Goal: Information Seeking & Learning: Learn about a topic

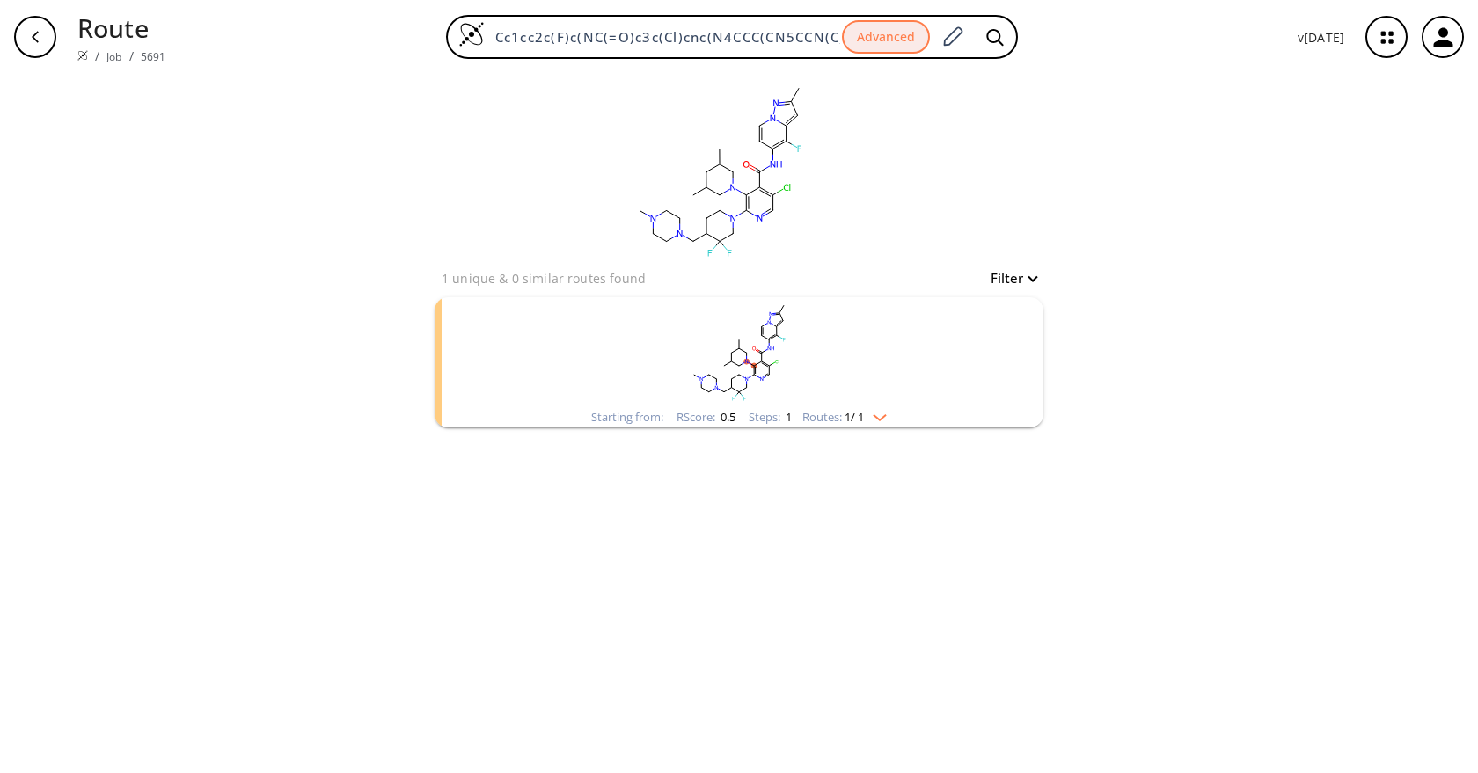
click at [864, 369] on rect "clusters" at bounding box center [738, 352] width 457 height 110
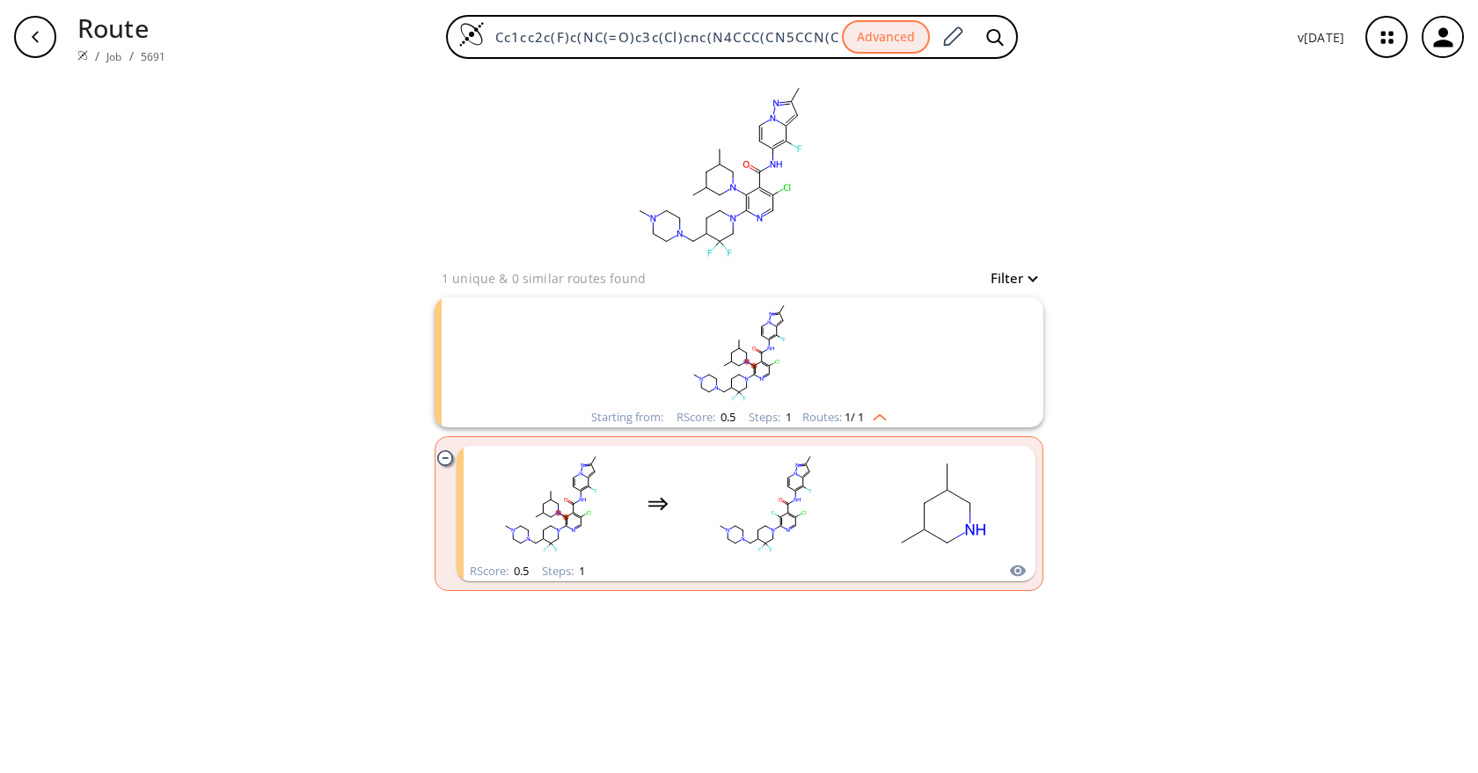
click at [865, 366] on rect "clusters" at bounding box center [738, 352] width 457 height 110
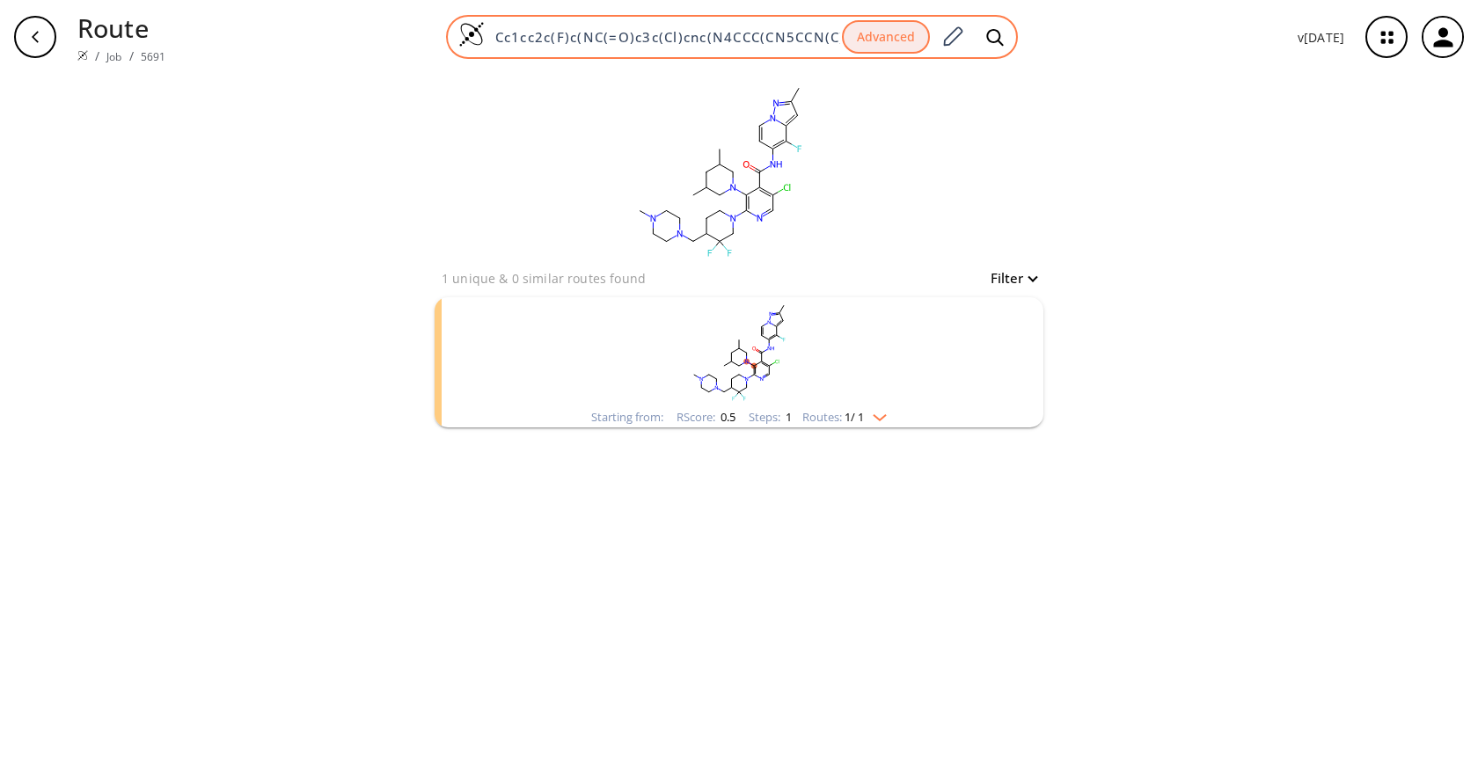
click at [641, 36] on input "Cc1cc2c(F)c(NC(=O)c3c(Cl)cnc(N4CCC(CN5CCN(C)CC5)C(F)(F)C4)c3N3CC(C)CC(C)C3)ccn2…" at bounding box center [663, 37] width 357 height 18
click at [952, 39] on icon at bounding box center [952, 37] width 24 height 23
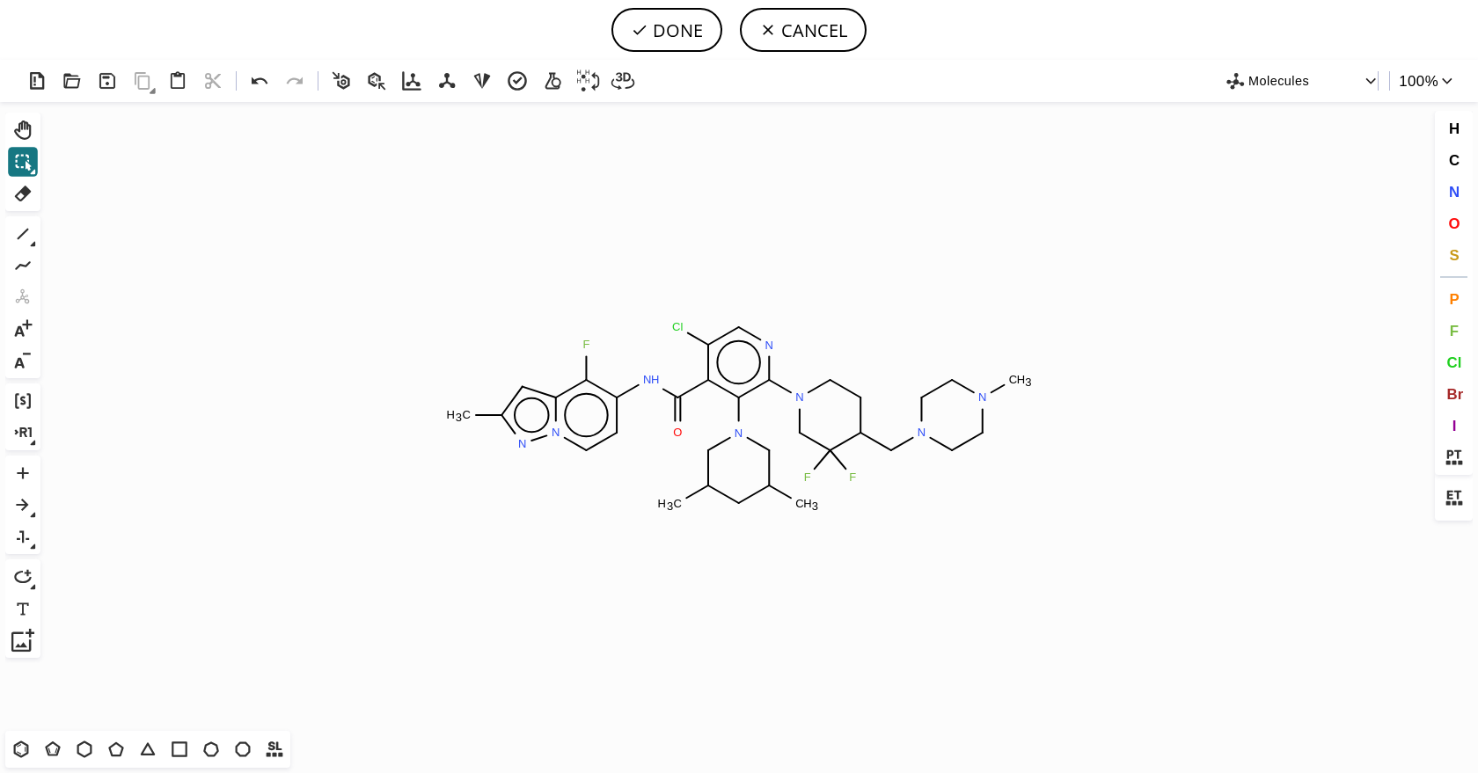
click at [768, 31] on icon at bounding box center [768, 30] width 18 height 18
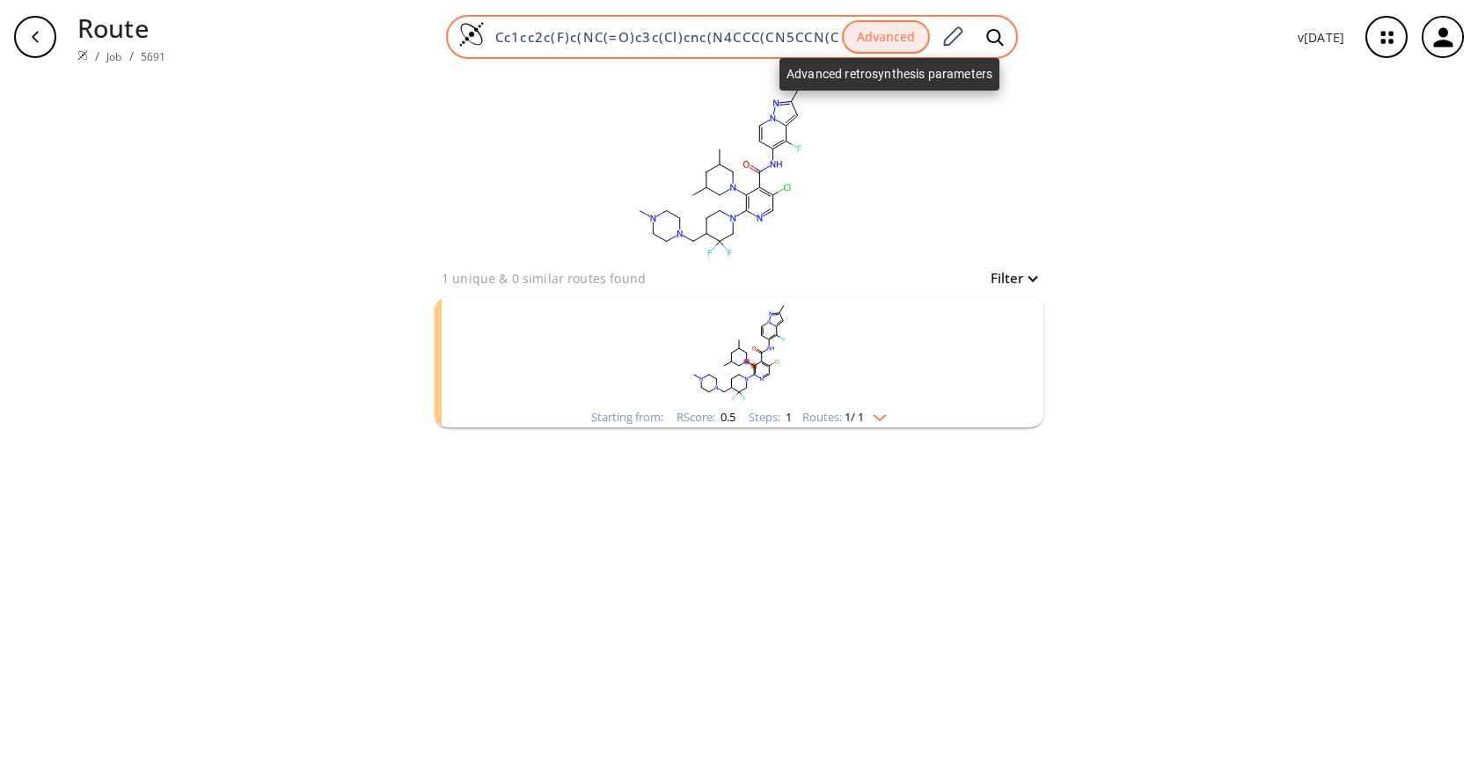
click at [883, 39] on button "Advanced" at bounding box center [886, 37] width 88 height 34
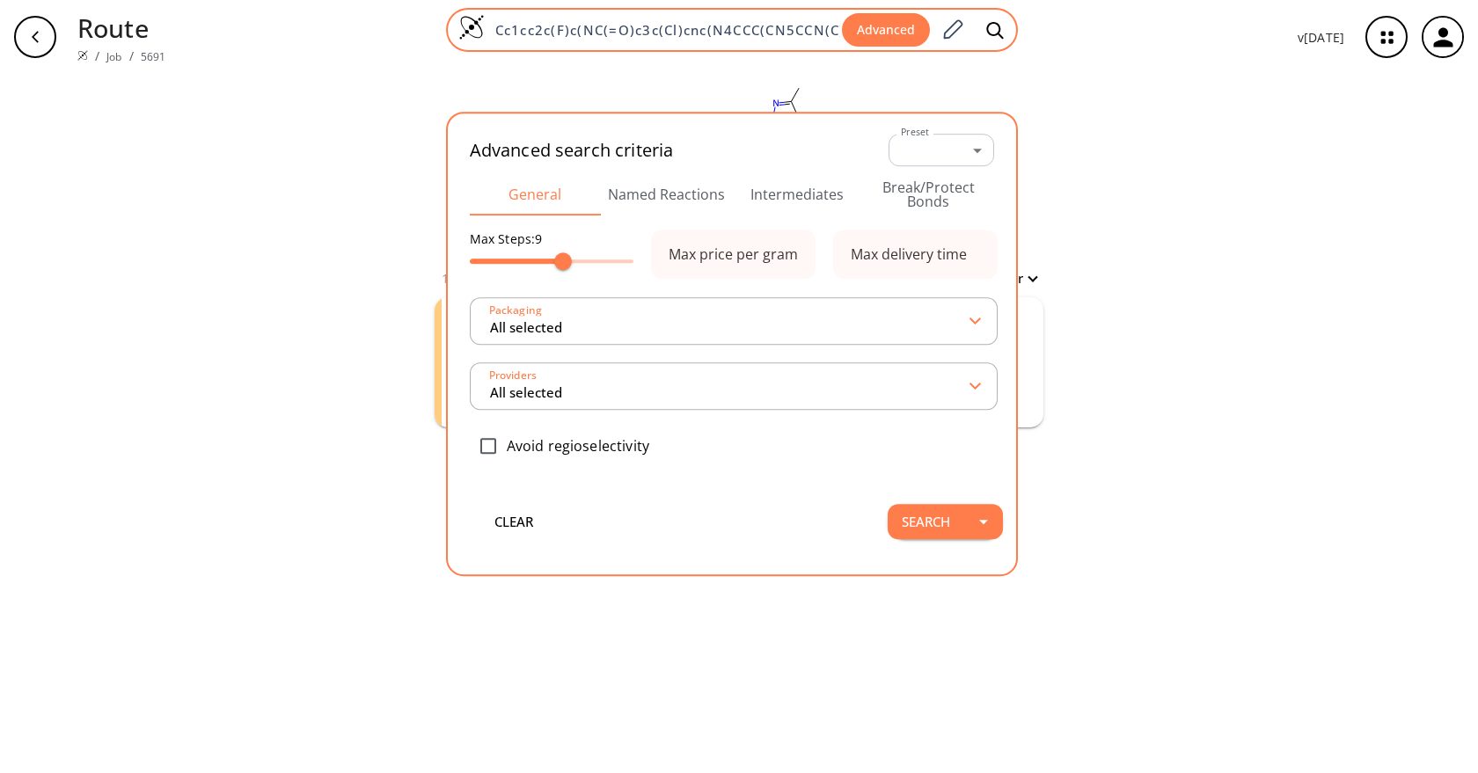
type input "All selected"
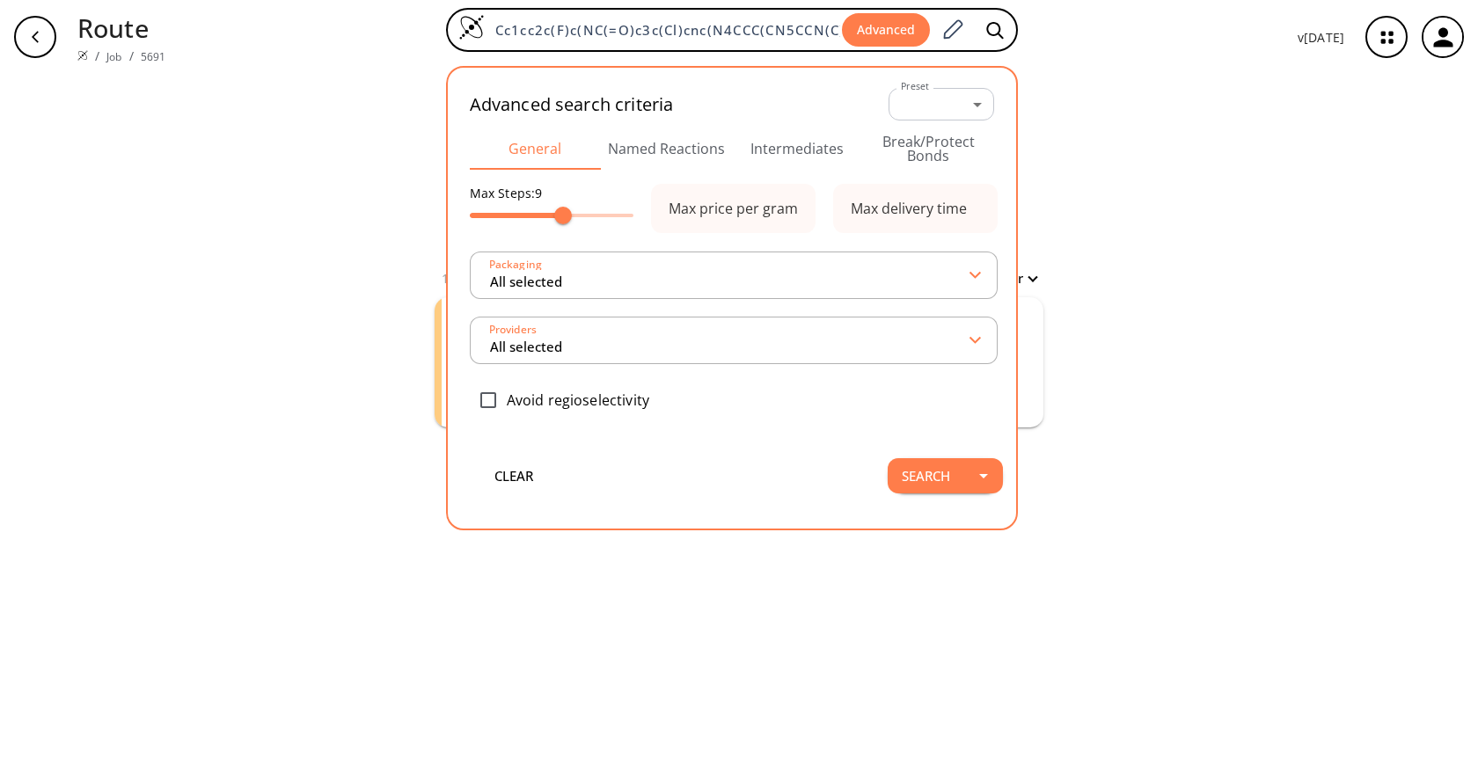
click at [798, 153] on button "Intermediates" at bounding box center [797, 149] width 131 height 42
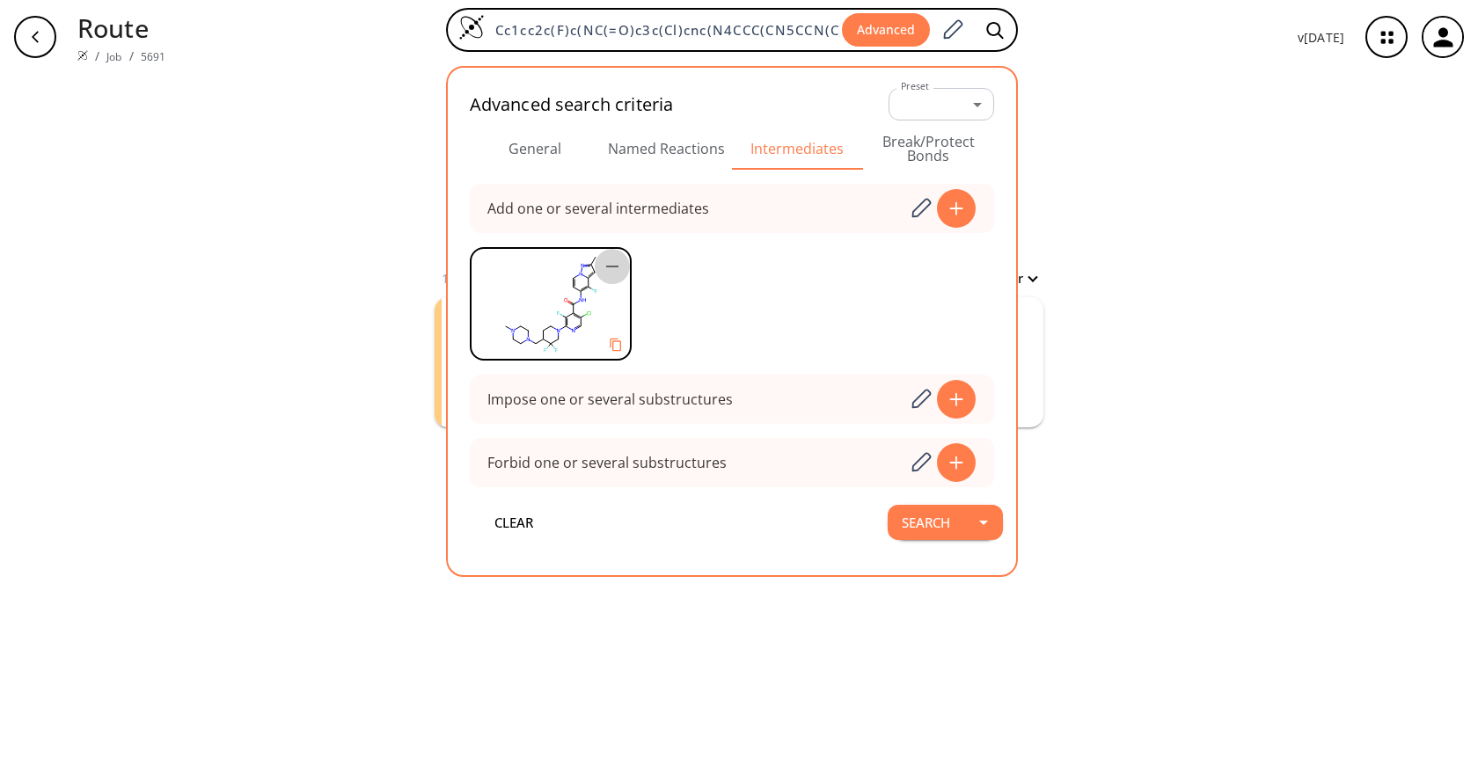
click at [614, 267] on icon "button" at bounding box center [612, 267] width 12 height 2
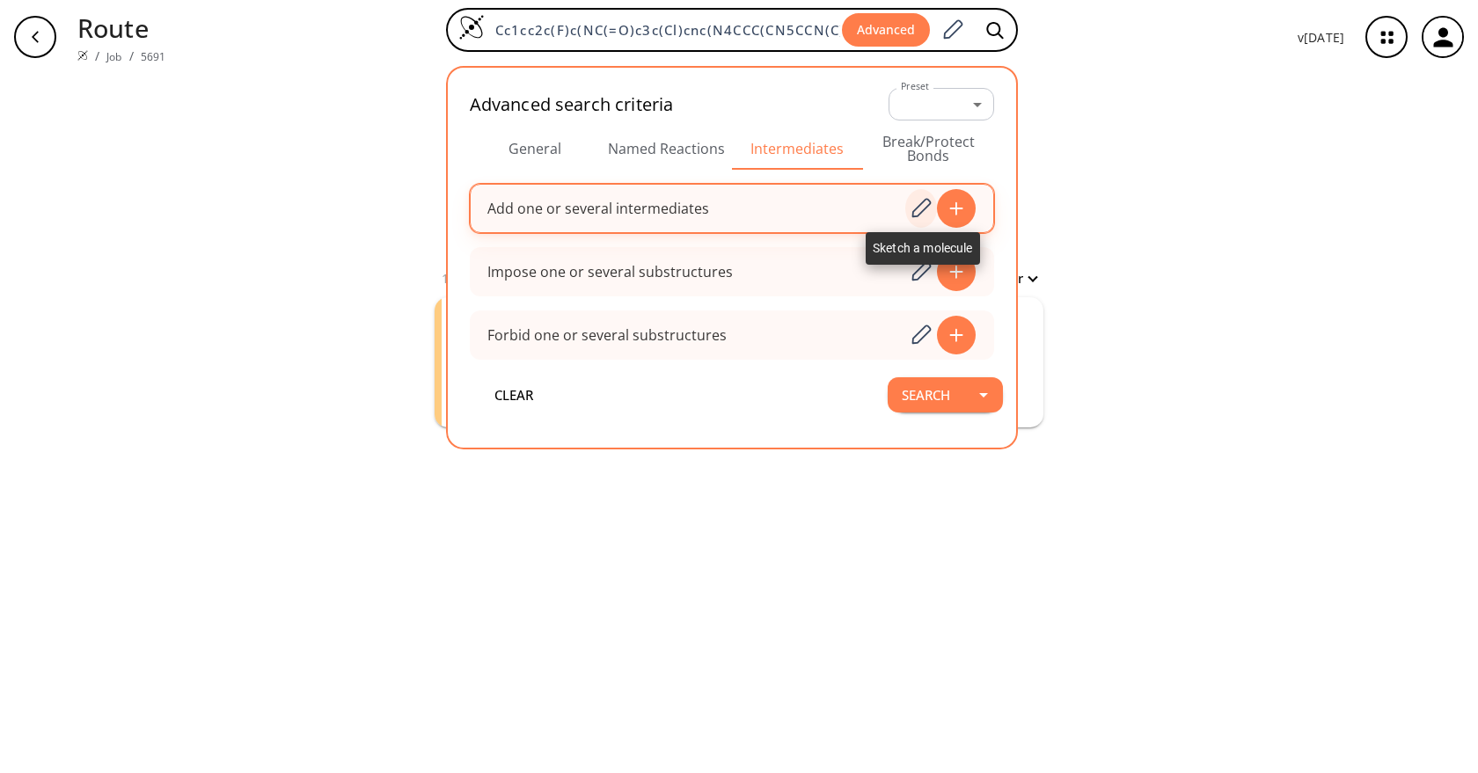
click at [914, 203] on icon at bounding box center [921, 208] width 24 height 23
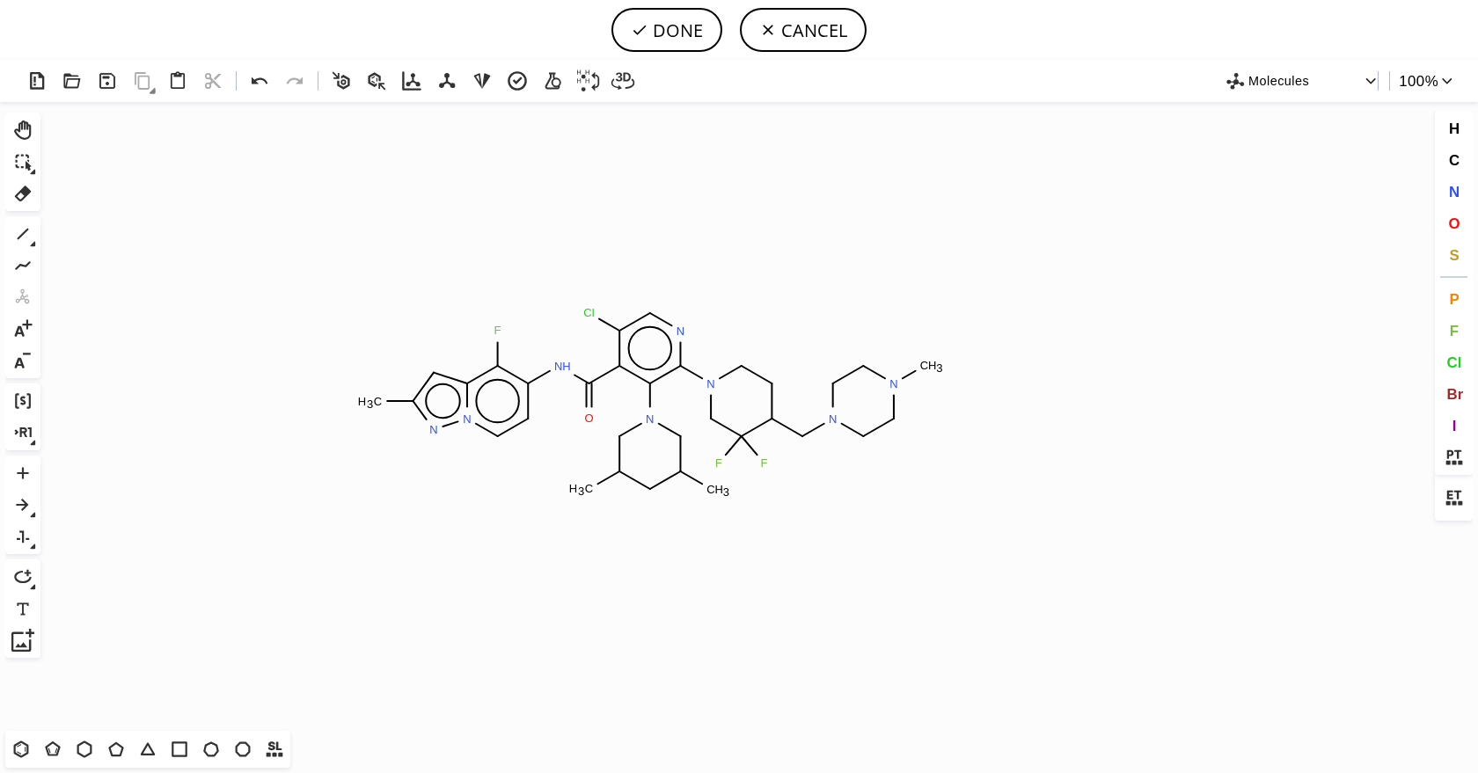
click at [651, 401] on icon "Created with Raphaël 2.3.0 C H 3 F N H O Cl N N N N C H 3 F F N C H 3 C H 3 N N" at bounding box center [739, 416] width 1383 height 629
click at [1000, 447] on icon "Created with Raphaël 2.3.0 C H 3 F N H O Cl N N N N C H 3 F F N C H 3 C H 3 N N" at bounding box center [739, 416] width 1383 height 629
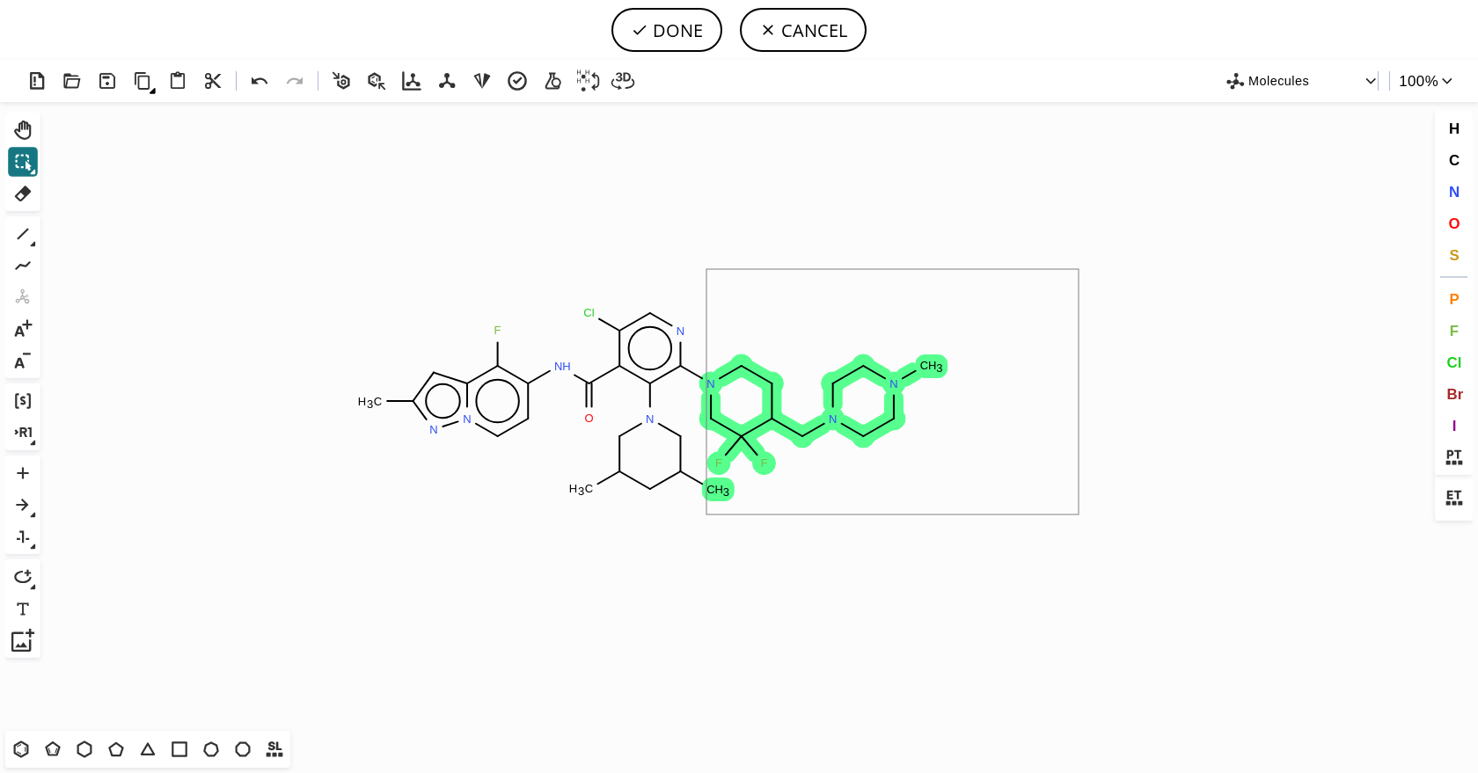
drag, startPoint x: 1078, startPoint y: 269, endPoint x: 706, endPoint y: 515, distance: 445.7
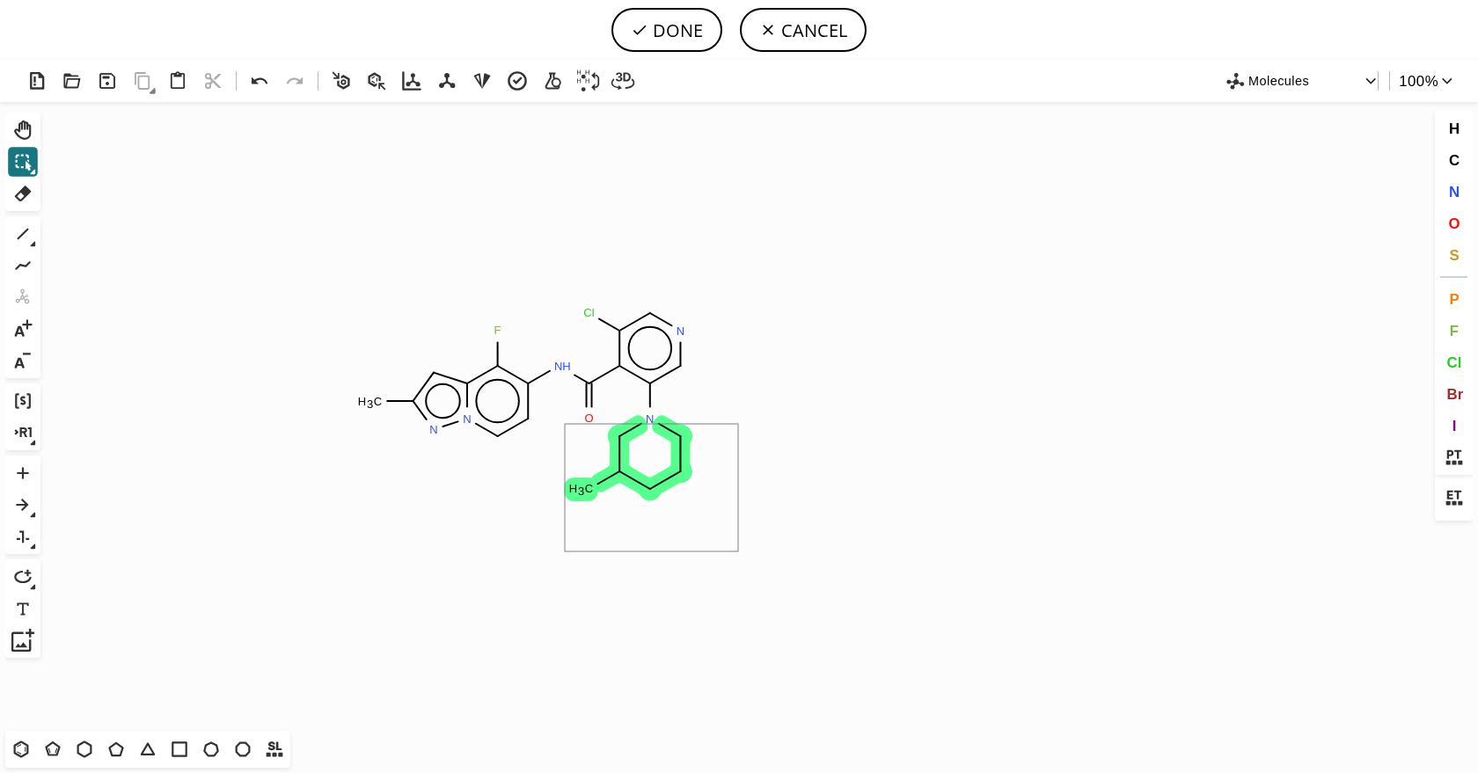
drag, startPoint x: 738, startPoint y: 424, endPoint x: 560, endPoint y: 553, distance: 219.8
click at [561, 552] on icon "Created with Raphaël 2.3.0 C H 3 F N H O Cl N N C H 3 N N" at bounding box center [739, 416] width 1383 height 629
click at [628, 422] on icon "Created with Raphaël 2.3.0 N H 2 C H 3 F N H O Cl N N N" at bounding box center [739, 416] width 1383 height 629
click at [642, 420] on tspan "2" at bounding box center [642, 421] width 6 height 13
click at [1462, 335] on button "F" at bounding box center [1454, 331] width 30 height 30
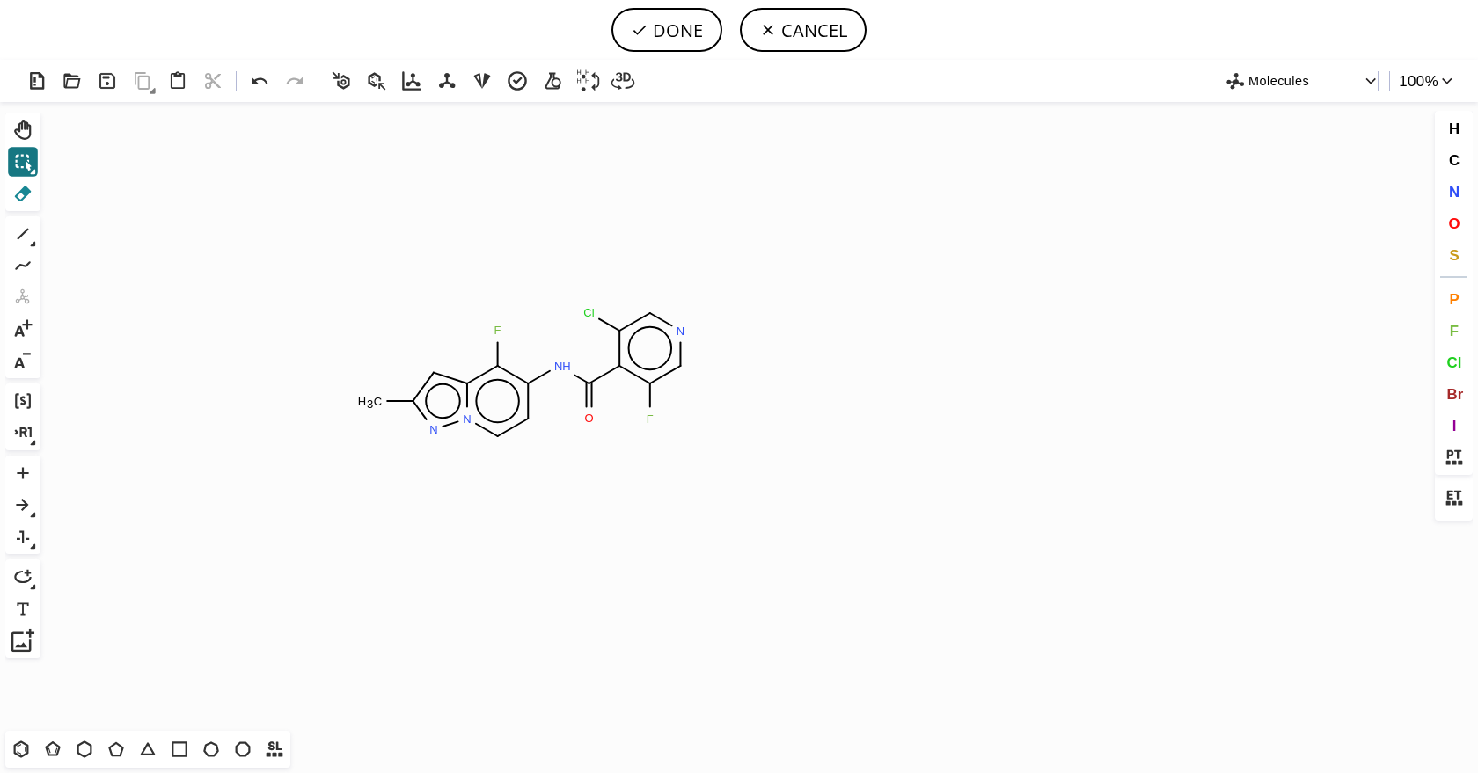
click at [25, 197] on icon at bounding box center [23, 194] width 17 height 16
click at [660, 410] on icon "Created with Raphaël 2.3.0 F C H 3 F N H O Cl N N N" at bounding box center [739, 416] width 1383 height 629
click at [1465, 327] on button "F" at bounding box center [1454, 331] width 30 height 30
drag, startPoint x: 684, startPoint y: 369, endPoint x: 740, endPoint y: 404, distance: 65.2
click at [740, 404] on icon "Created with Raphaël 2.3.0 N C H 3 F N H O Cl N N F F" at bounding box center [739, 416] width 1383 height 629
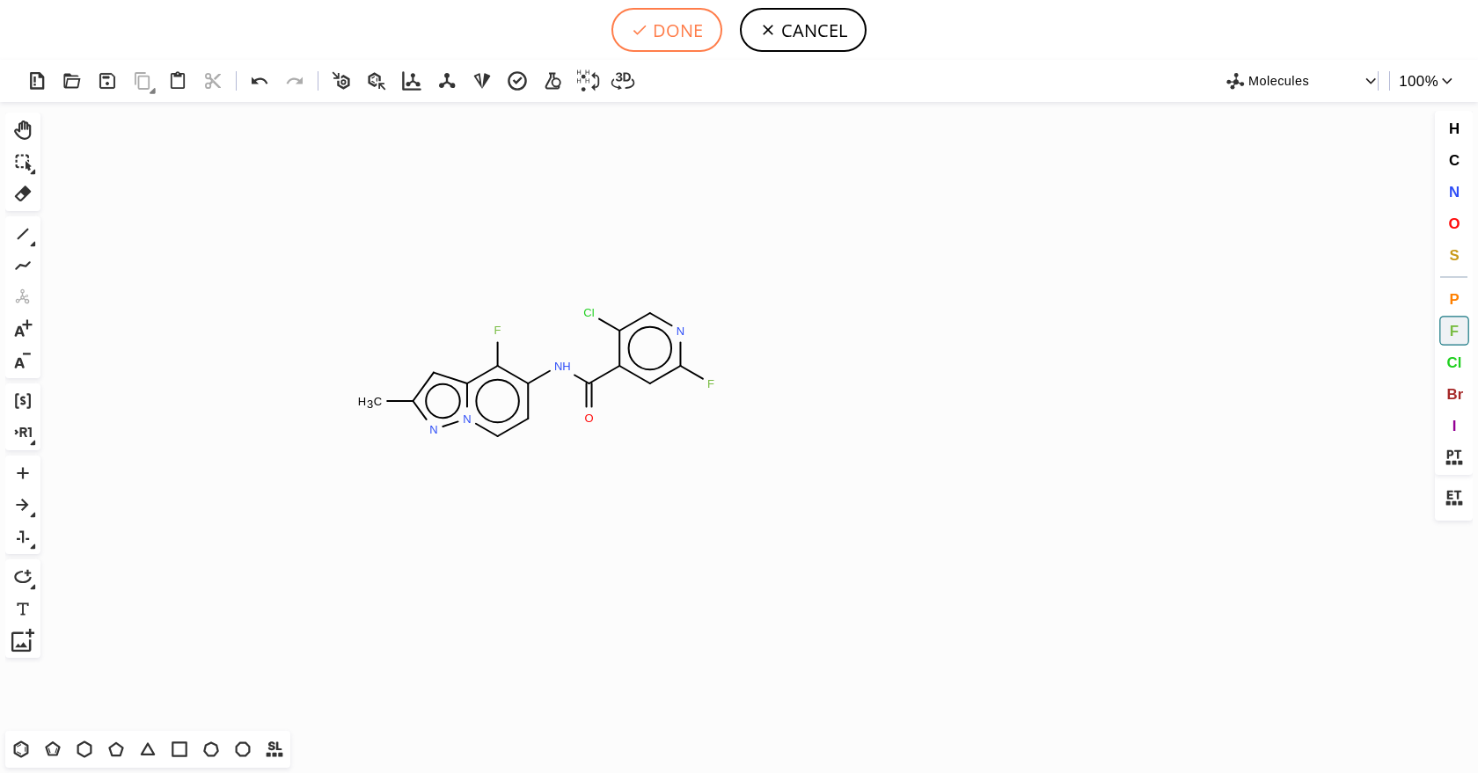
click at [662, 18] on button "DONE" at bounding box center [666, 30] width 111 height 44
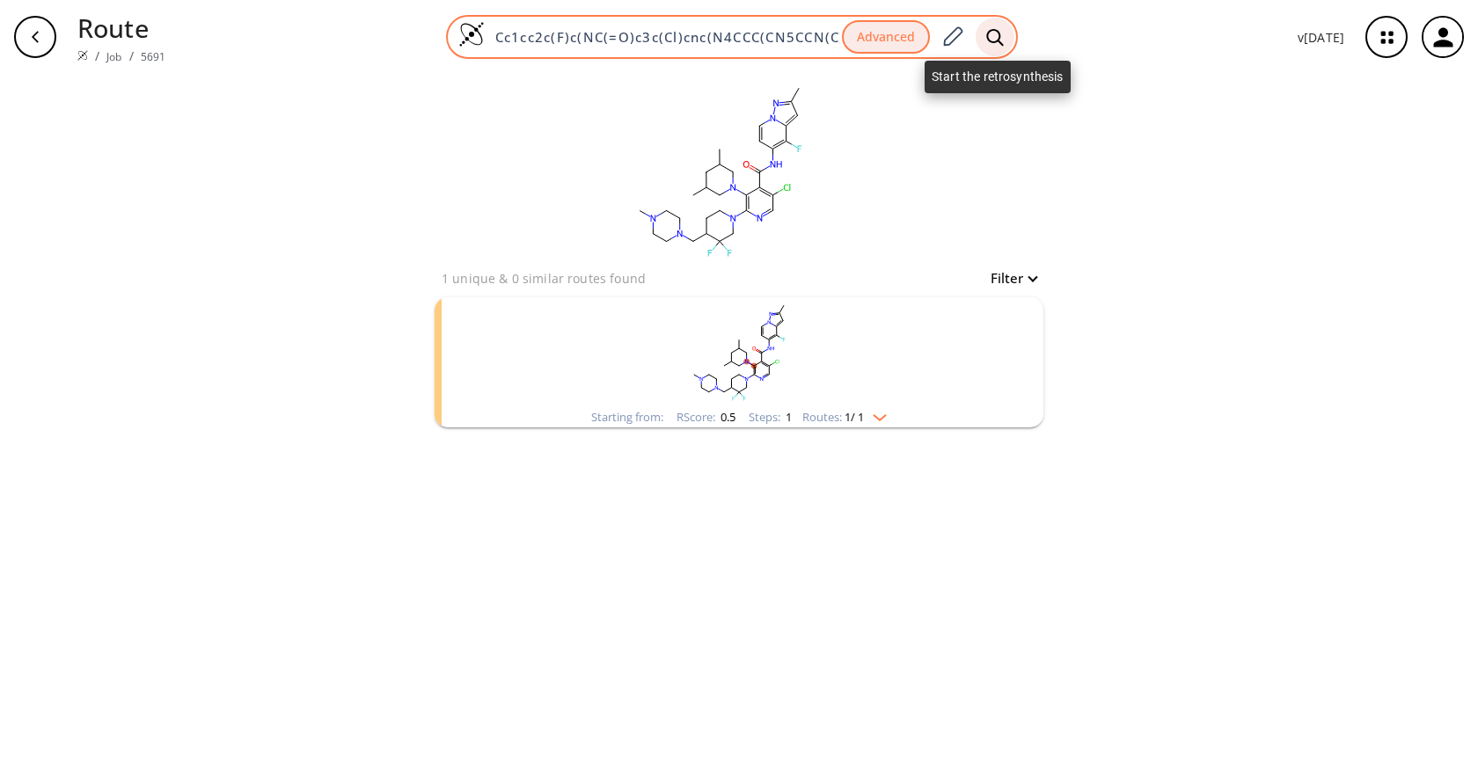
click at [992, 38] on icon at bounding box center [995, 37] width 18 height 18
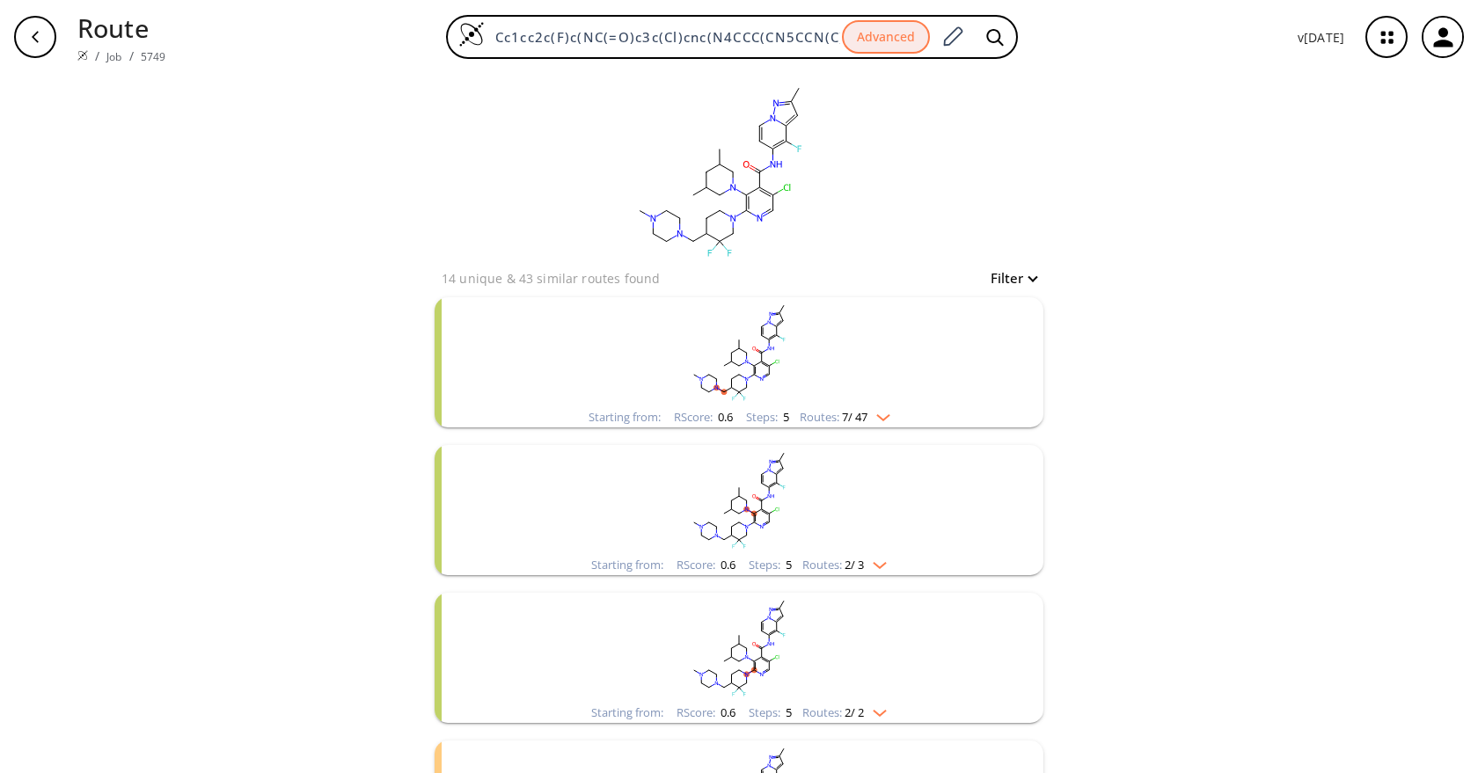
click at [1283, 401] on div "clear 14 unique & 43 similar routes found Filter Starting from: RScore : 0.6 St…" at bounding box center [739, 551] width 1478 height 954
click at [844, 423] on span "7 / 47" at bounding box center [855, 417] width 26 height 11
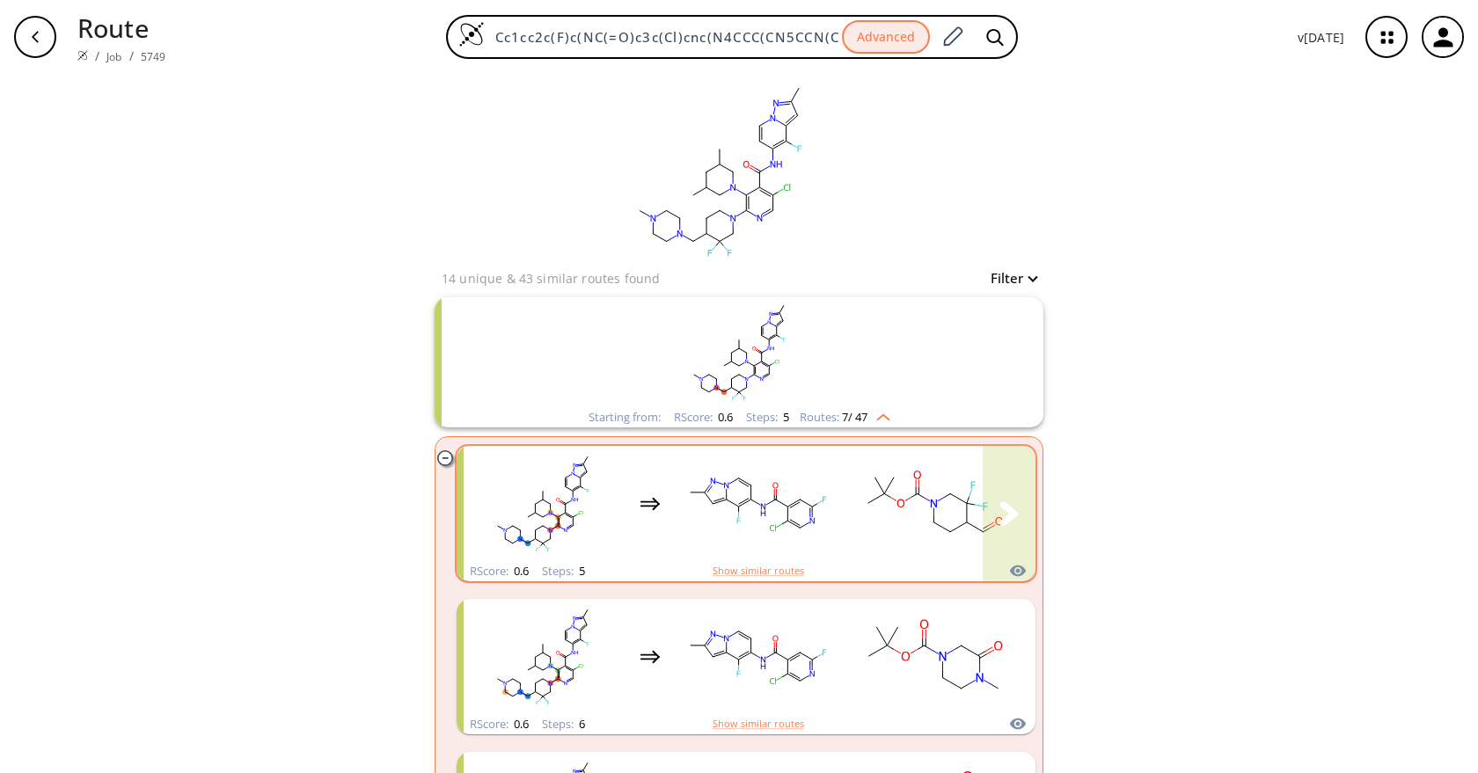
click at [844, 498] on div "clusters" at bounding box center [1002, 503] width 1077 height 115
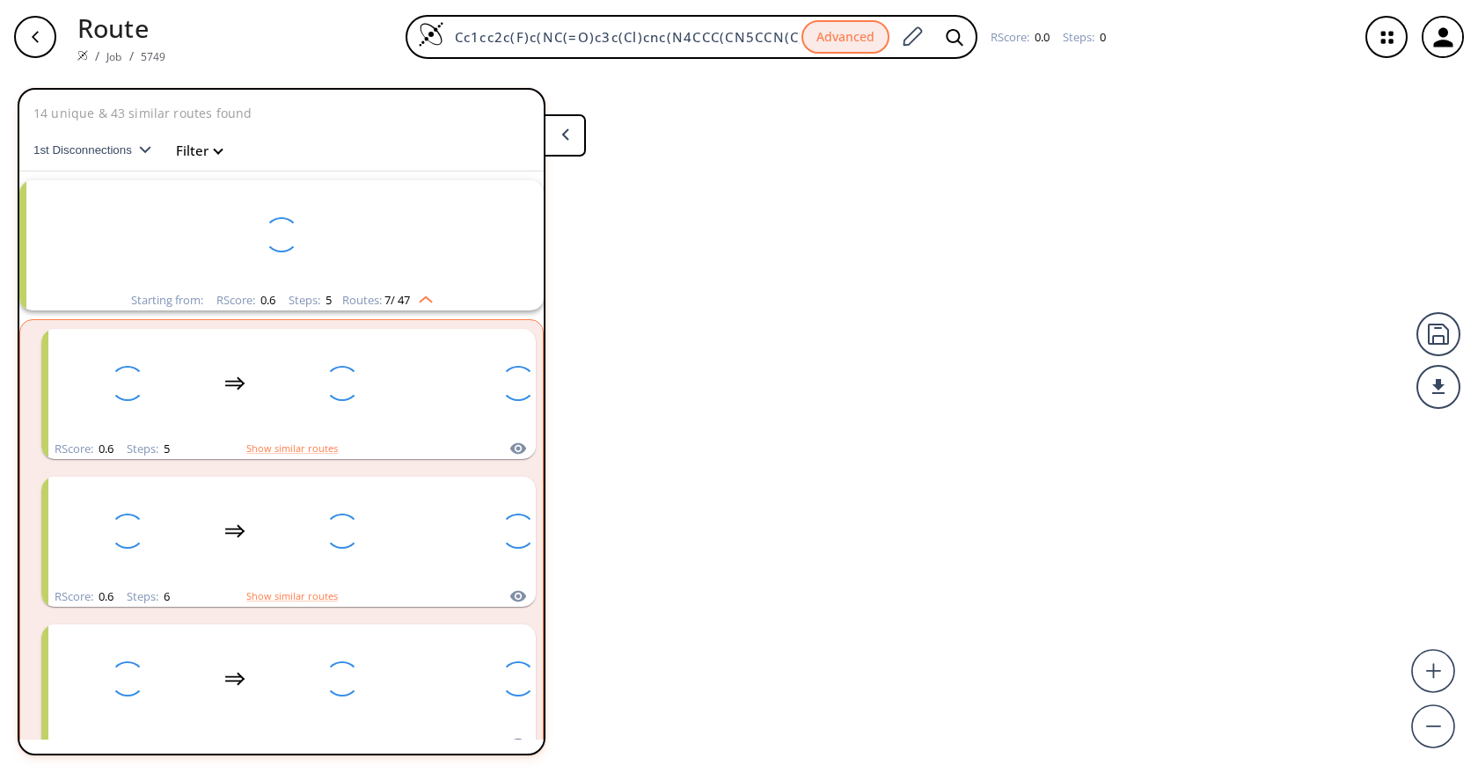
scroll to position [40, 0]
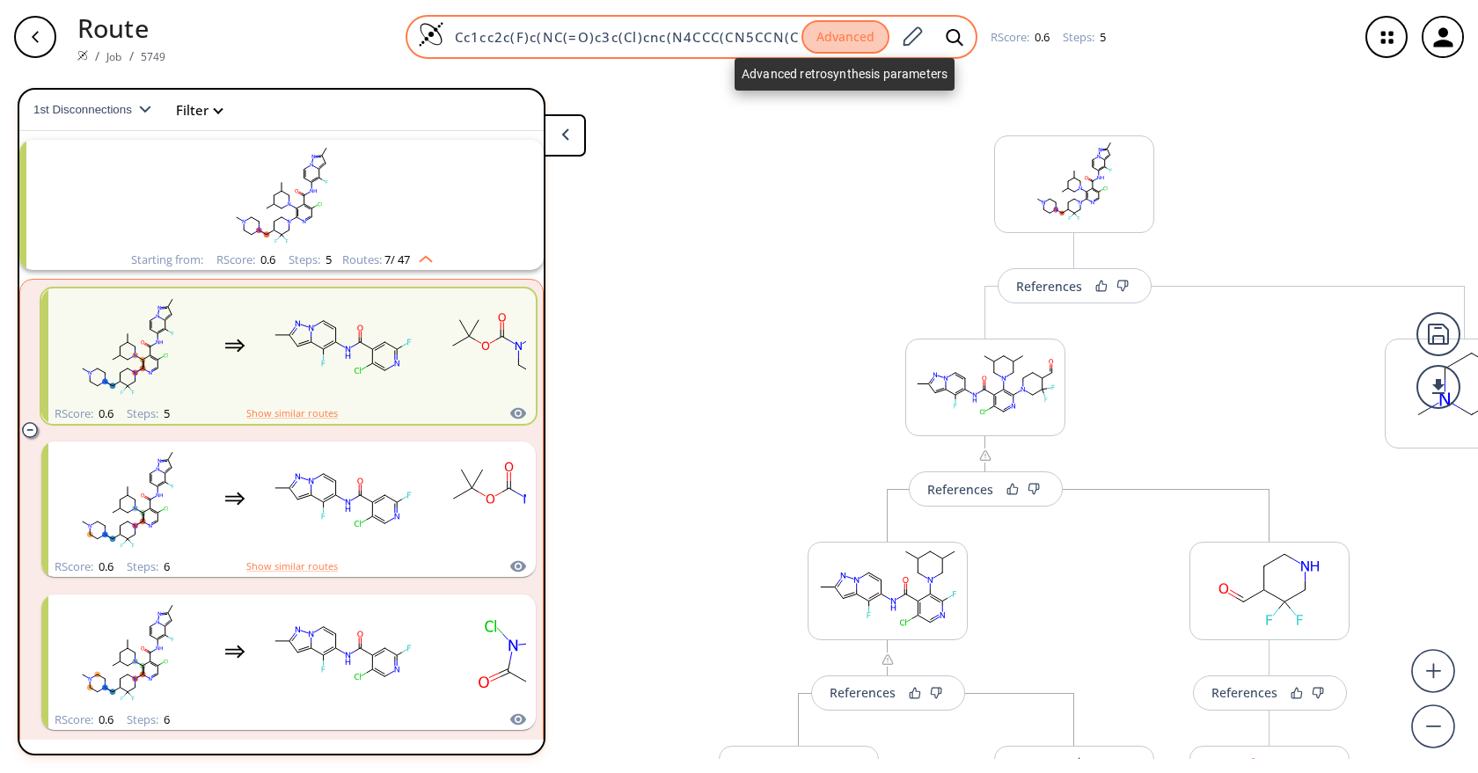
click at [824, 40] on button "Advanced" at bounding box center [845, 37] width 88 height 34
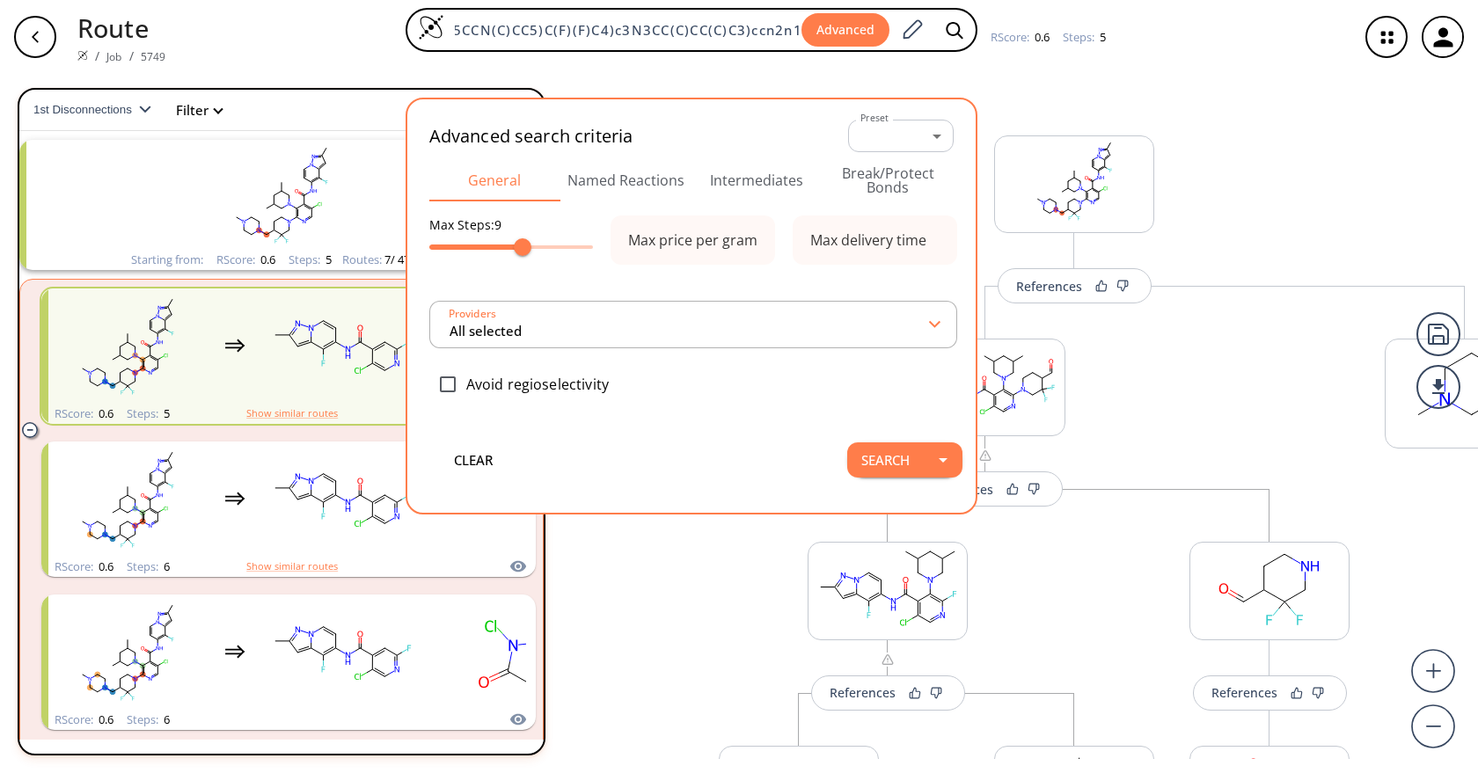
type input "All selected"
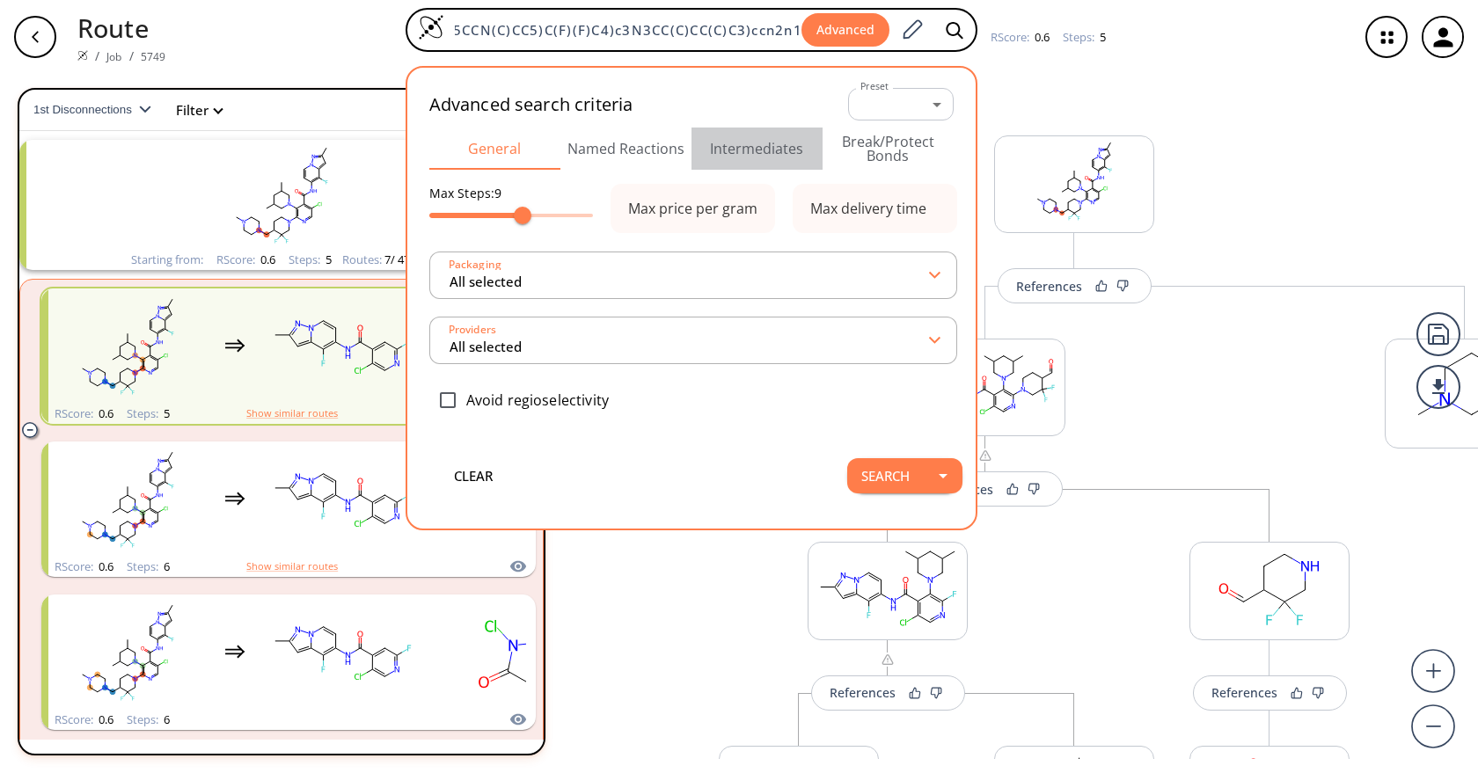
click at [781, 143] on button "Intermediates" at bounding box center [756, 149] width 131 height 42
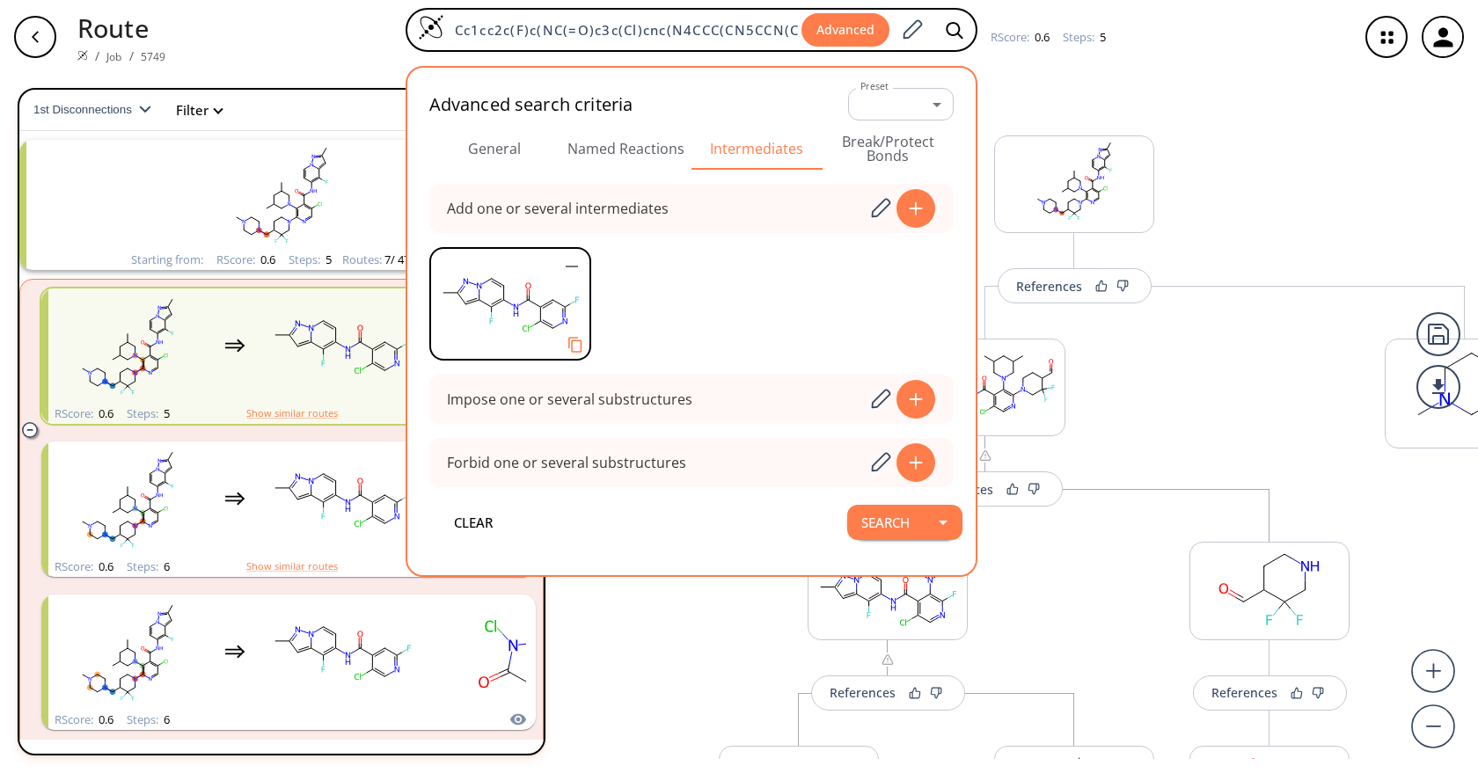
click at [569, 338] on icon "Copy to clipboard" at bounding box center [574, 345] width 17 height 17
click at [1281, 121] on div "References More routes from here References More routes from here References Mo…" at bounding box center [1074, 659] width 976 height 1152
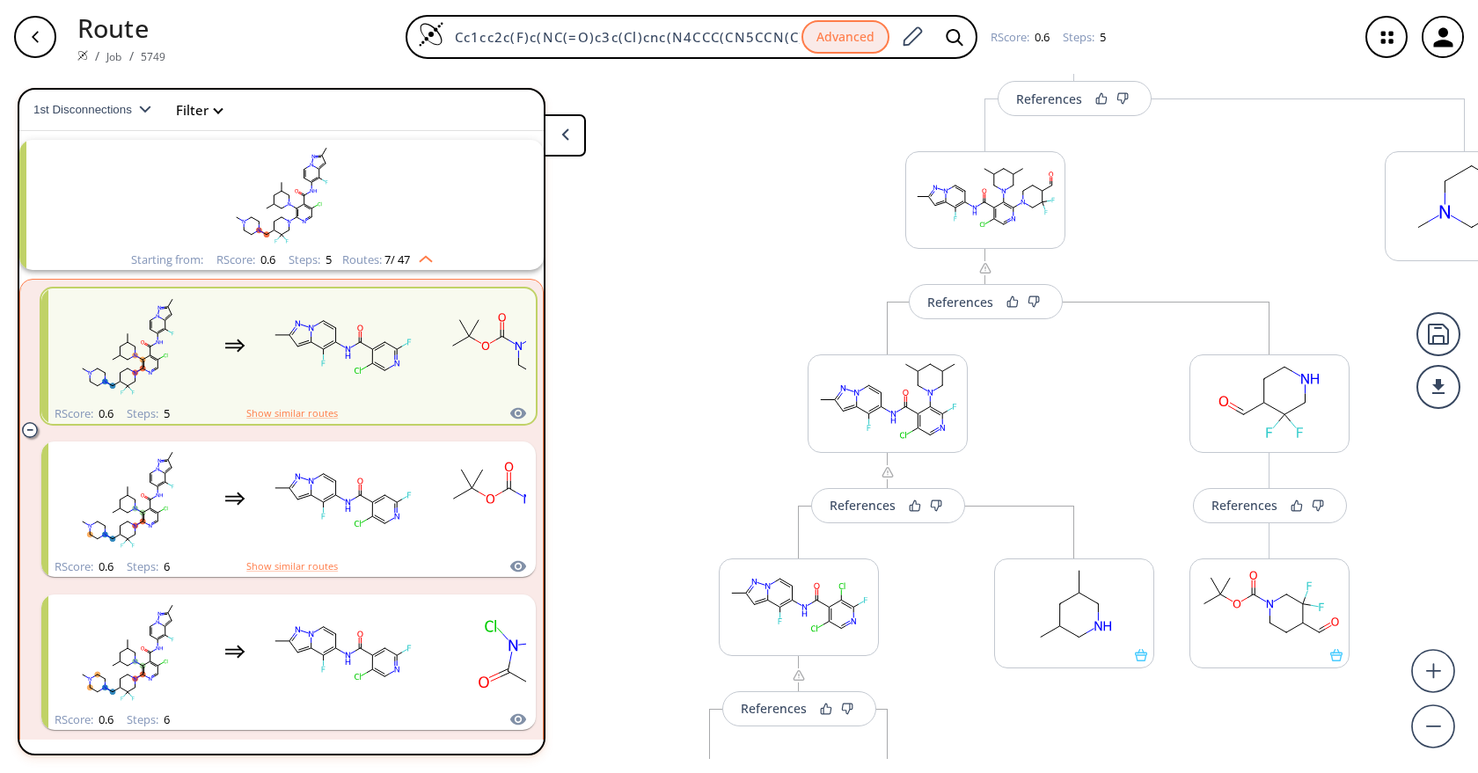
scroll to position [229, 0]
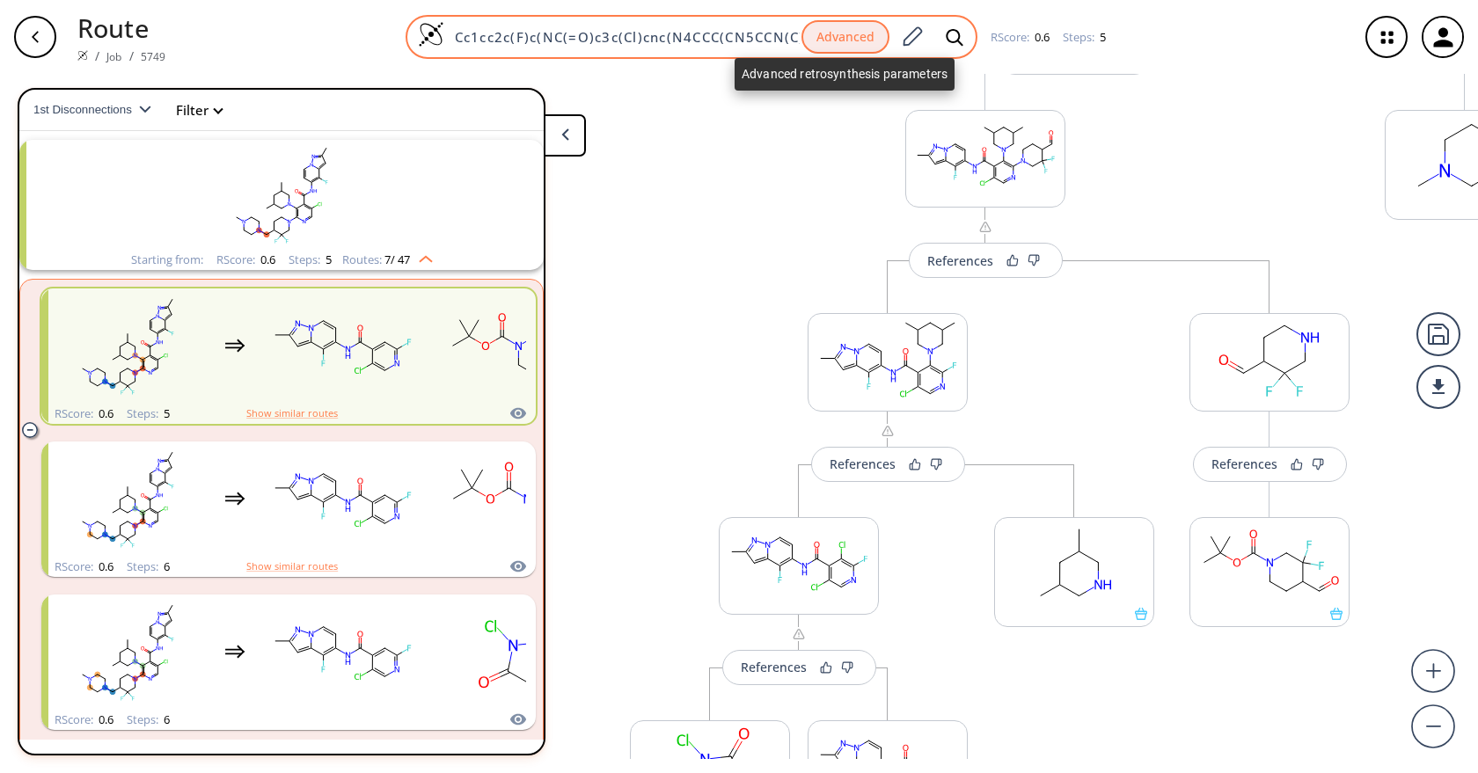
click at [859, 43] on button "Advanced" at bounding box center [845, 37] width 88 height 34
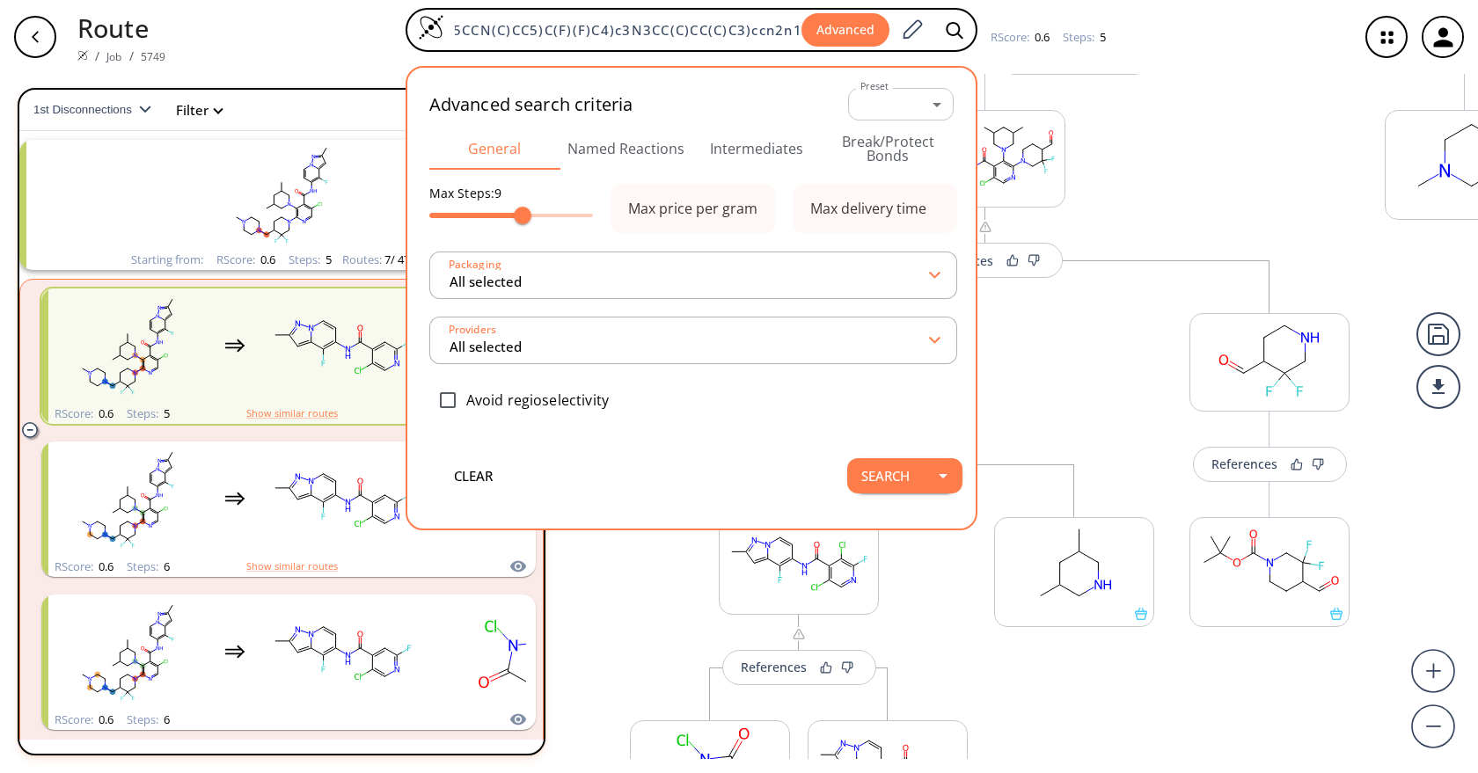
scroll to position [0, 0]
click at [786, 153] on button "Intermediates" at bounding box center [756, 149] width 131 height 42
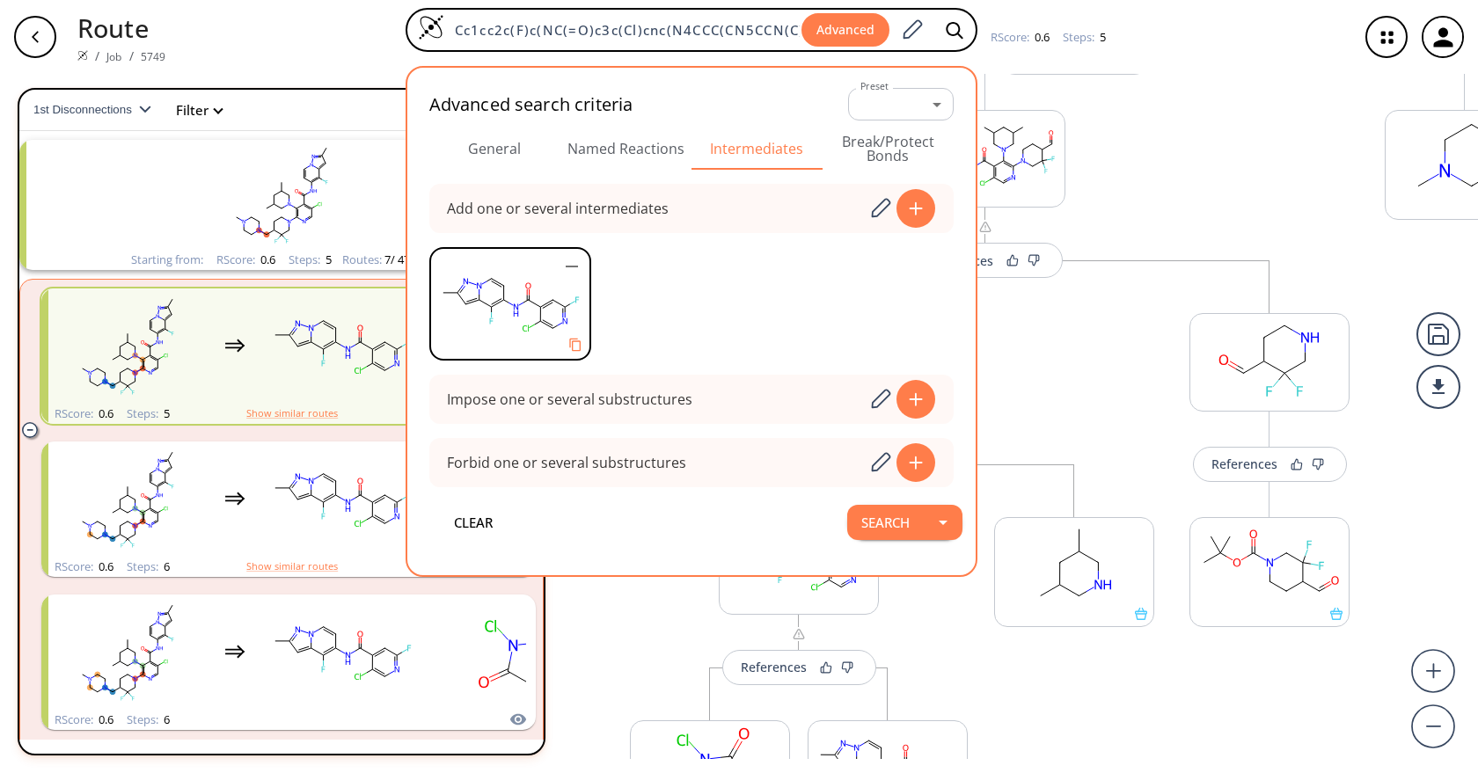
click at [1143, 143] on div "More routes from here References More routes from here References More routes f…" at bounding box center [985, 514] width 781 height 914
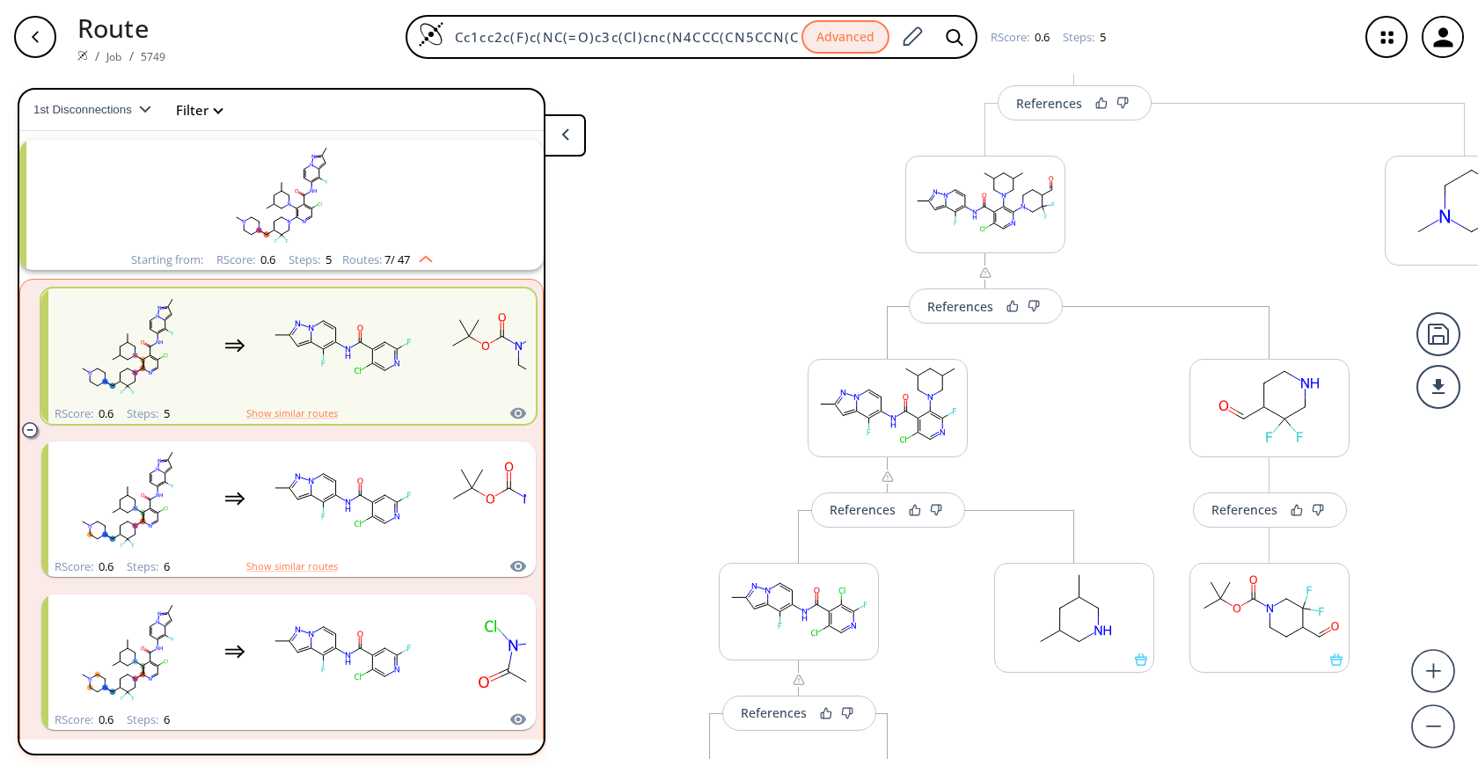
scroll to position [99, 0]
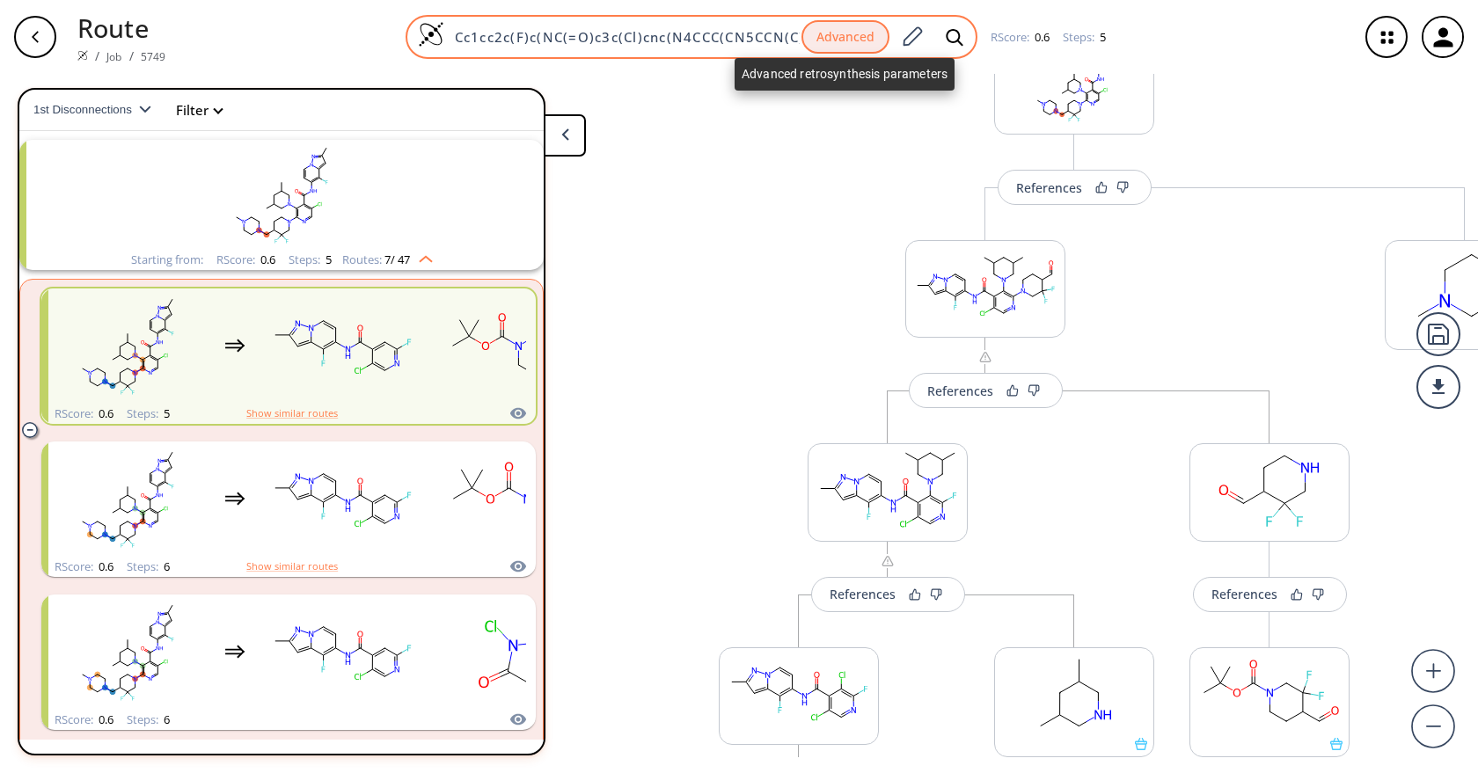
click at [834, 41] on button "Advanced" at bounding box center [845, 37] width 88 height 34
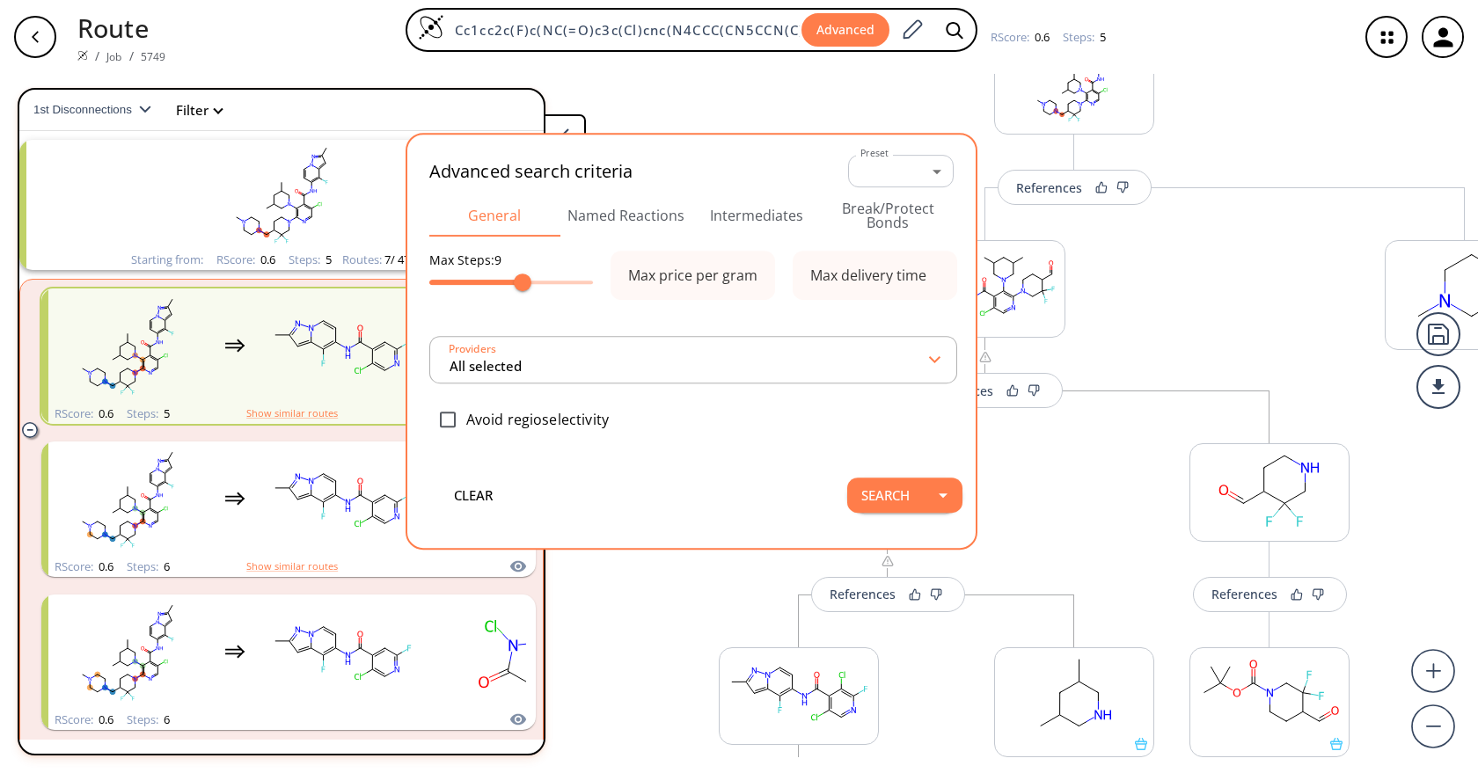
scroll to position [0, 293]
type input "All selected"
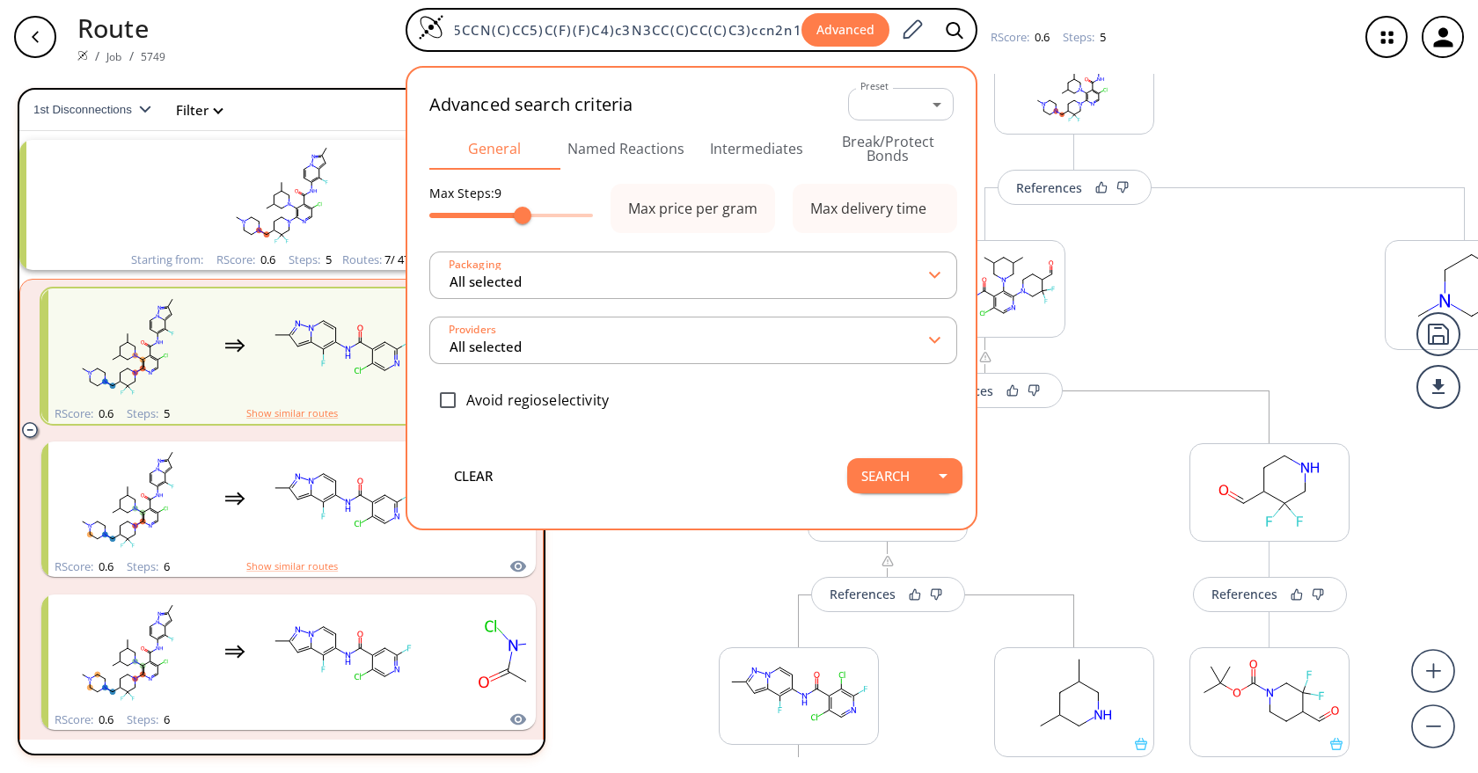
click at [764, 150] on button "Intermediates" at bounding box center [756, 149] width 131 height 42
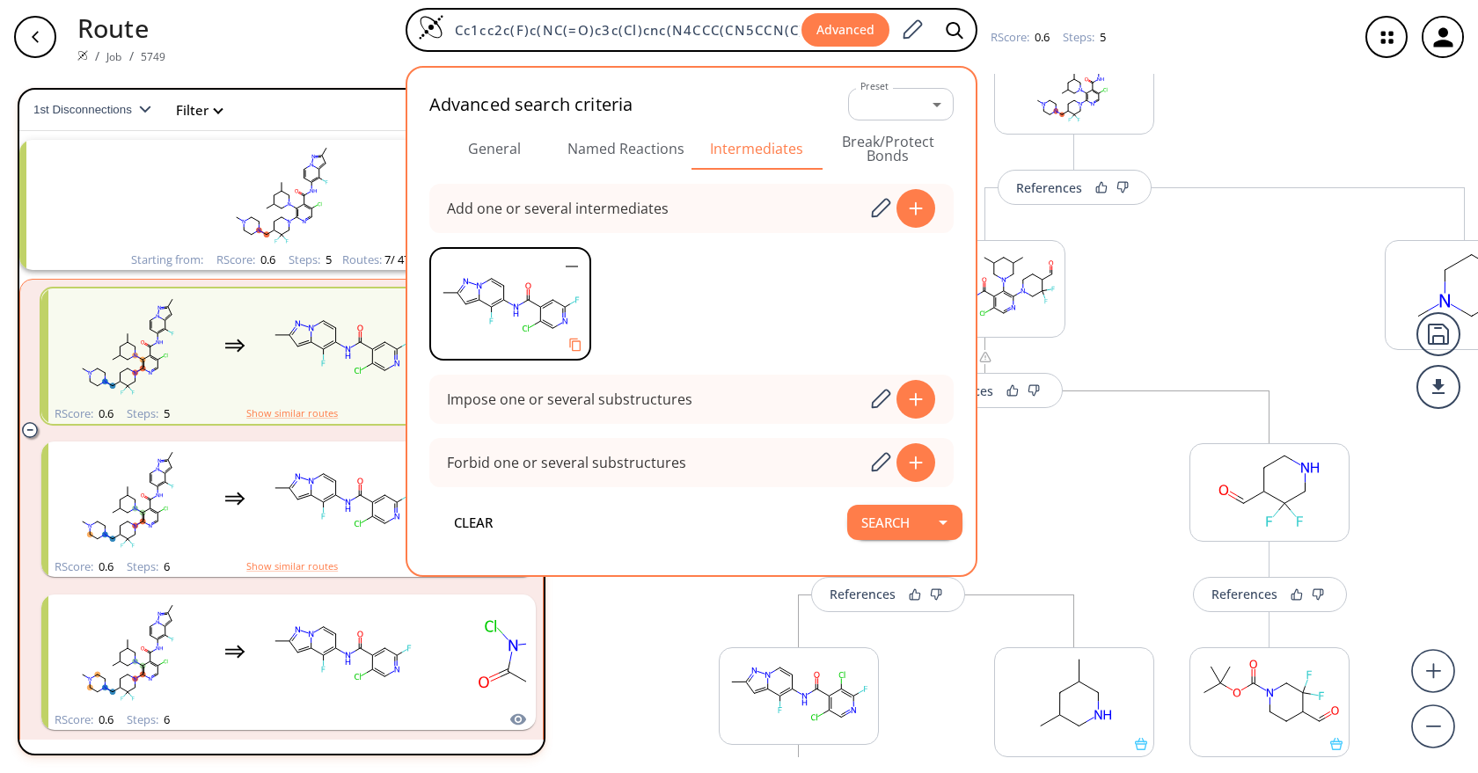
drag, startPoint x: 1146, startPoint y: 328, endPoint x: 1130, endPoint y: 315, distance: 20.6
click at [1147, 328] on div "More routes from here References More routes from here References More routes f…" at bounding box center [985, 644] width 781 height 914
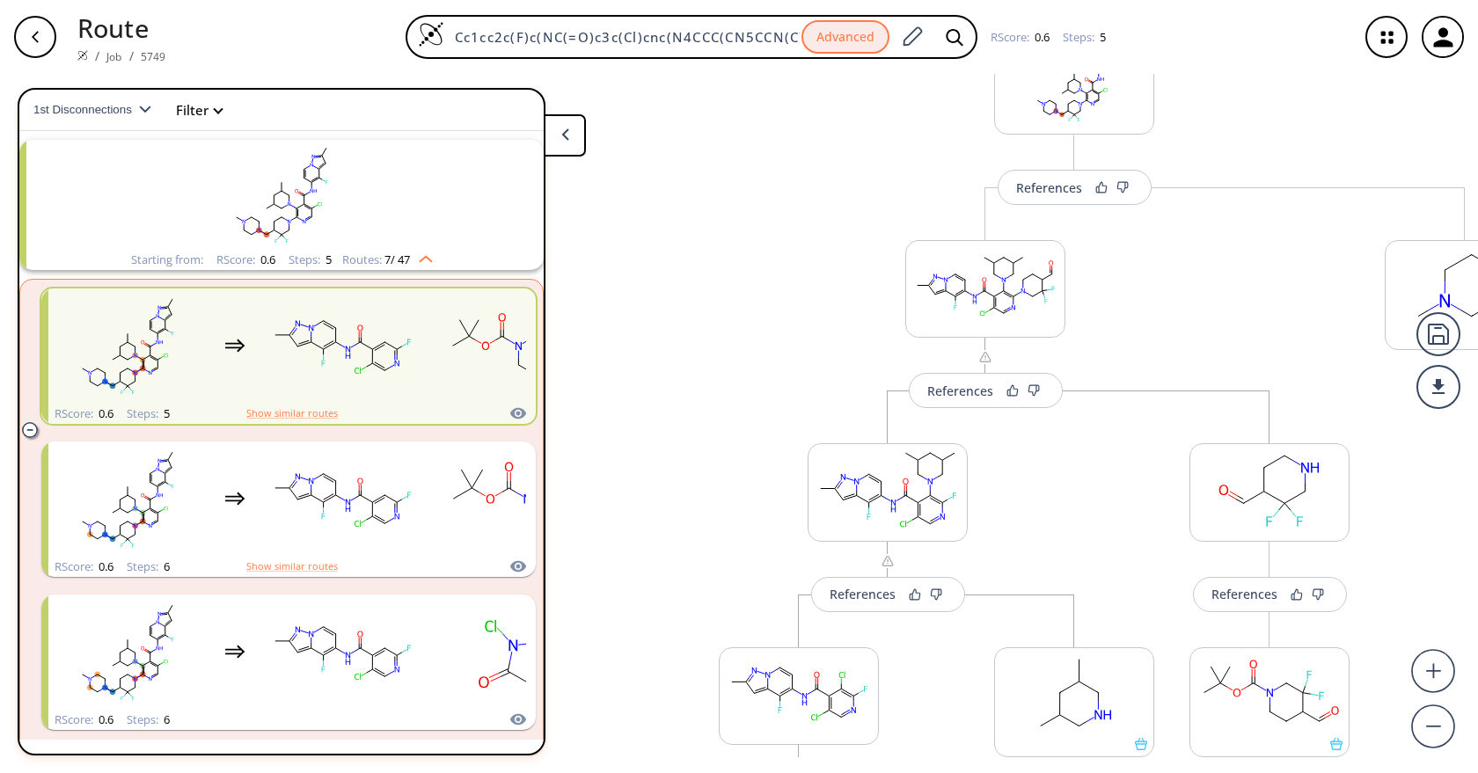
click at [45, 34] on div "button" at bounding box center [35, 37] width 42 height 42
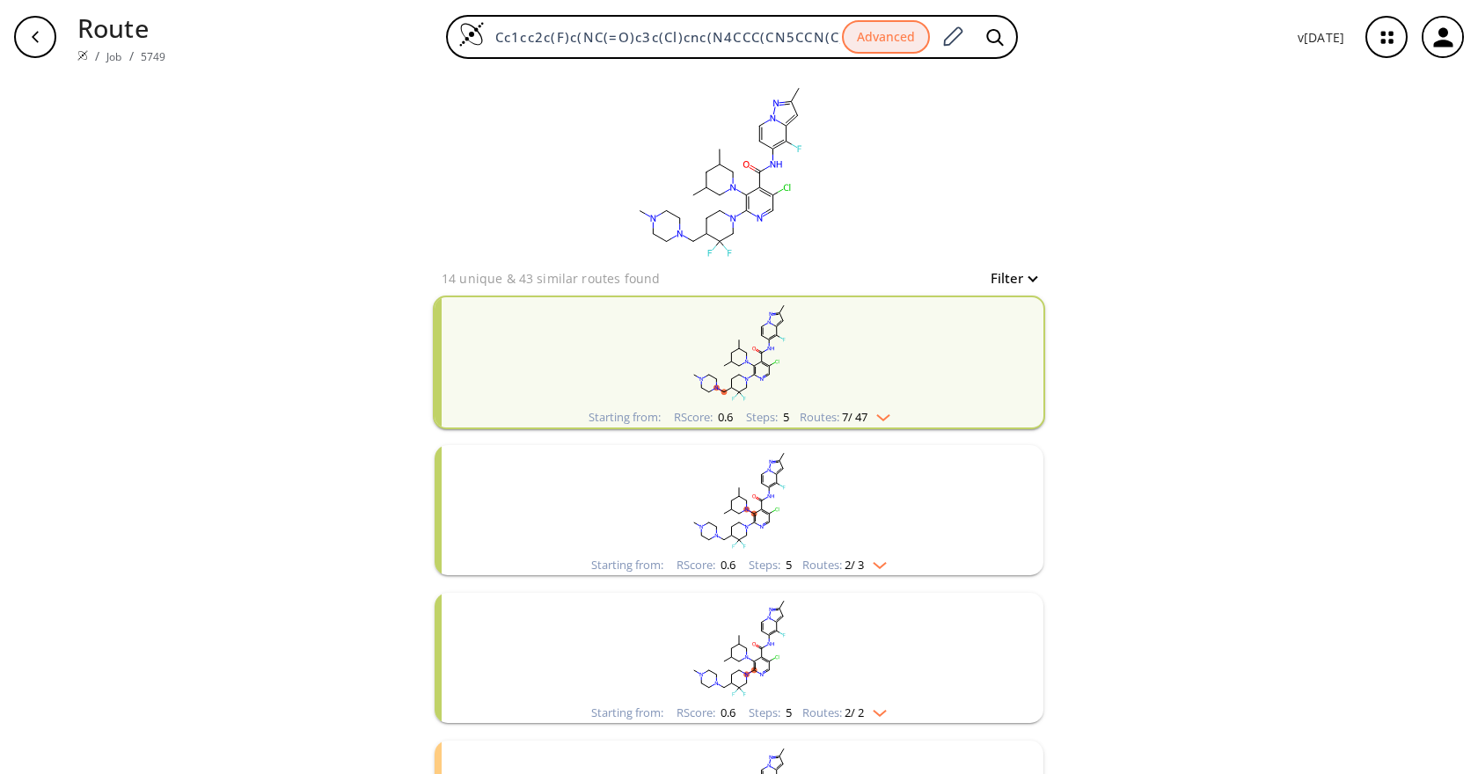
click at [1265, 318] on div "clear 14 unique & 43 similar routes found Filter Starting from: RScore : 0.6 St…" at bounding box center [739, 551] width 1478 height 954
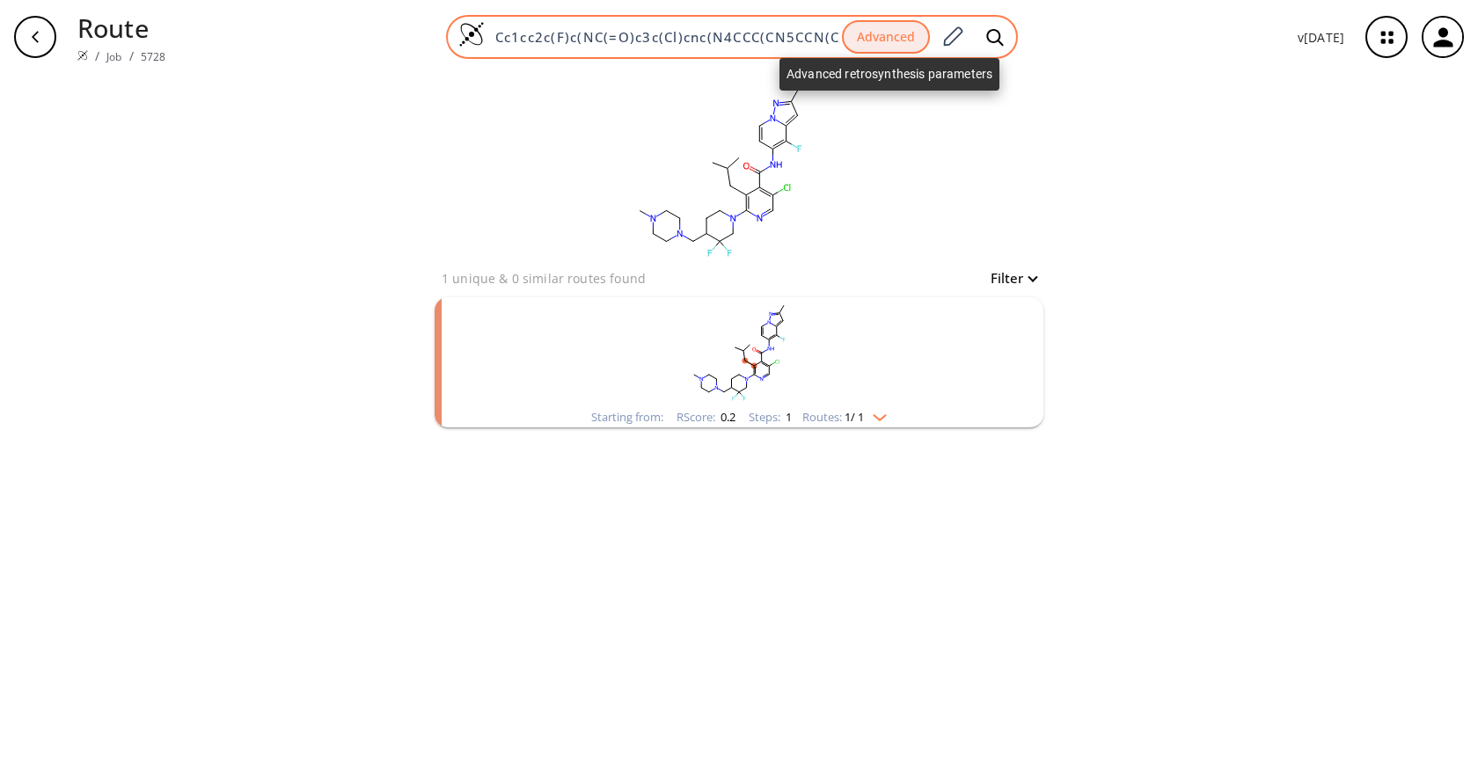
click at [909, 38] on button "Advanced" at bounding box center [886, 37] width 88 height 34
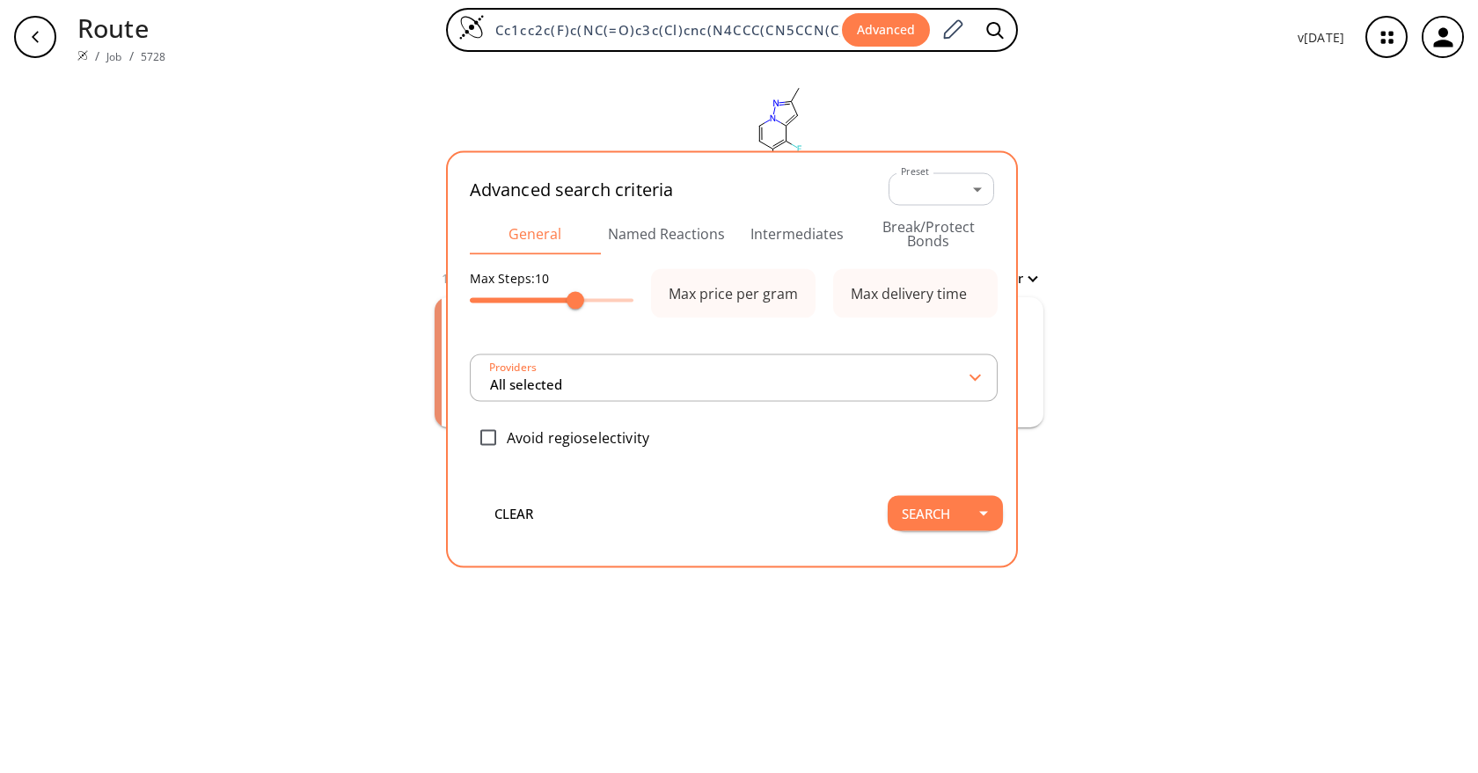
scroll to position [0, 225]
type input "All selected"
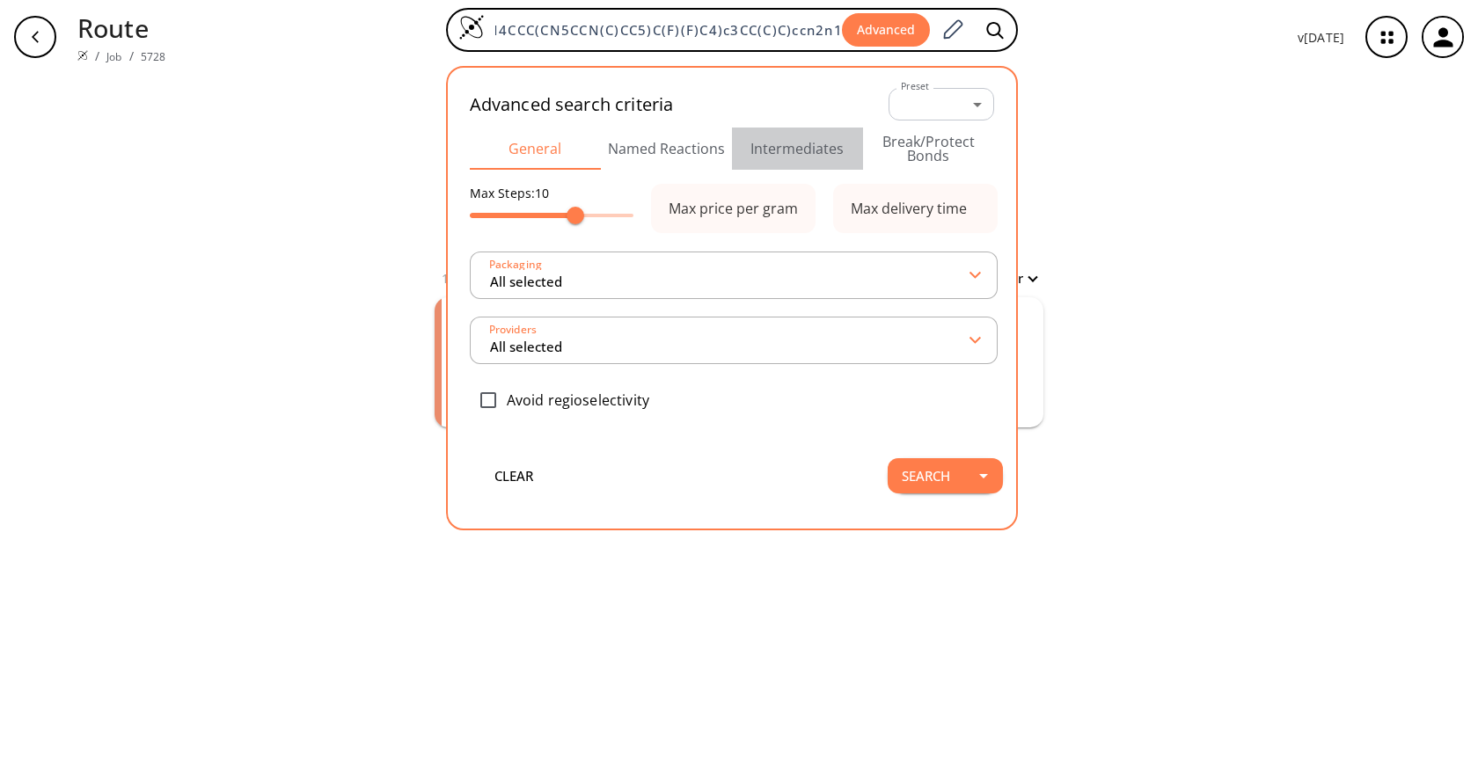
click at [804, 162] on button "Intermediates" at bounding box center [797, 149] width 131 height 42
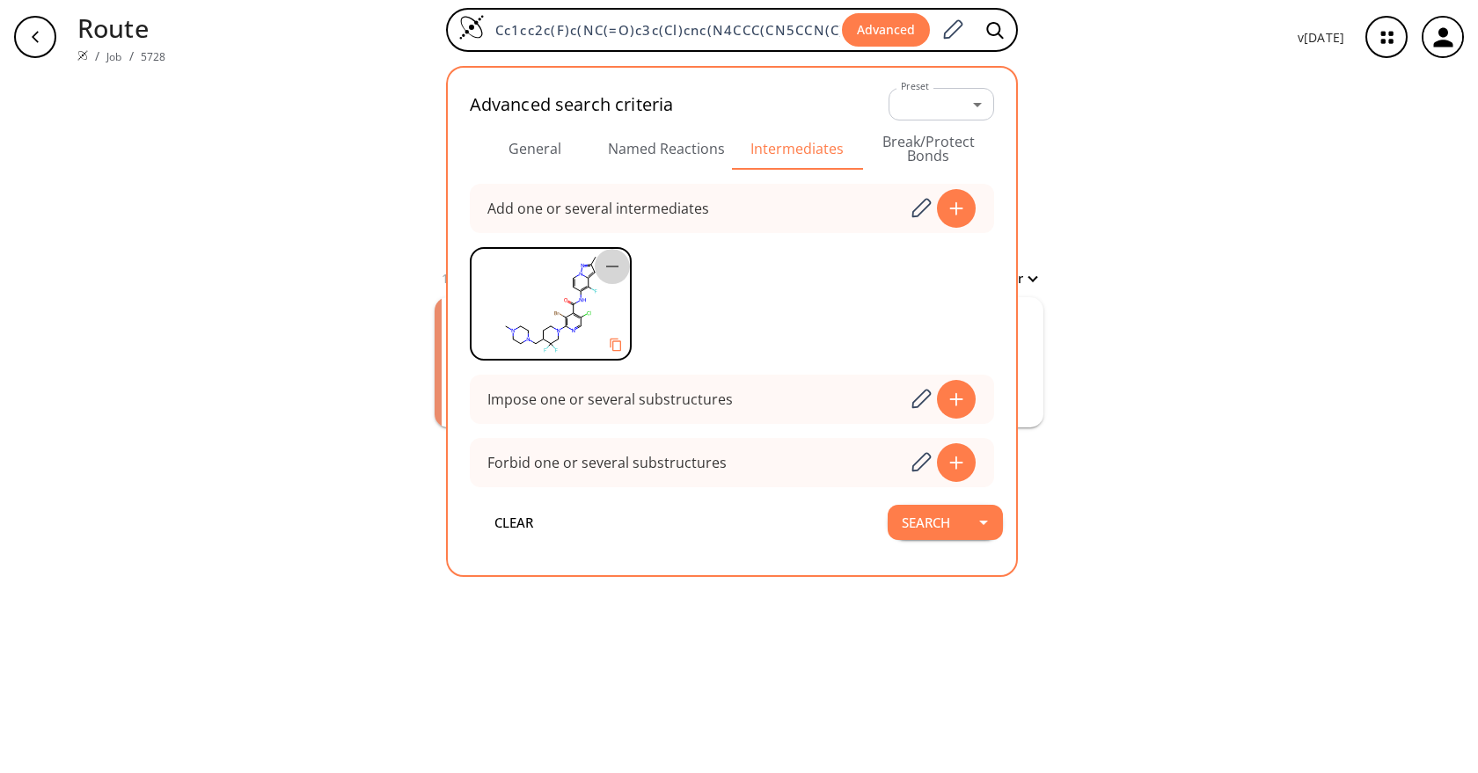
click at [623, 264] on icon "button" at bounding box center [612, 266] width 21 height 21
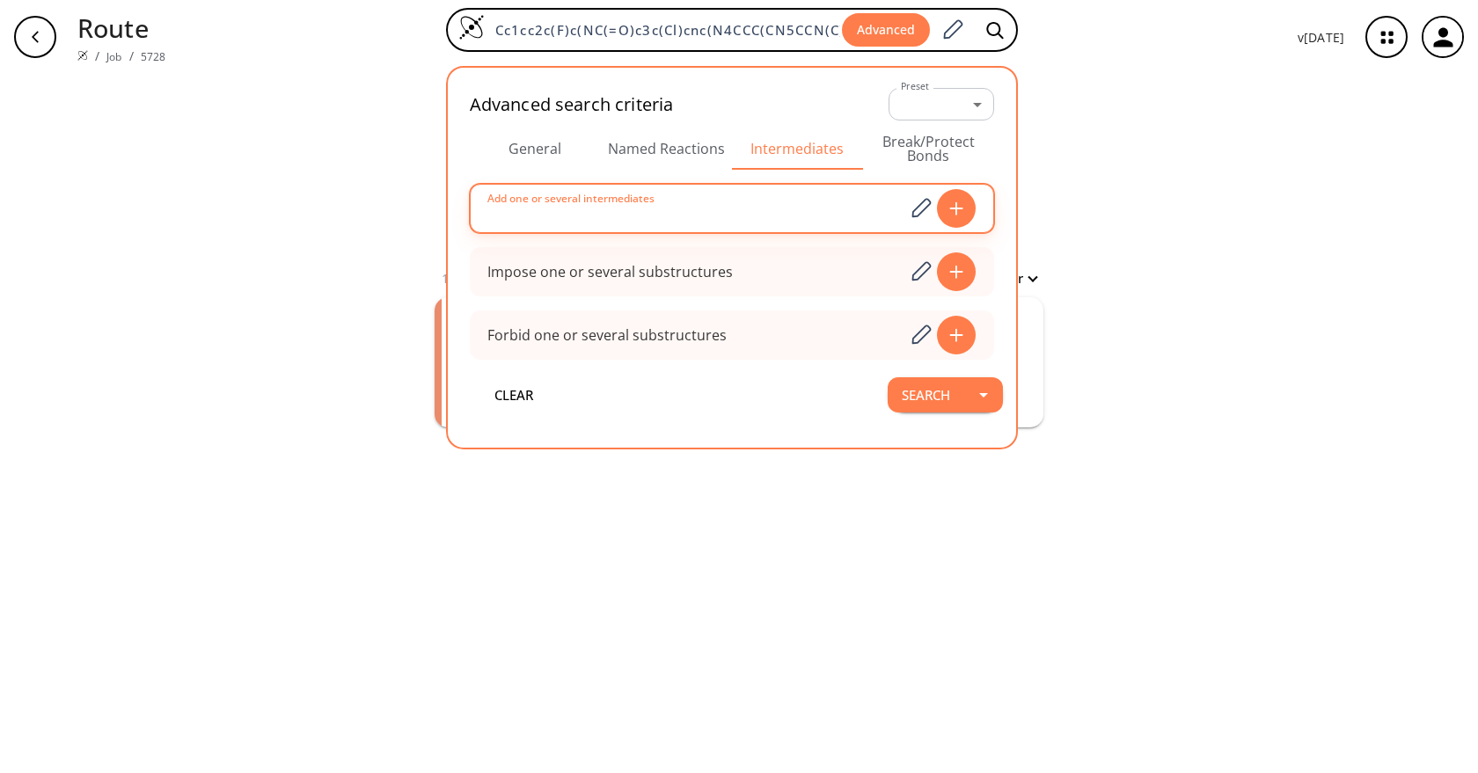
click at [750, 218] on input at bounding box center [696, 208] width 417 height 35
paste input "Cc1n[n]2c(c(c(cc2)NC(c2cc(F)ncc2Cl)=O)F)c1"
type input "Cc1n[n]2c(c(c(cc2)NC(c2cc(F)ncc2Cl)=O)F)c1"
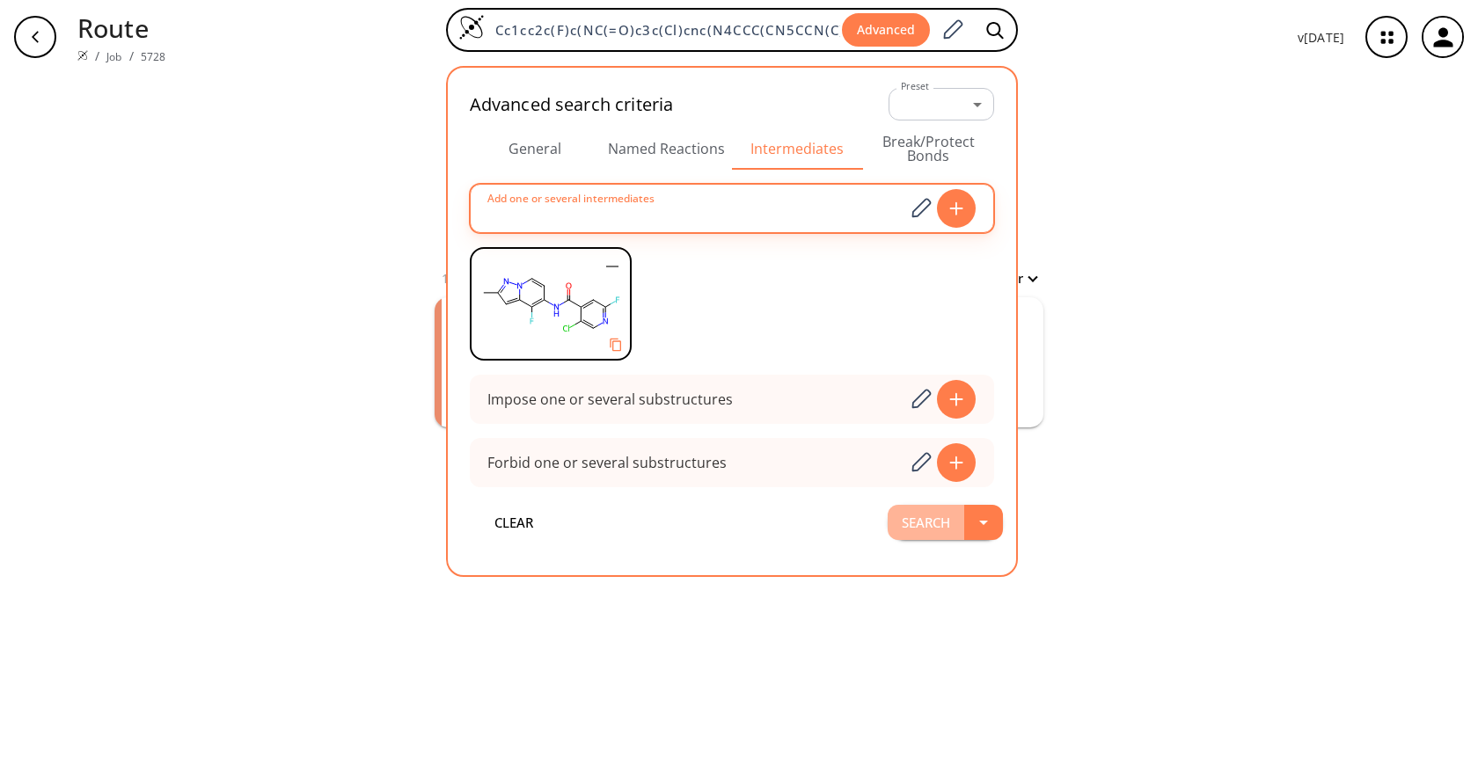
click at [945, 521] on button "Search" at bounding box center [926, 522] width 77 height 35
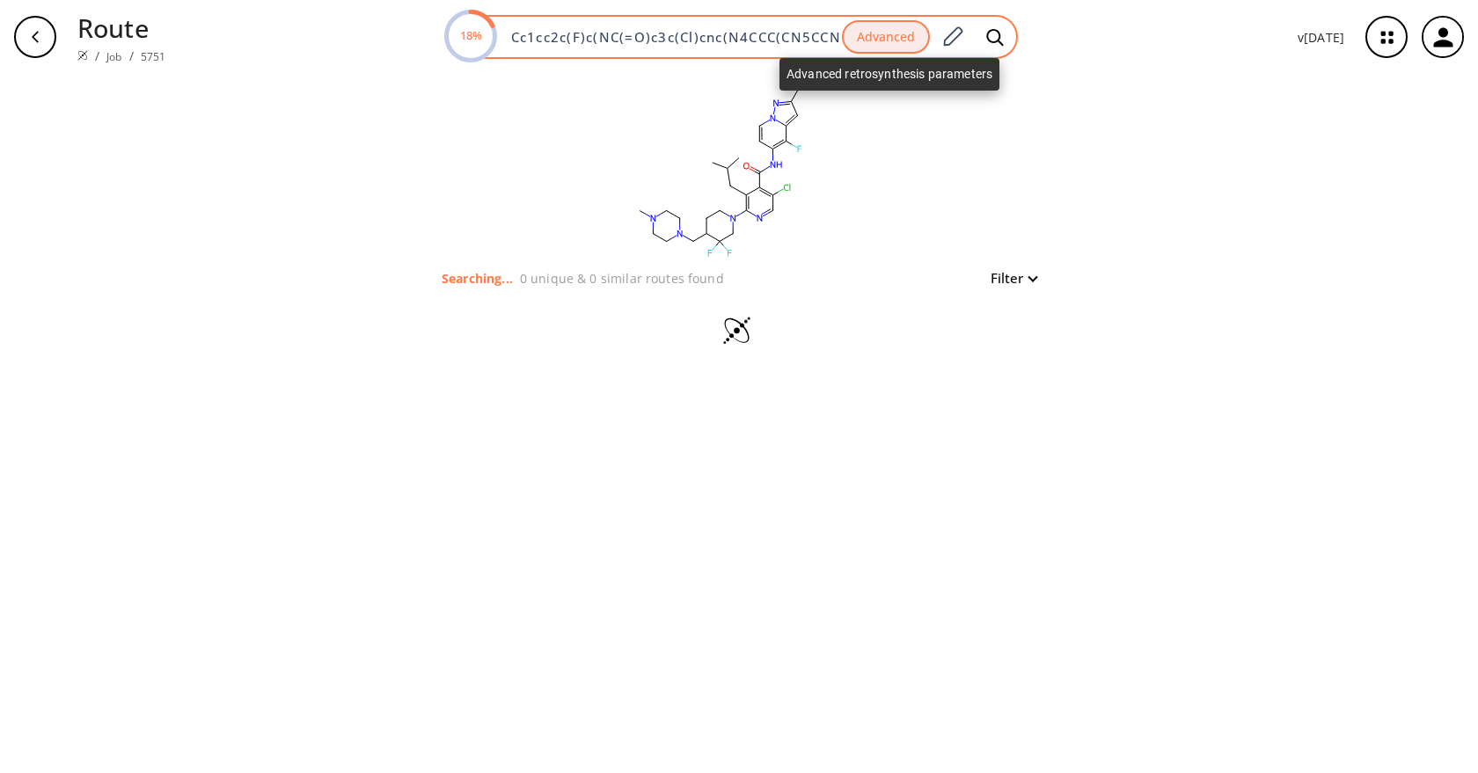
click at [920, 42] on button "Advanced" at bounding box center [886, 37] width 88 height 34
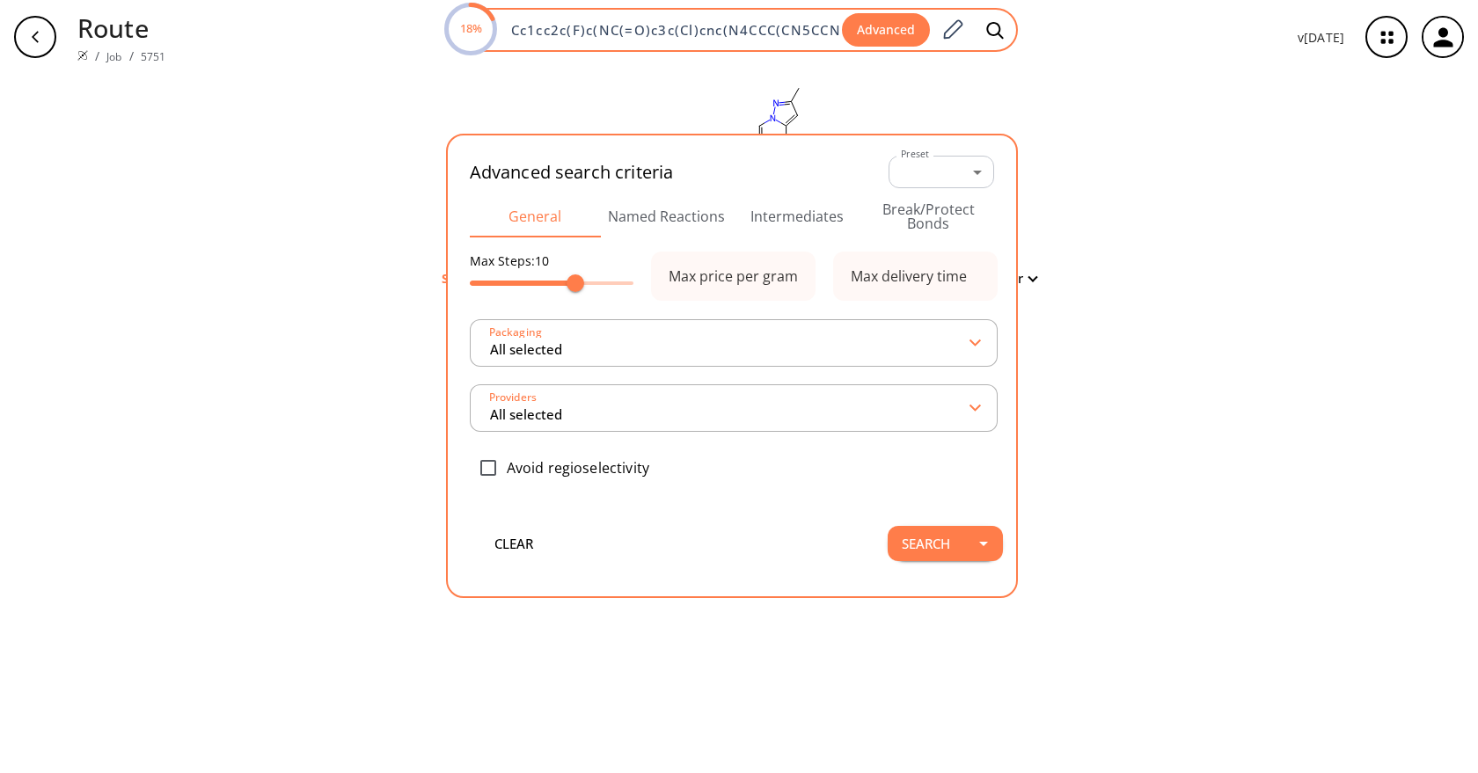
scroll to position [0, 241]
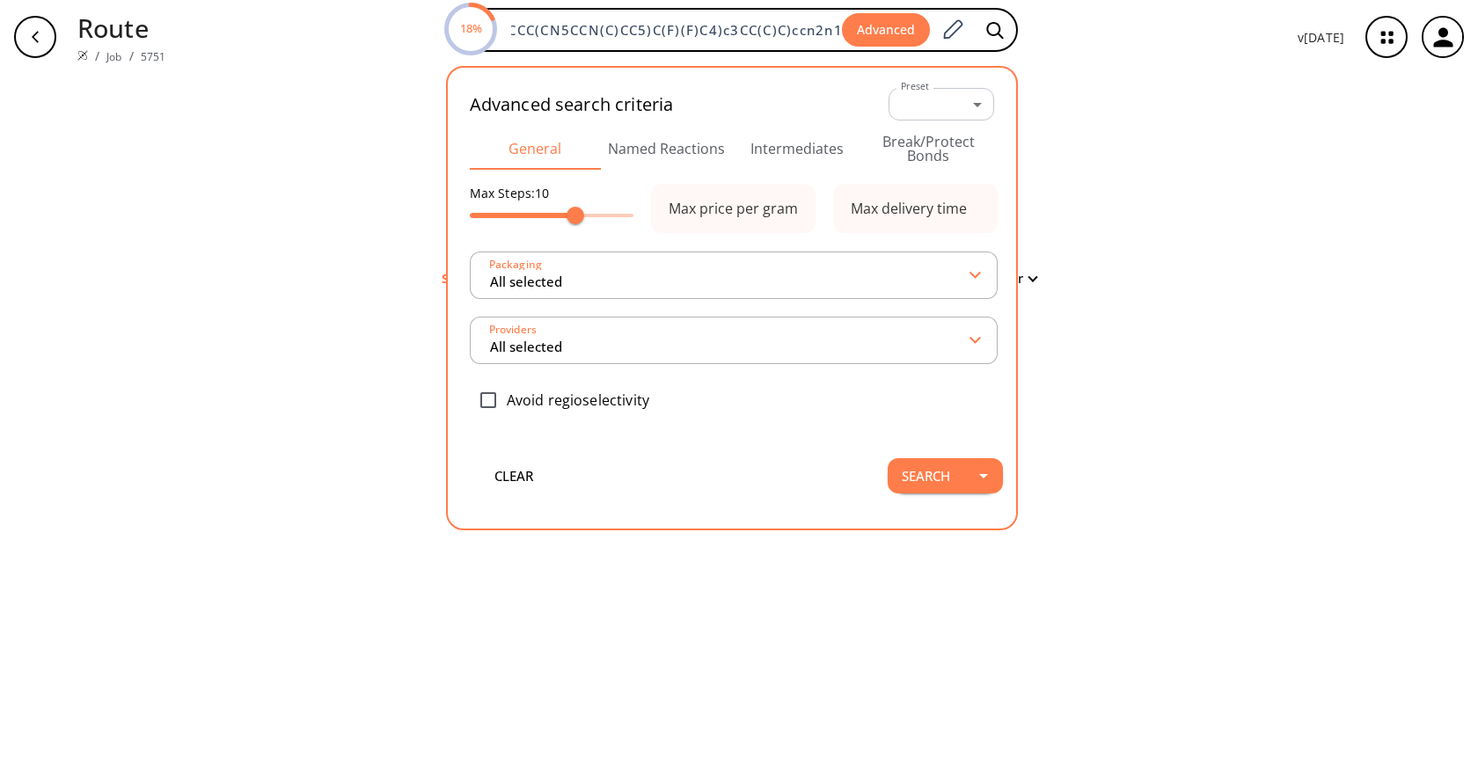
click at [787, 151] on button "Intermediates" at bounding box center [797, 149] width 131 height 42
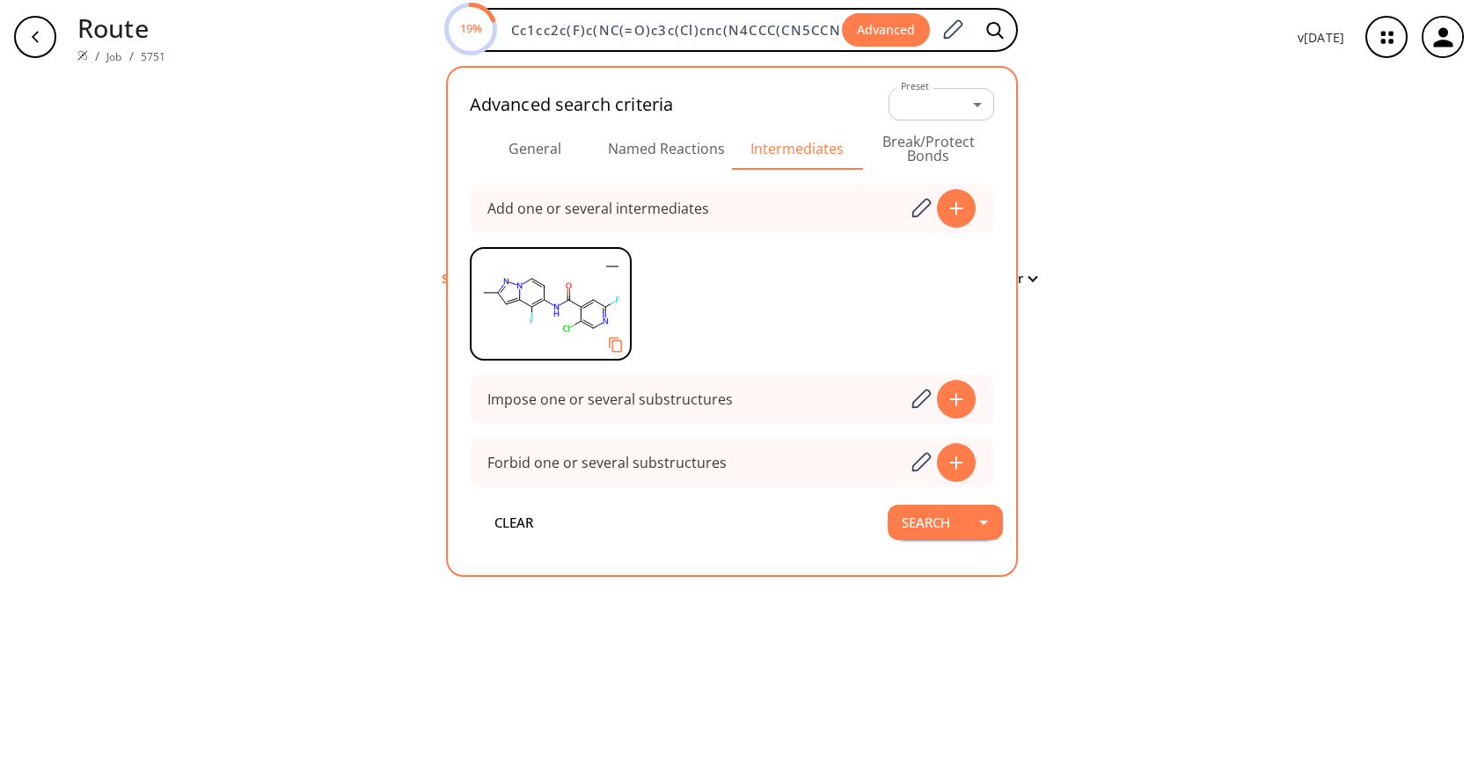
click at [617, 347] on icon "Copy to clipboard" at bounding box center [615, 345] width 17 height 17
click at [1202, 291] on div "clear Searching... 1 unique & 10 similar routes found Filter Starting from: RSc…" at bounding box center [739, 423] width 1478 height 699
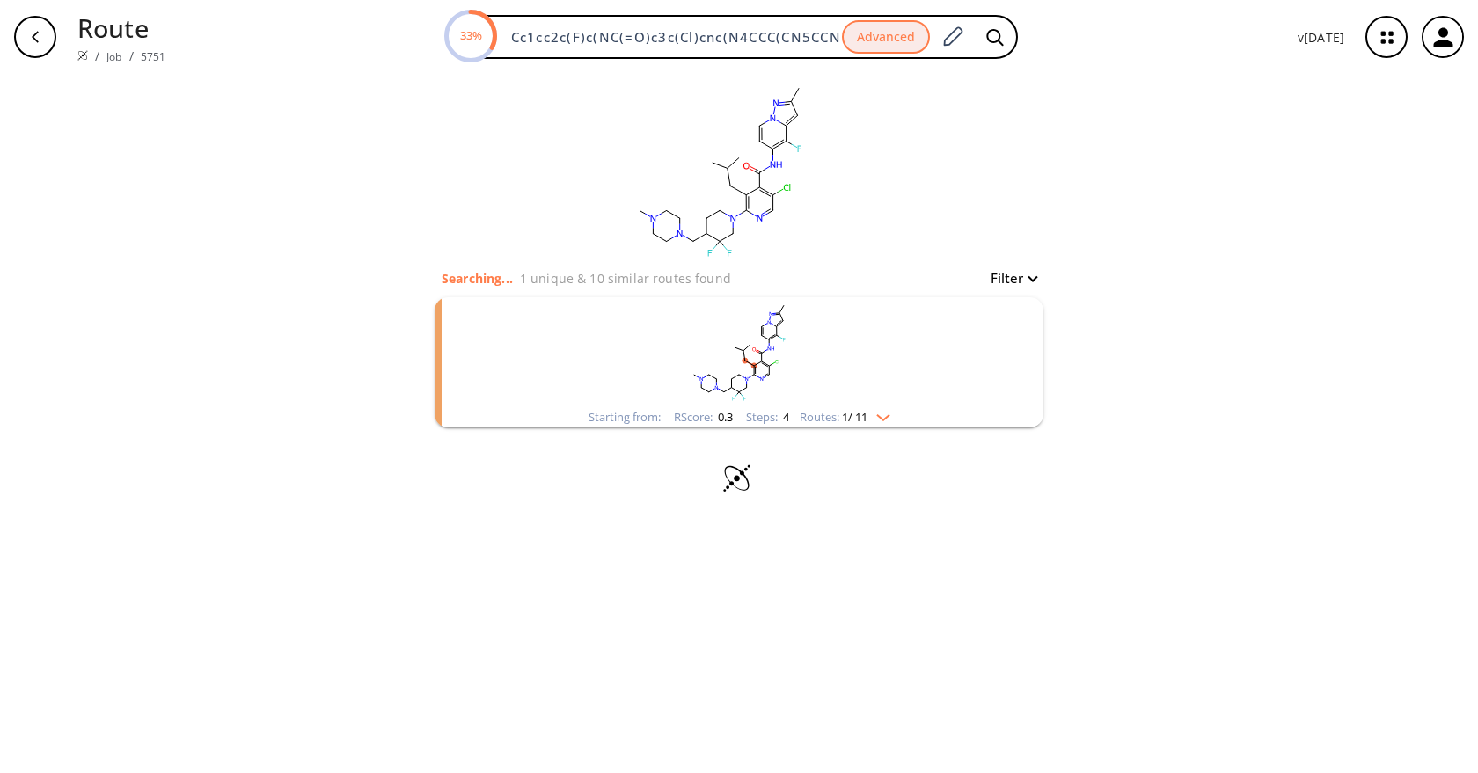
click at [790, 406] on rect "clusters" at bounding box center [738, 352] width 457 height 110
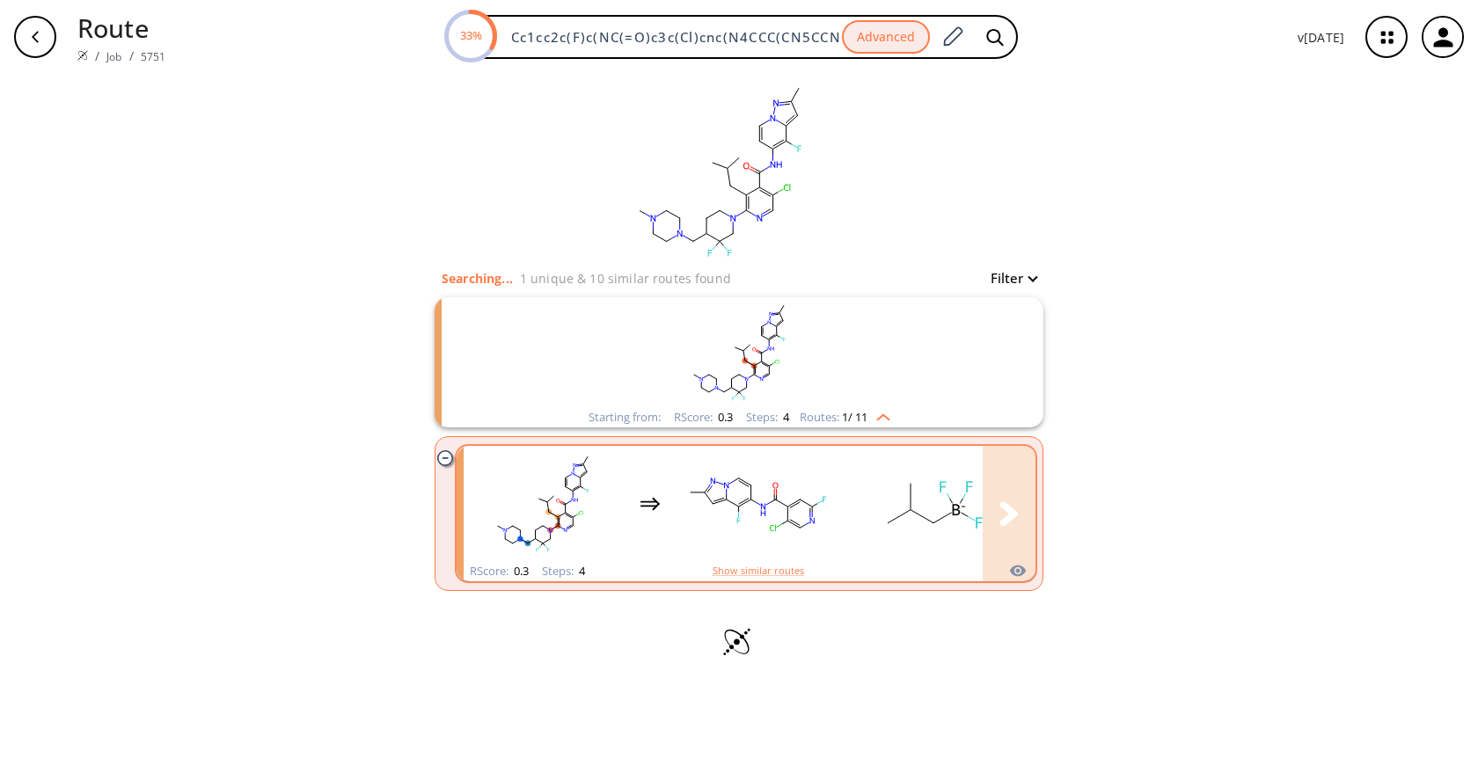
click at [836, 534] on rect "clusters" at bounding box center [757, 504] width 158 height 110
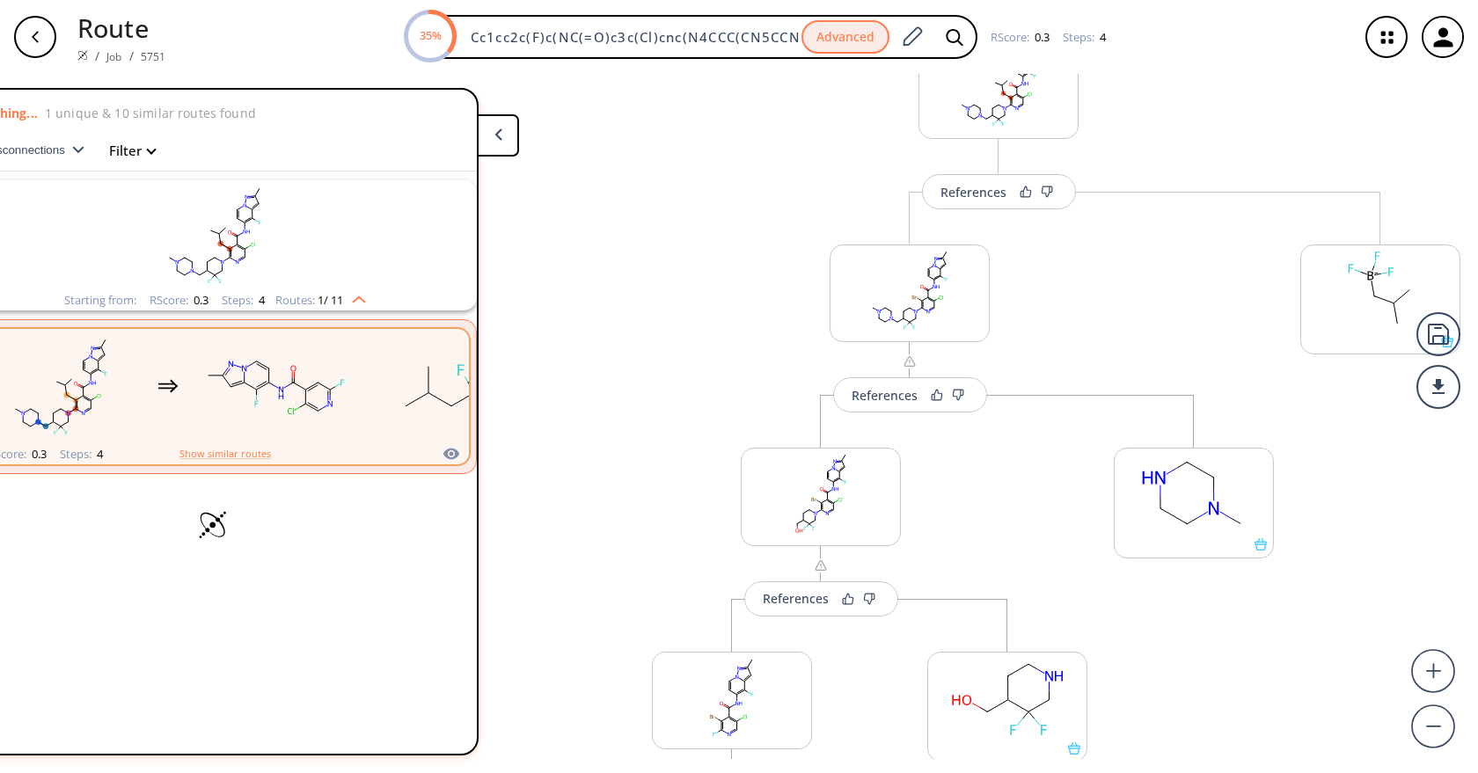
scroll to position [187, 0]
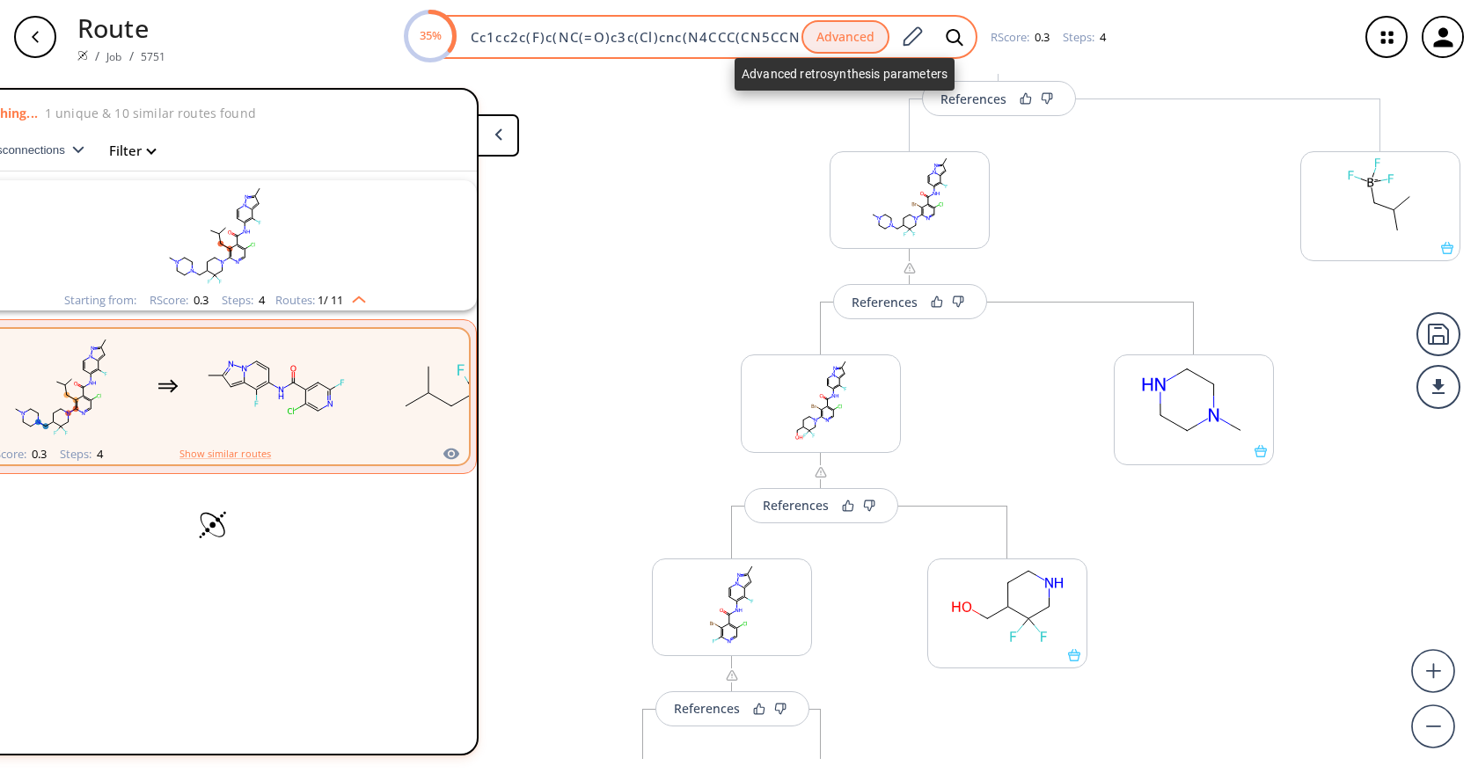
click at [828, 46] on button "Advanced" at bounding box center [845, 37] width 88 height 34
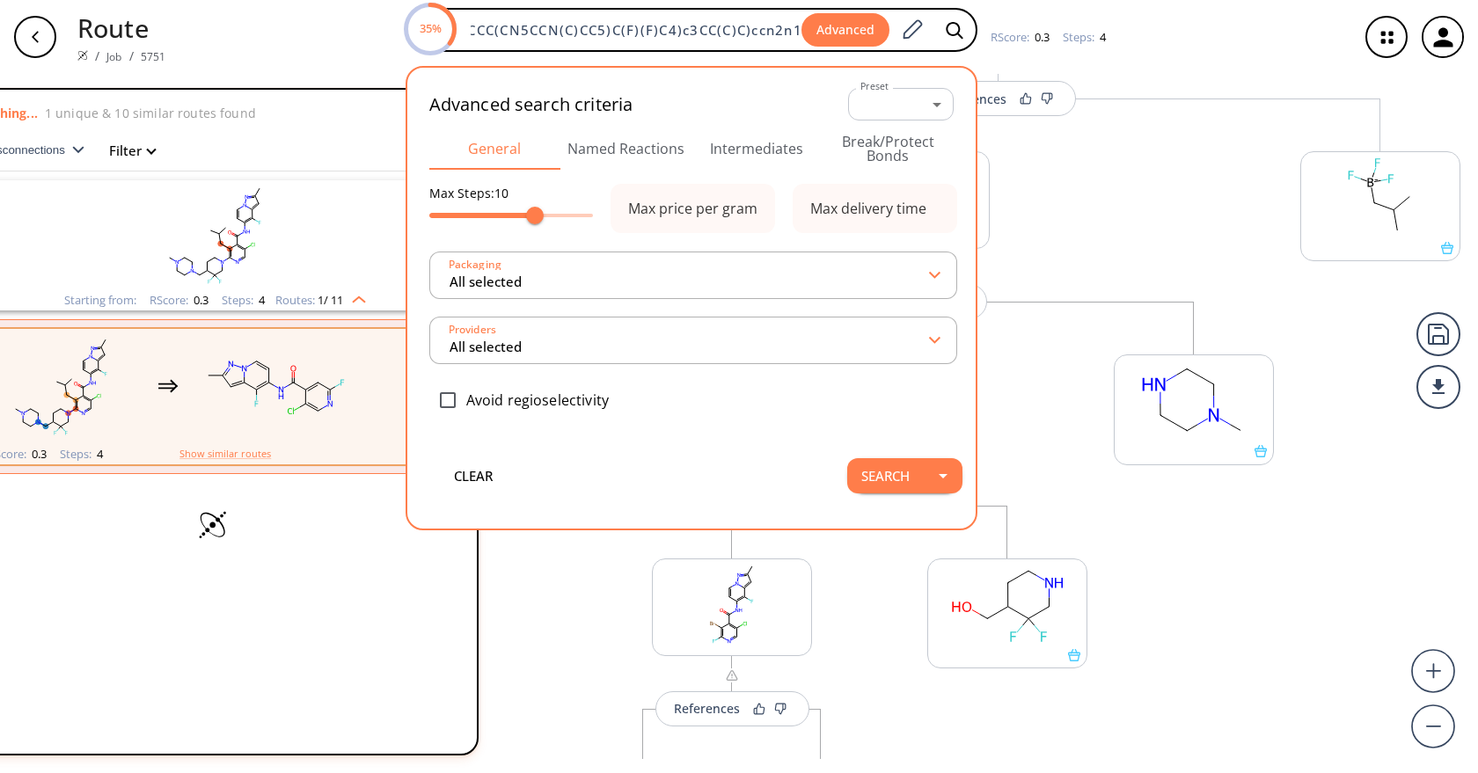
scroll to position [0, 0]
click at [744, 151] on button "Intermediates" at bounding box center [756, 149] width 131 height 42
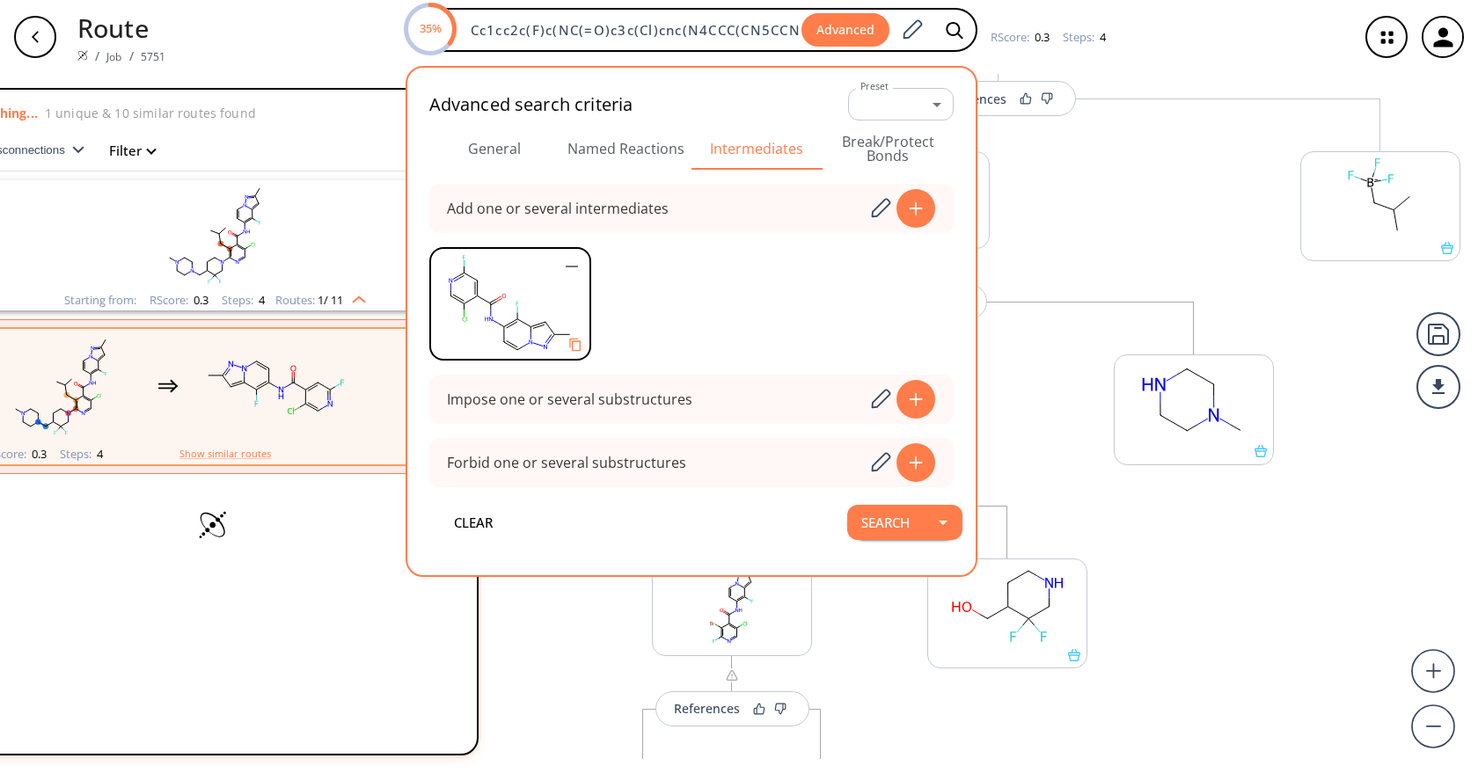
click at [1113, 233] on div "More routes from here References More routes from here References More routes f…" at bounding box center [910, 556] width 764 height 914
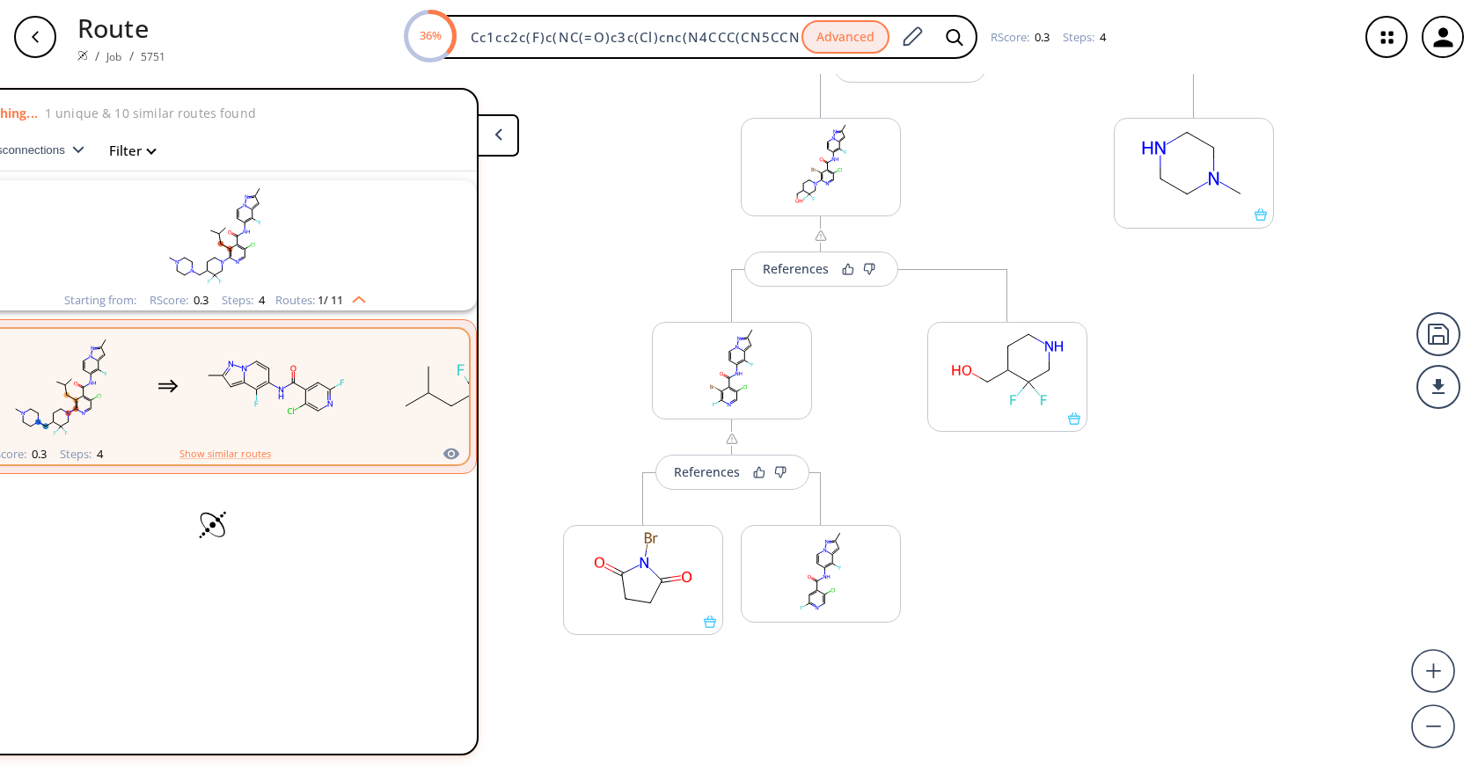
scroll to position [450, 0]
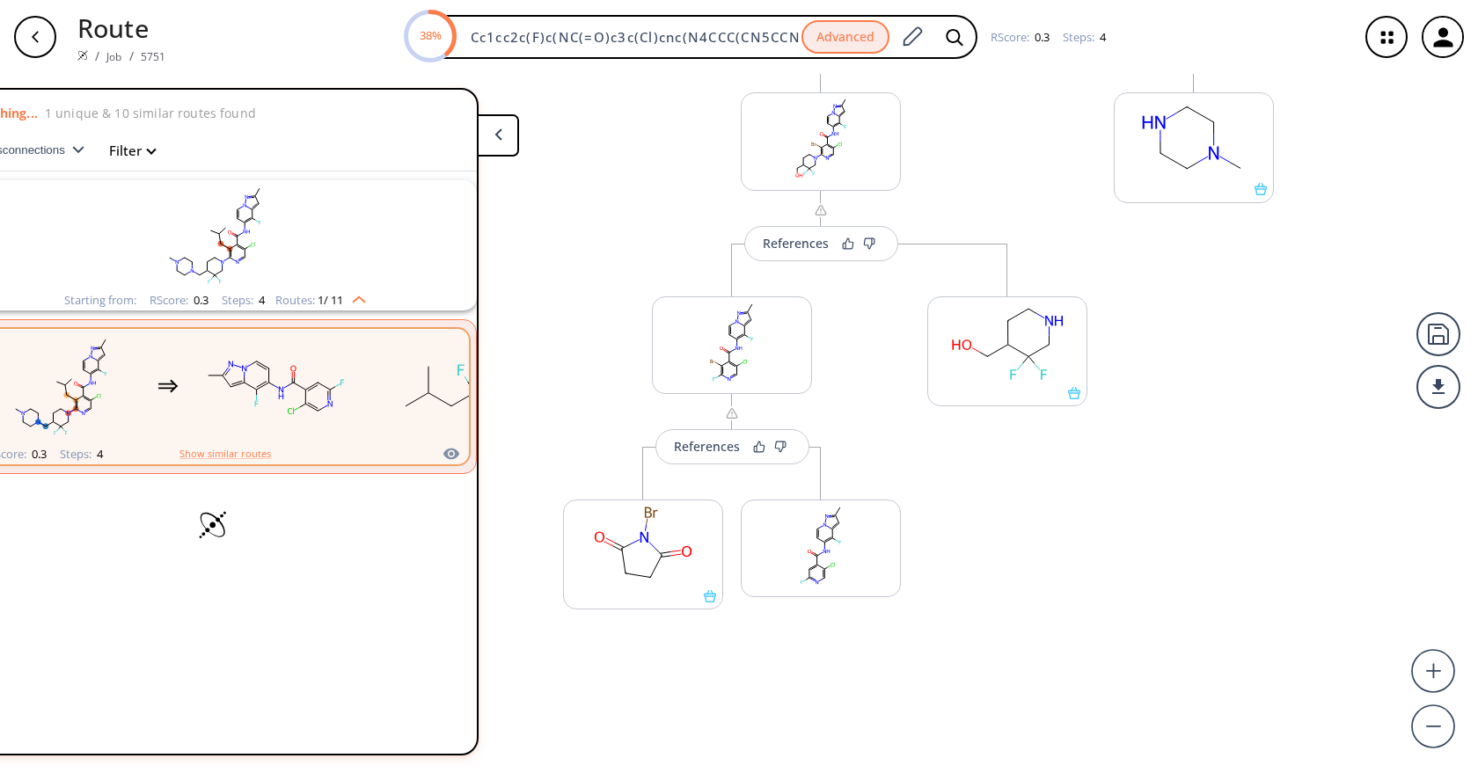
click at [1115, 584] on div "More routes from here" at bounding box center [1194, 378] width 178 height 676
click at [32, 27] on div "button" at bounding box center [35, 37] width 42 height 42
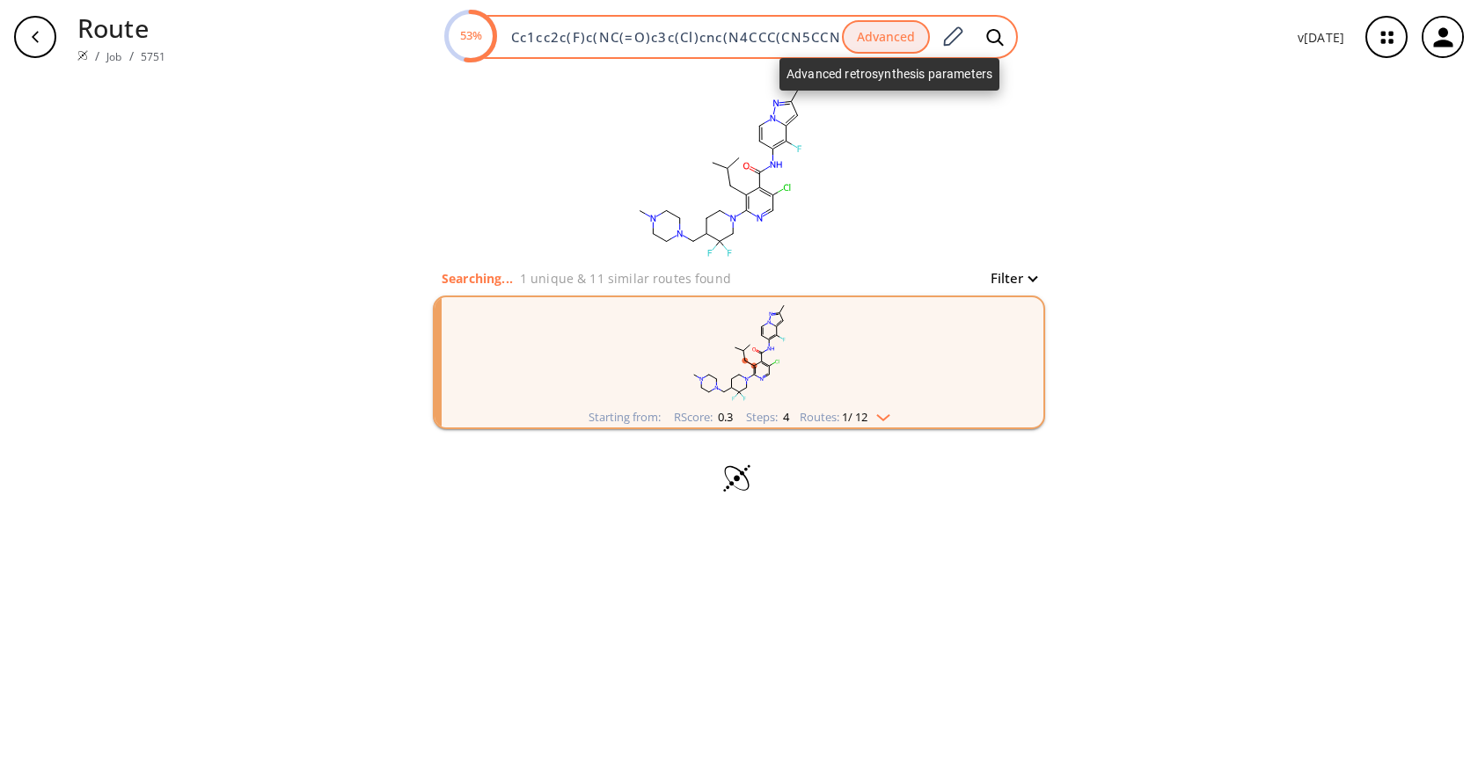
click at [879, 45] on button "Advanced" at bounding box center [886, 37] width 88 height 34
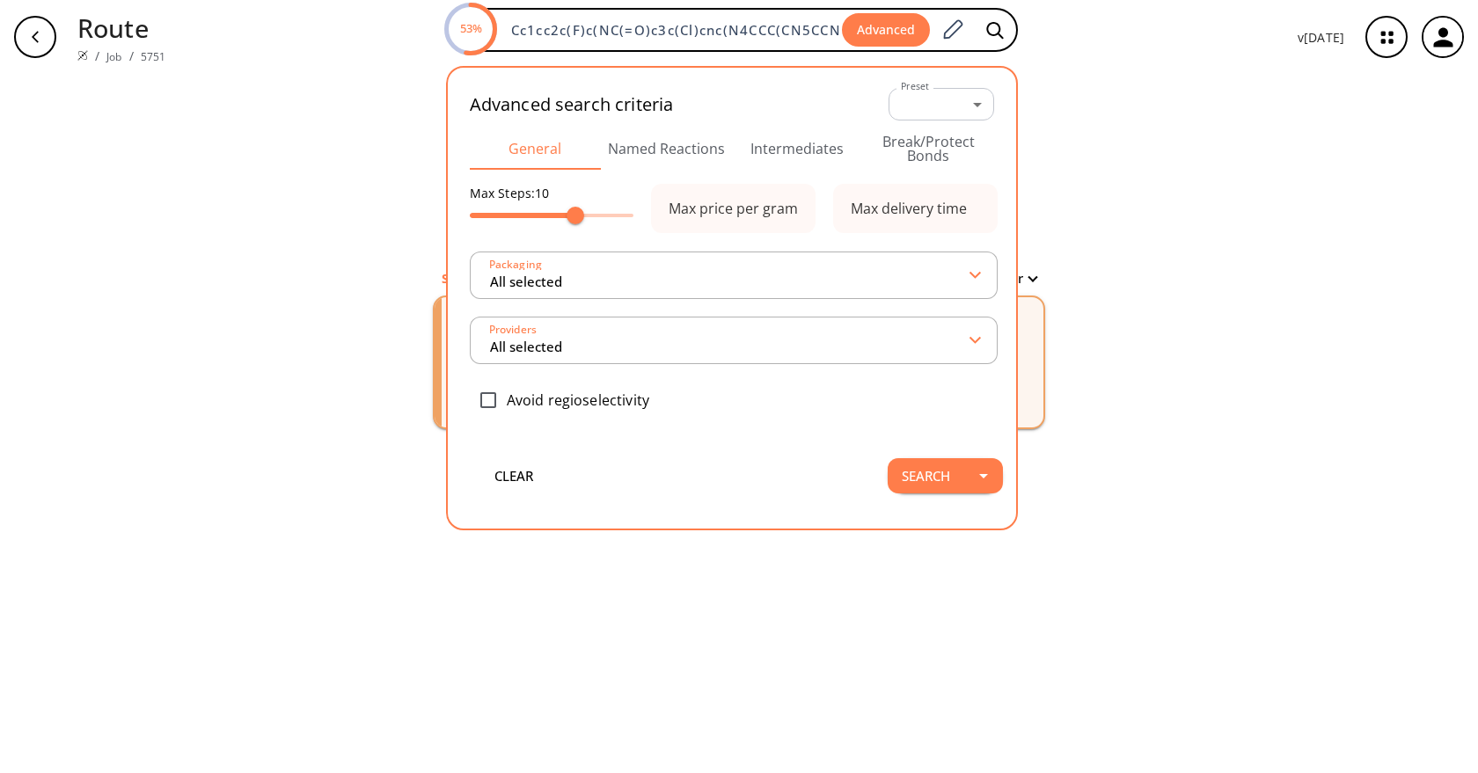
click at [1241, 275] on div "clear Searching... 1 unique & 11 similar routes found Filter Starting from: RSc…" at bounding box center [739, 423] width 1478 height 699
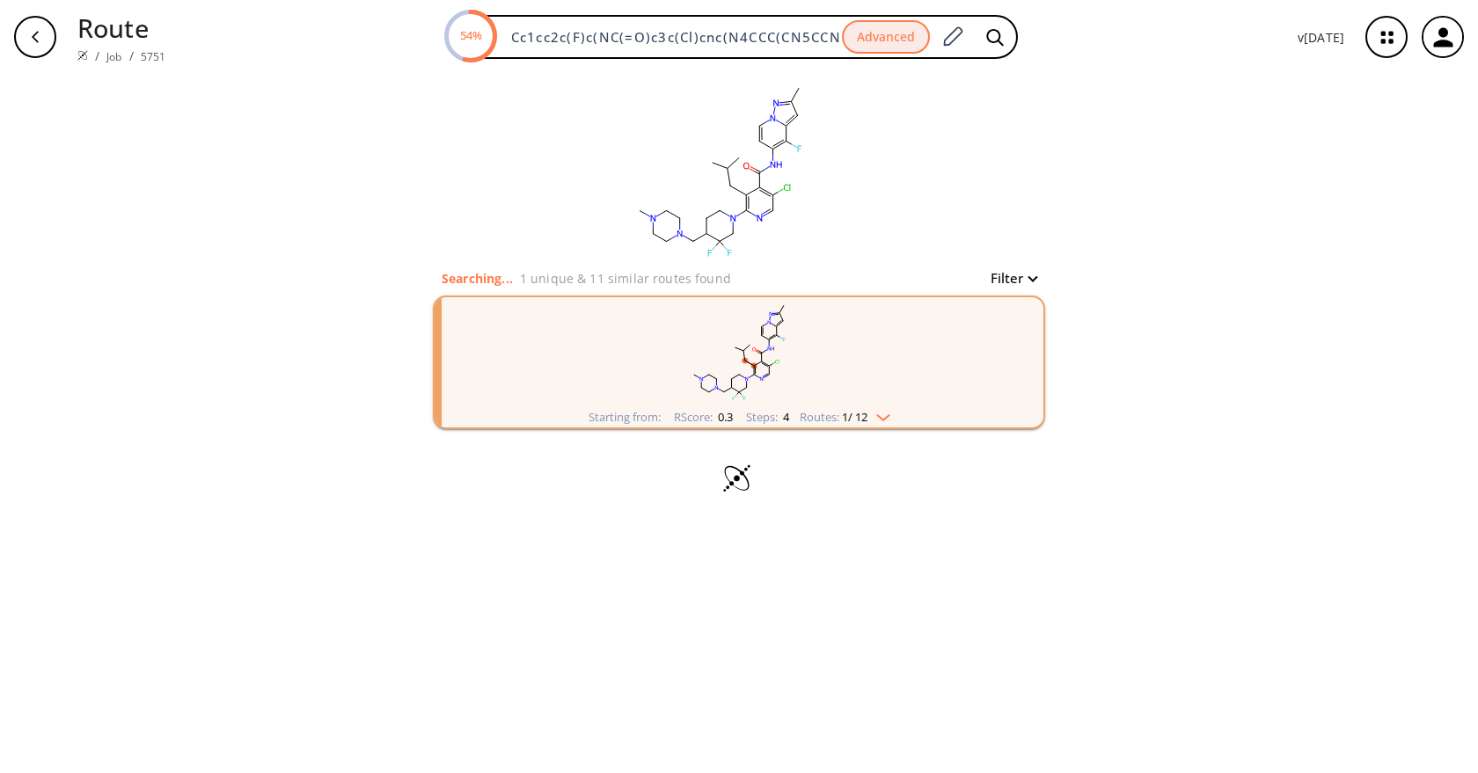
click at [773, 336] on icon "clusters" at bounding box center [772, 337] width 6 height 4
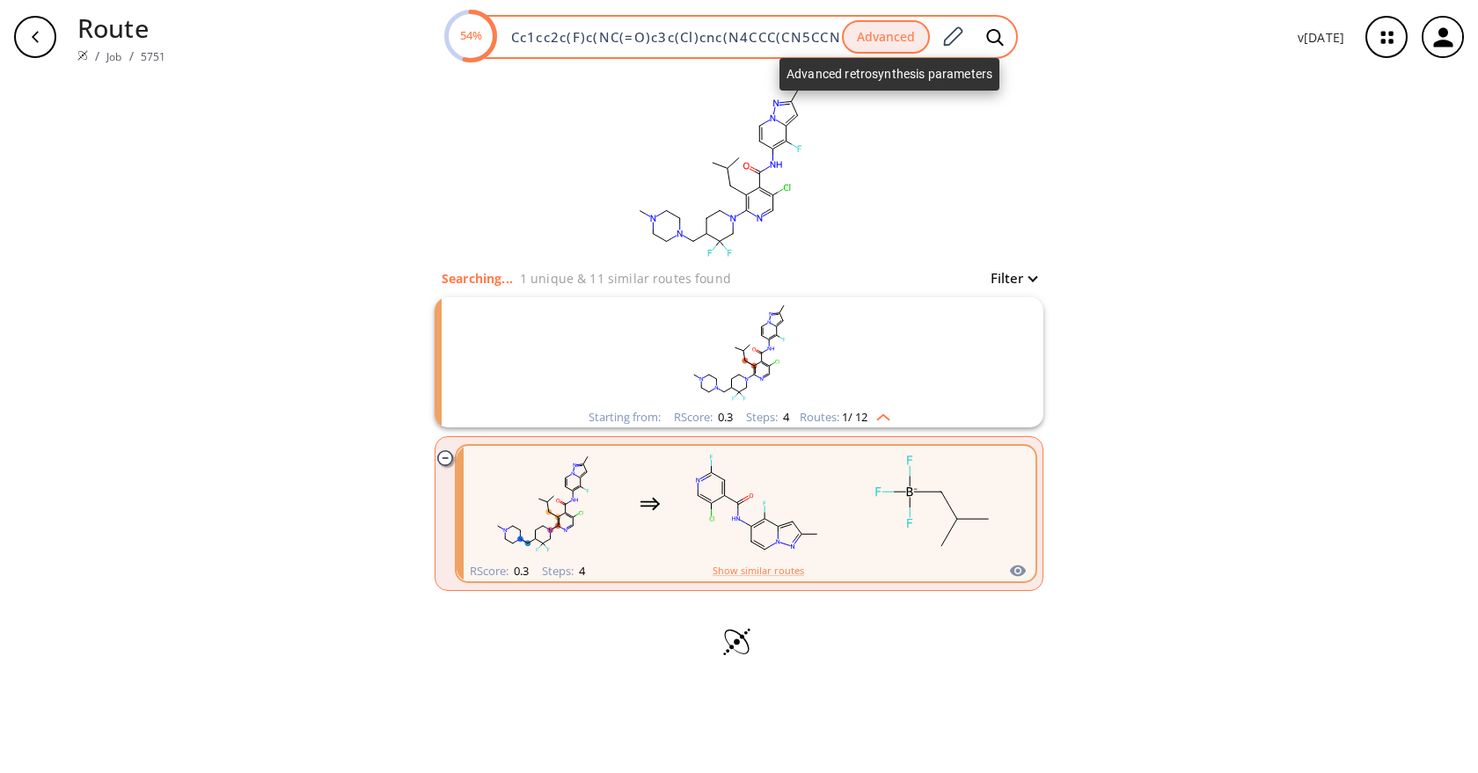
click at [901, 35] on button "Advanced" at bounding box center [886, 37] width 88 height 34
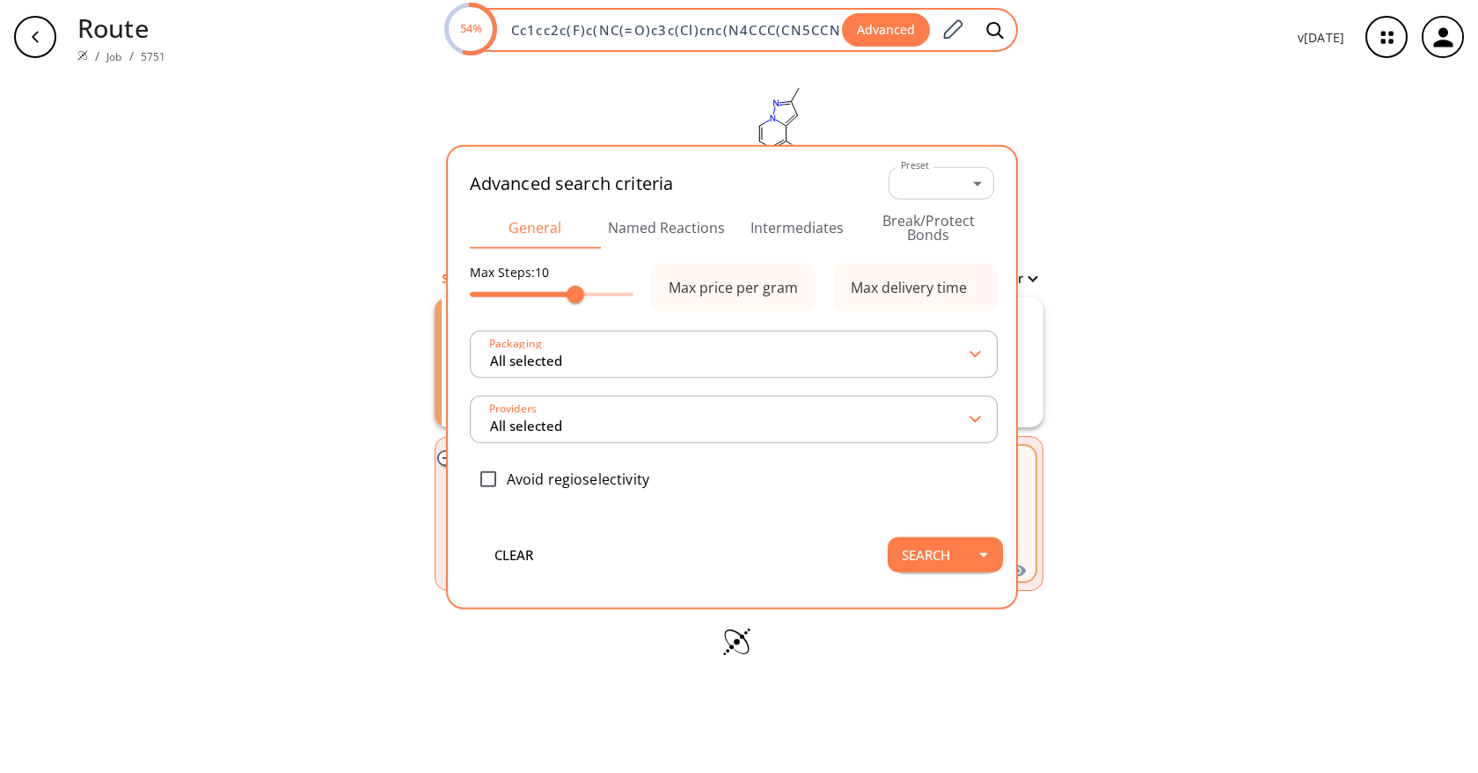
scroll to position [0, 241]
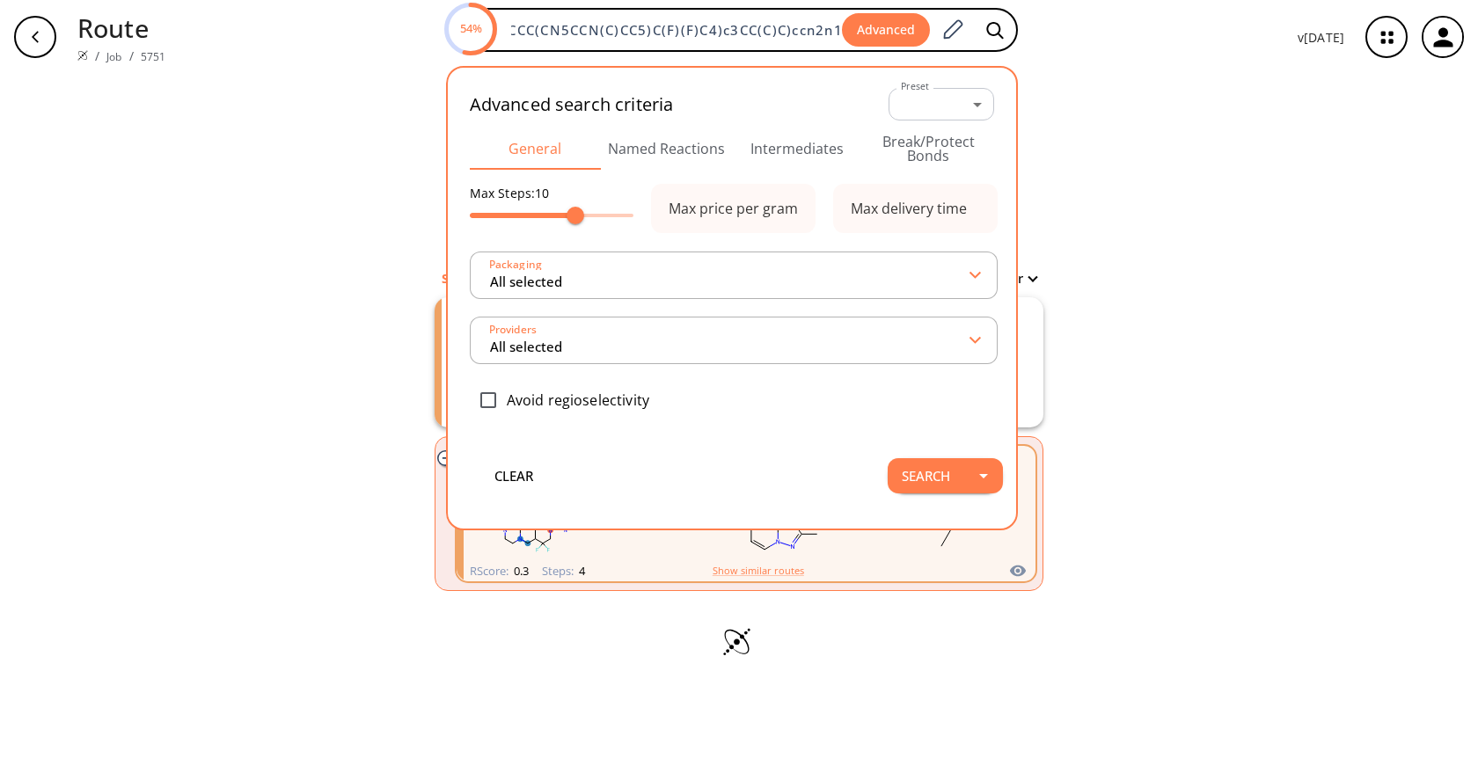
click at [1182, 304] on div "clear Searching... 1 unique & 11 similar routes found Filter Starting from: RSc…" at bounding box center [739, 423] width 1478 height 699
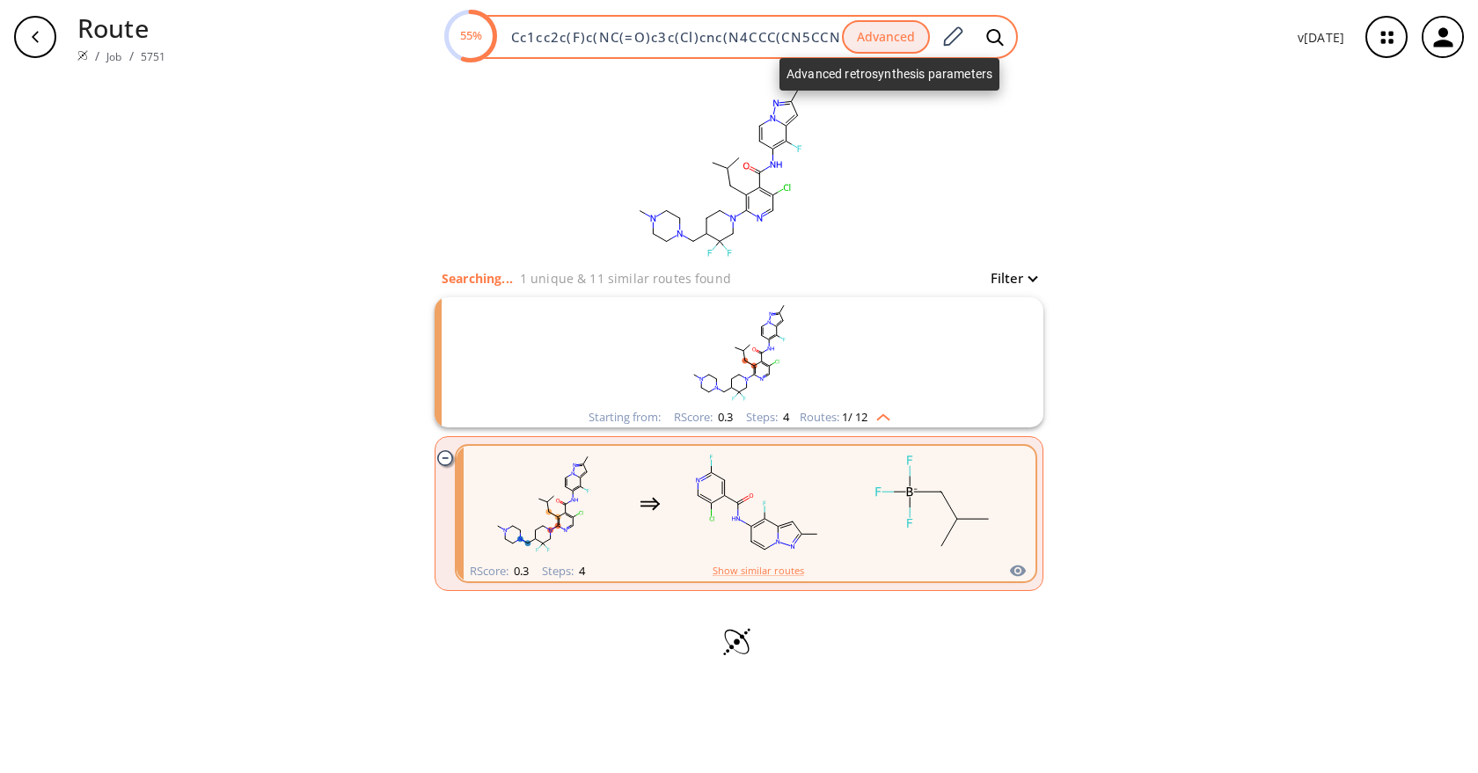
click at [887, 41] on button "Advanced" at bounding box center [886, 37] width 88 height 34
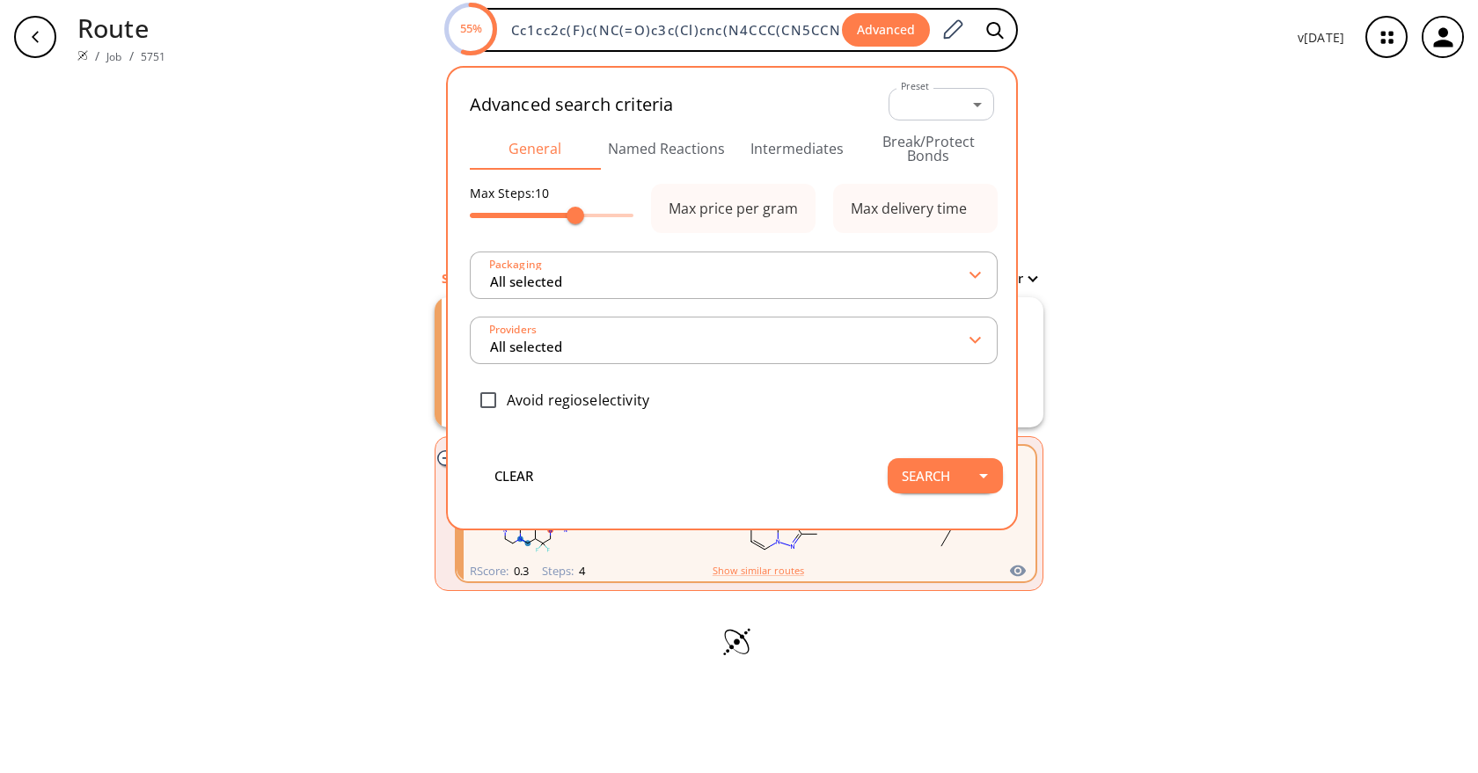
click at [838, 142] on button "Intermediates" at bounding box center [797, 149] width 131 height 42
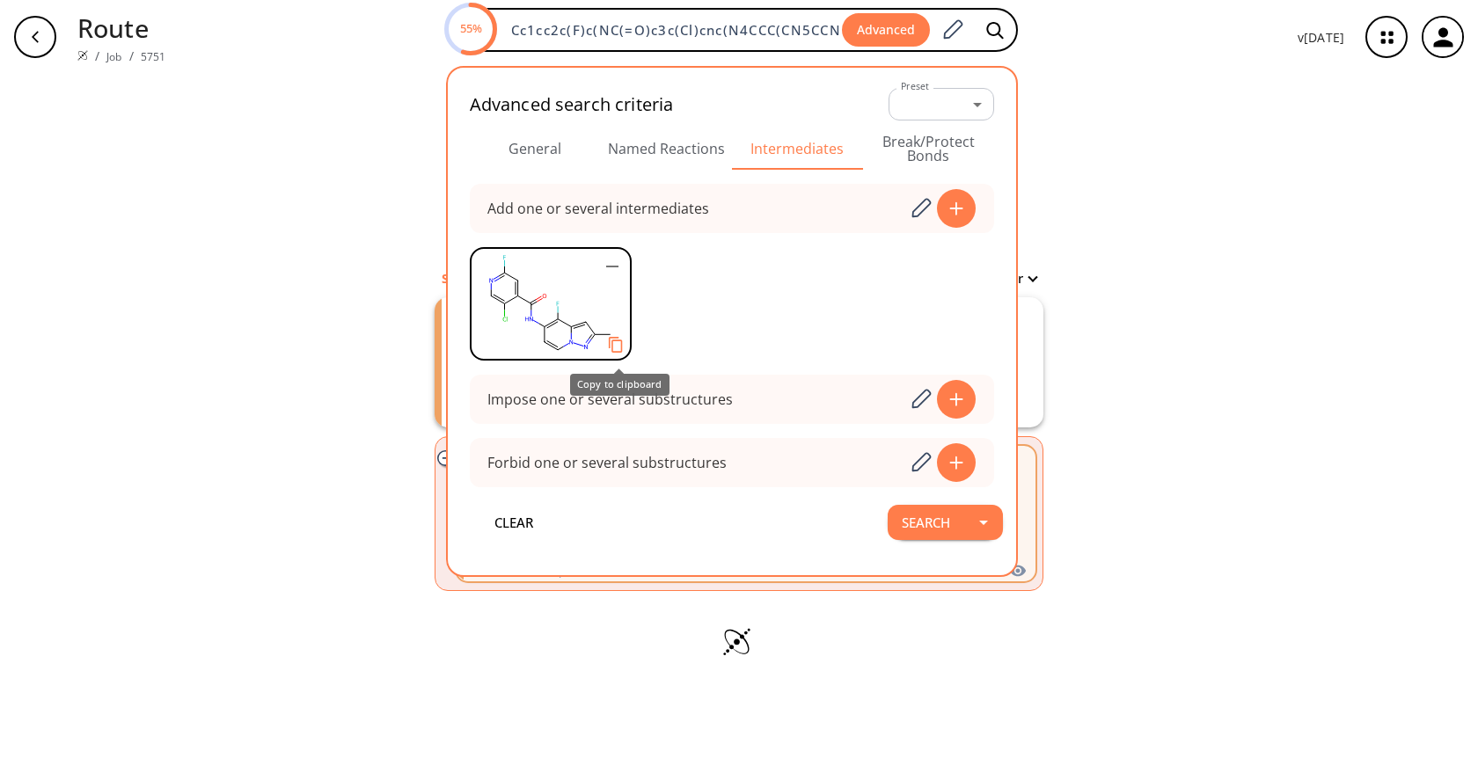
click at [610, 342] on button "Copy to clipboard" at bounding box center [615, 345] width 34 height 34
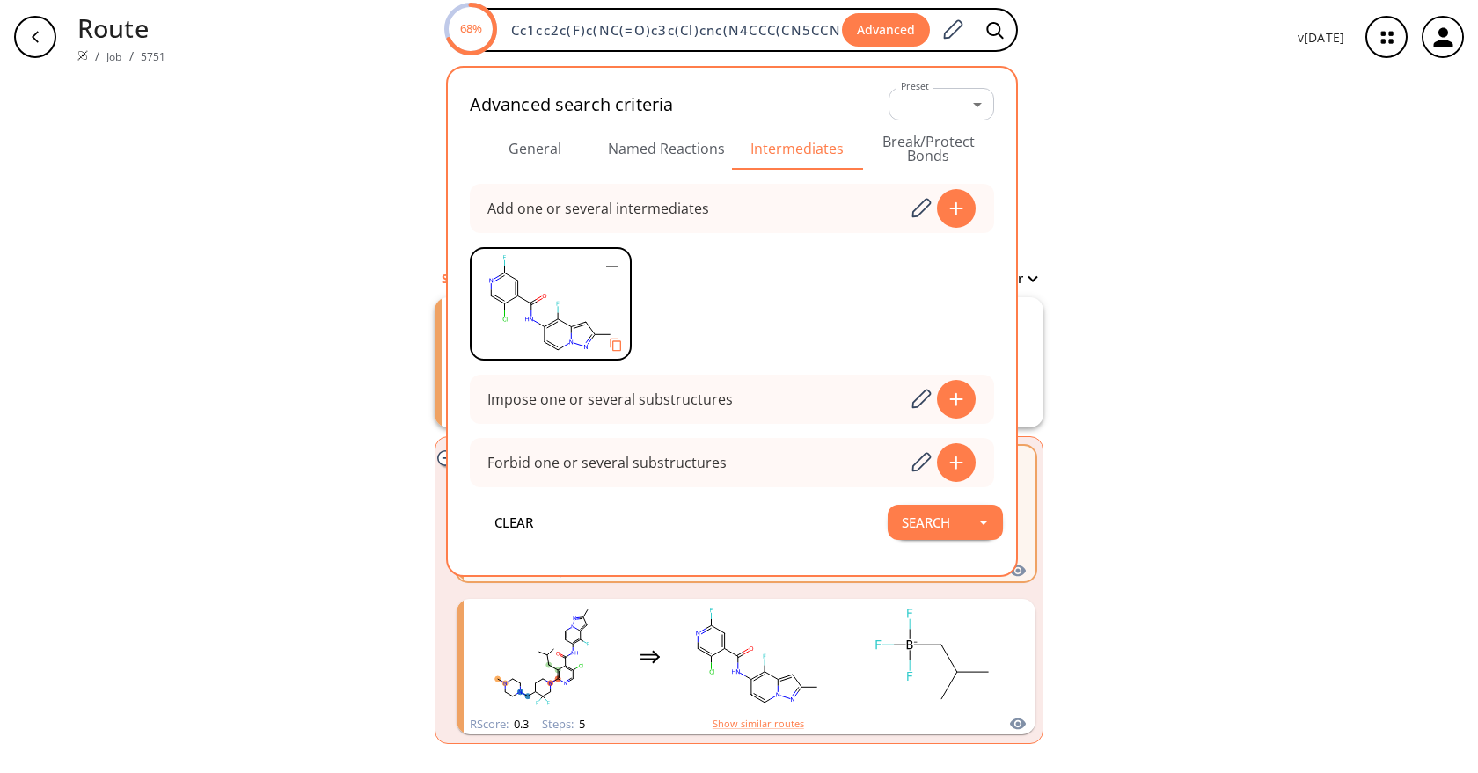
click at [1232, 330] on div "clear Searching... 2 unique & 16 similar routes found Filter Starting from: RSc…" at bounding box center [739, 457] width 1478 height 767
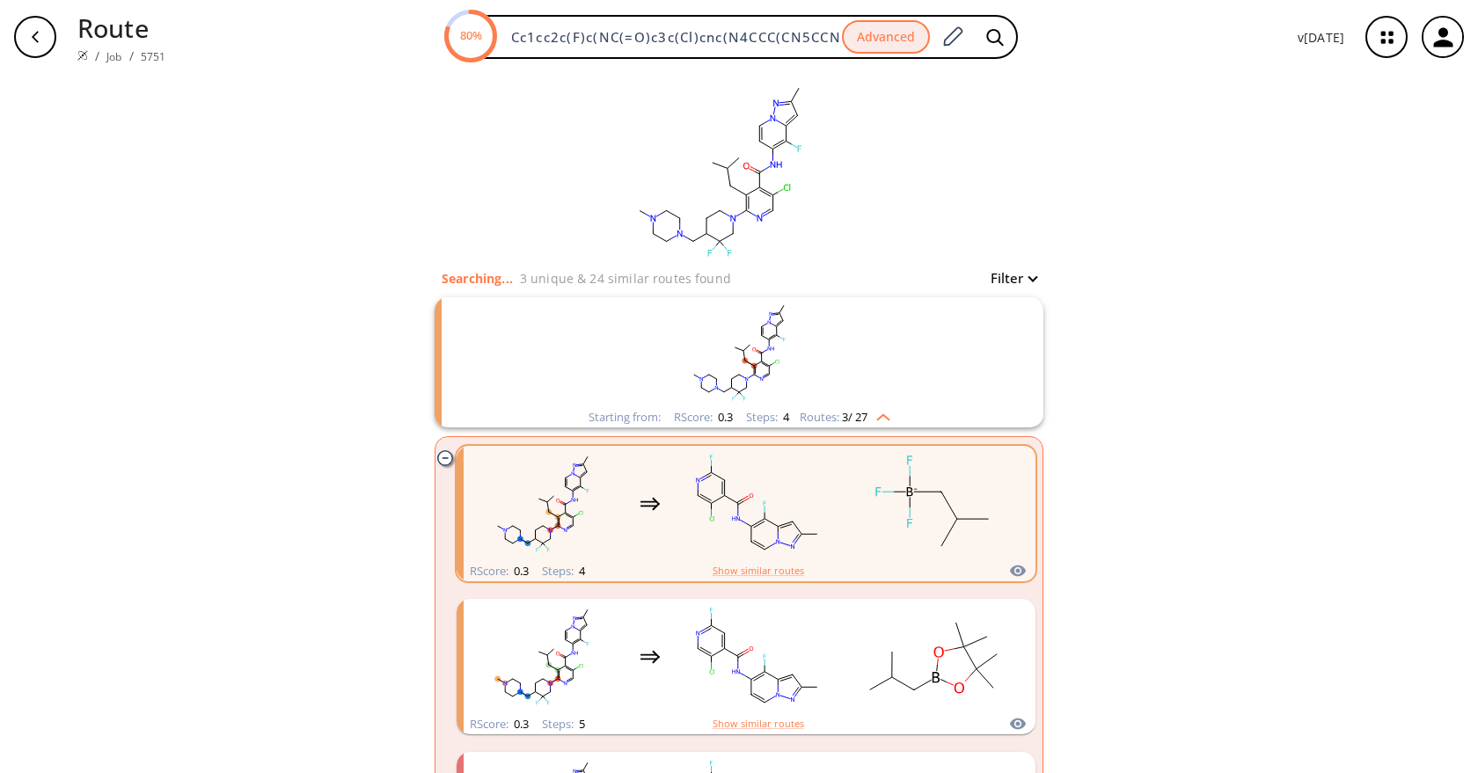
click at [884, 413] on img "clusters" at bounding box center [878, 414] width 23 height 14
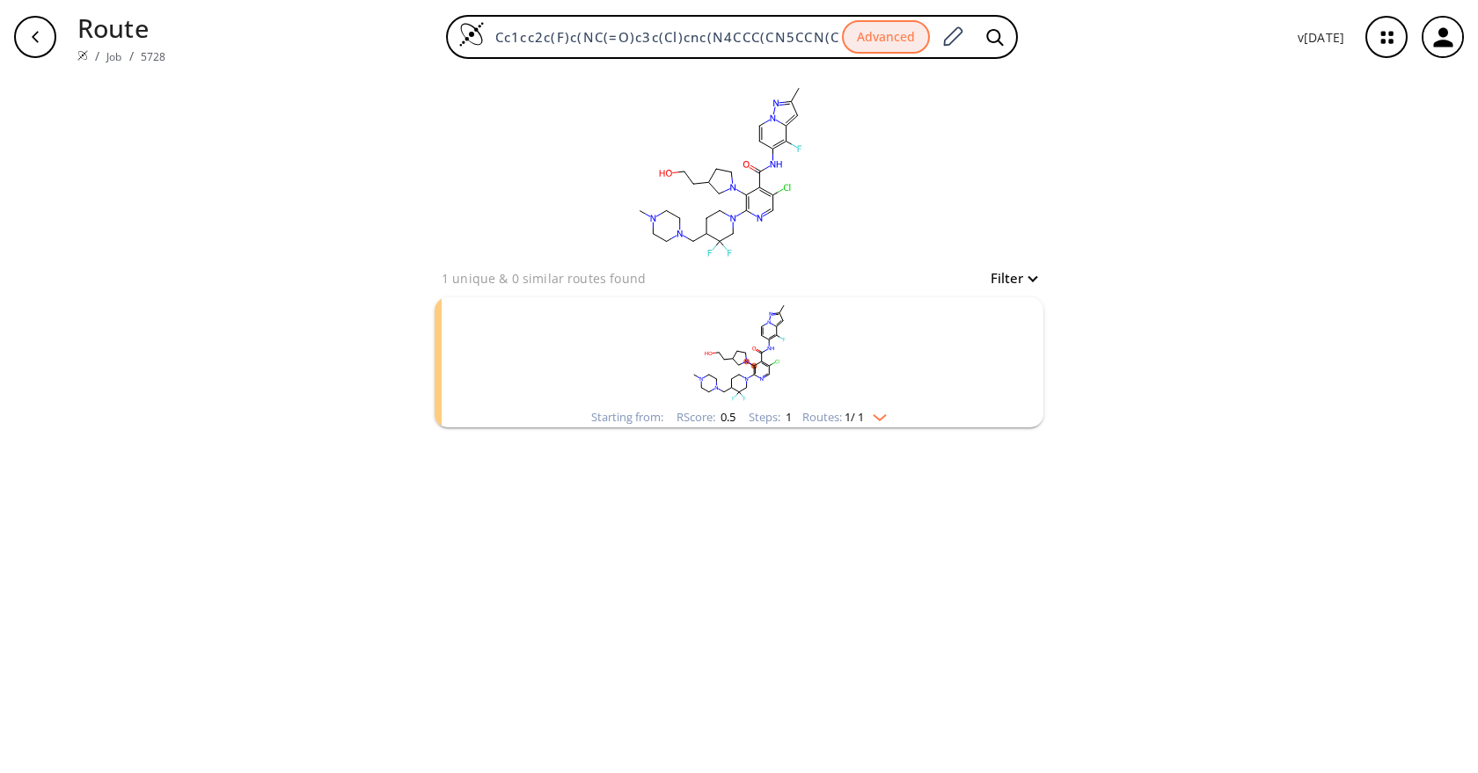
click at [789, 333] on rect "clusters" at bounding box center [738, 352] width 457 height 110
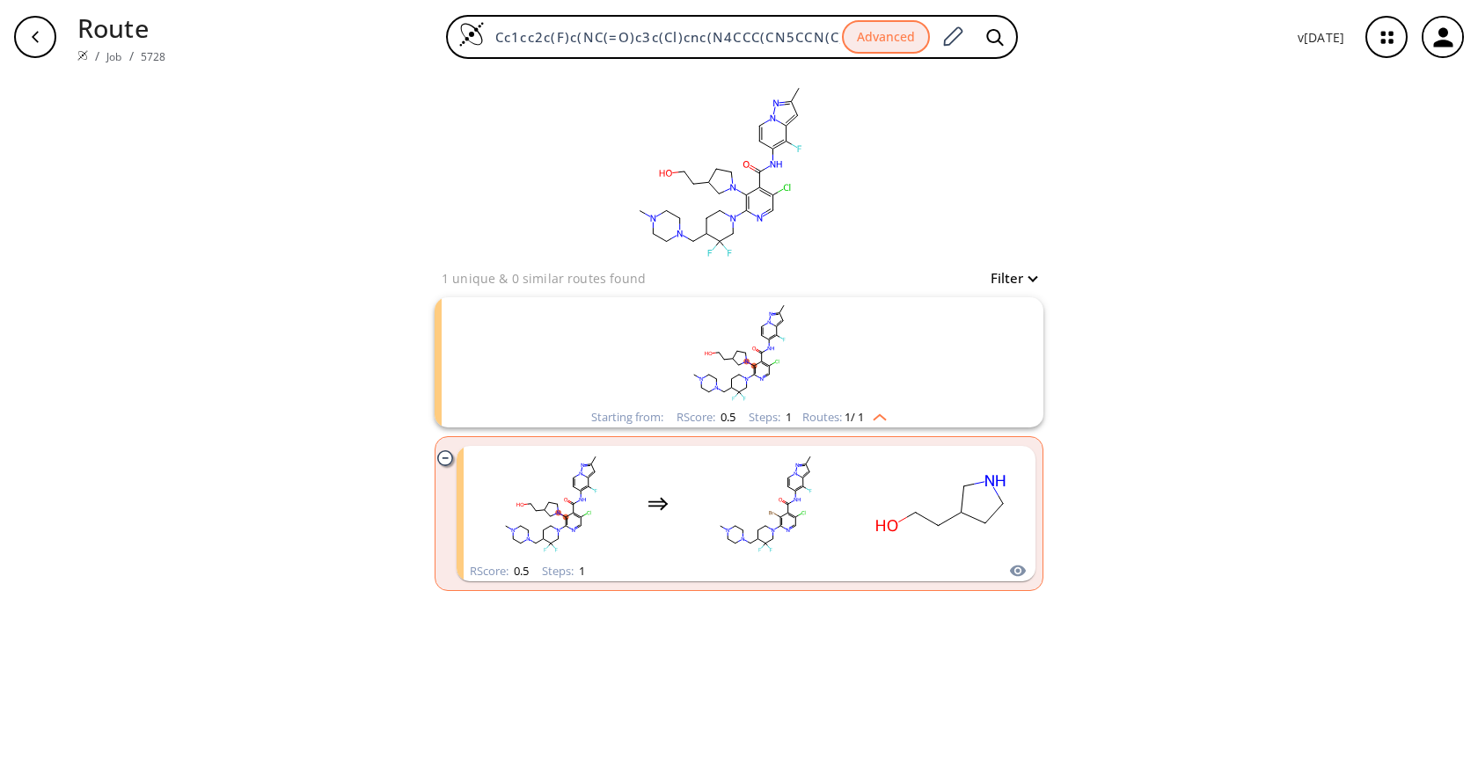
click at [818, 361] on rect "clusters" at bounding box center [738, 352] width 457 height 110
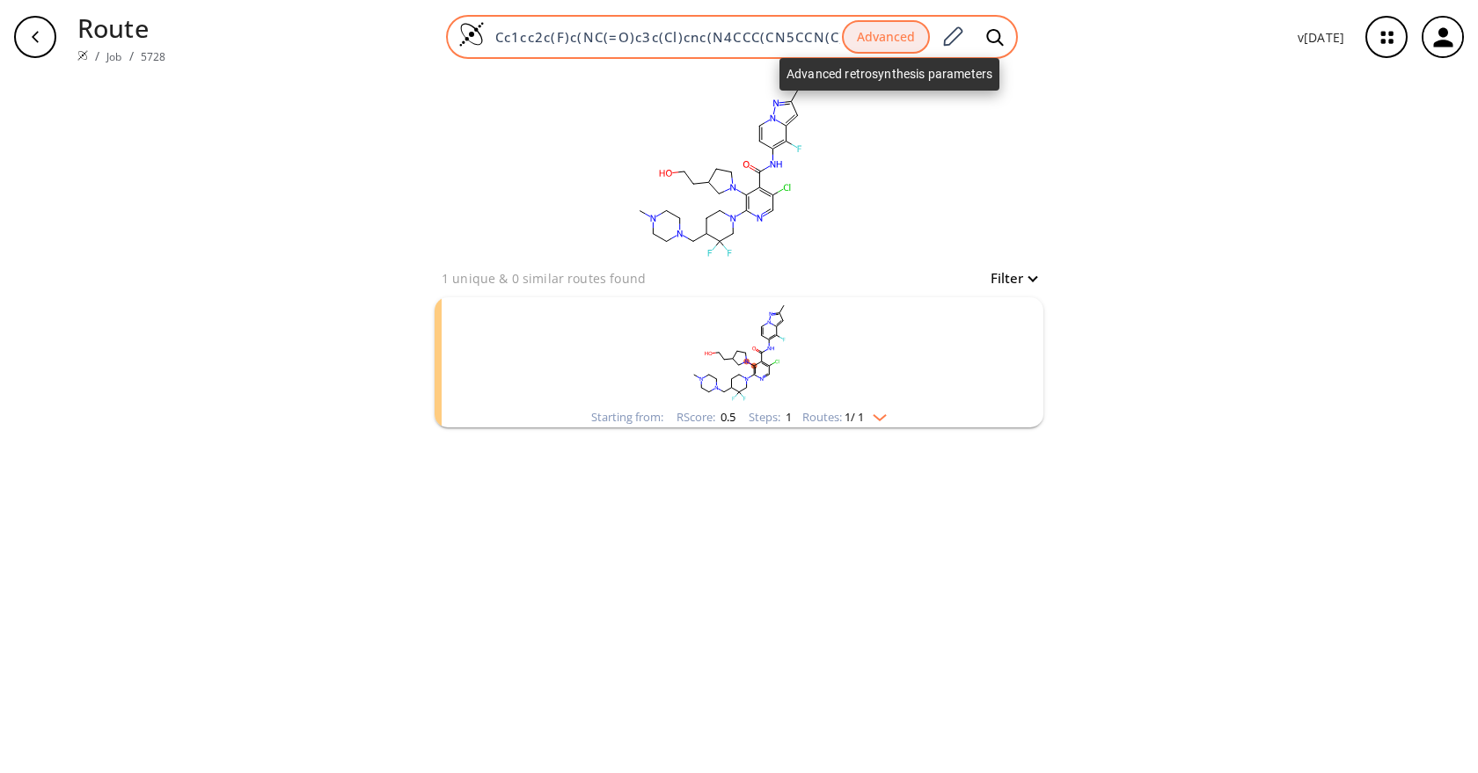
click at [917, 33] on button "Advanced" at bounding box center [886, 37] width 88 height 34
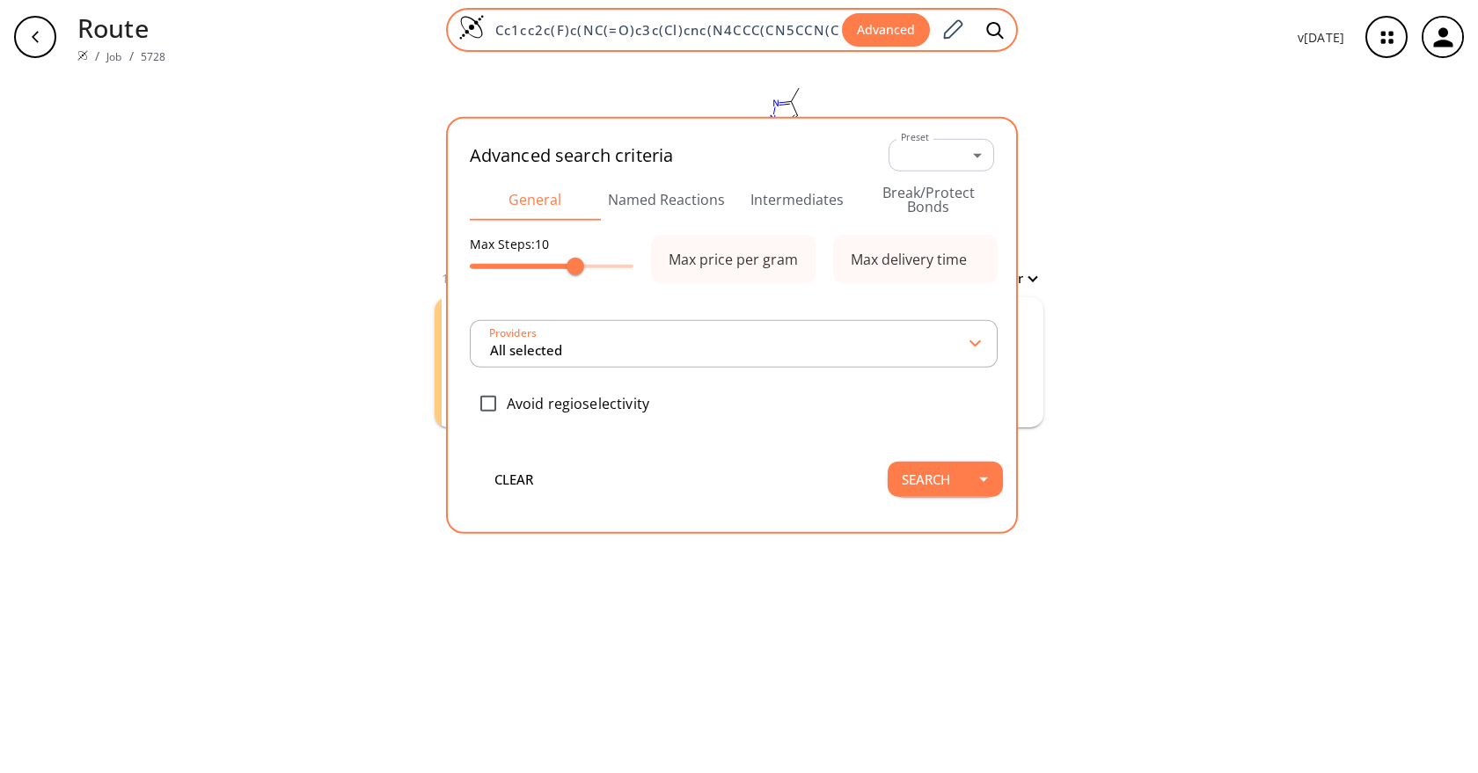
scroll to position [0, 284]
type input "All selected"
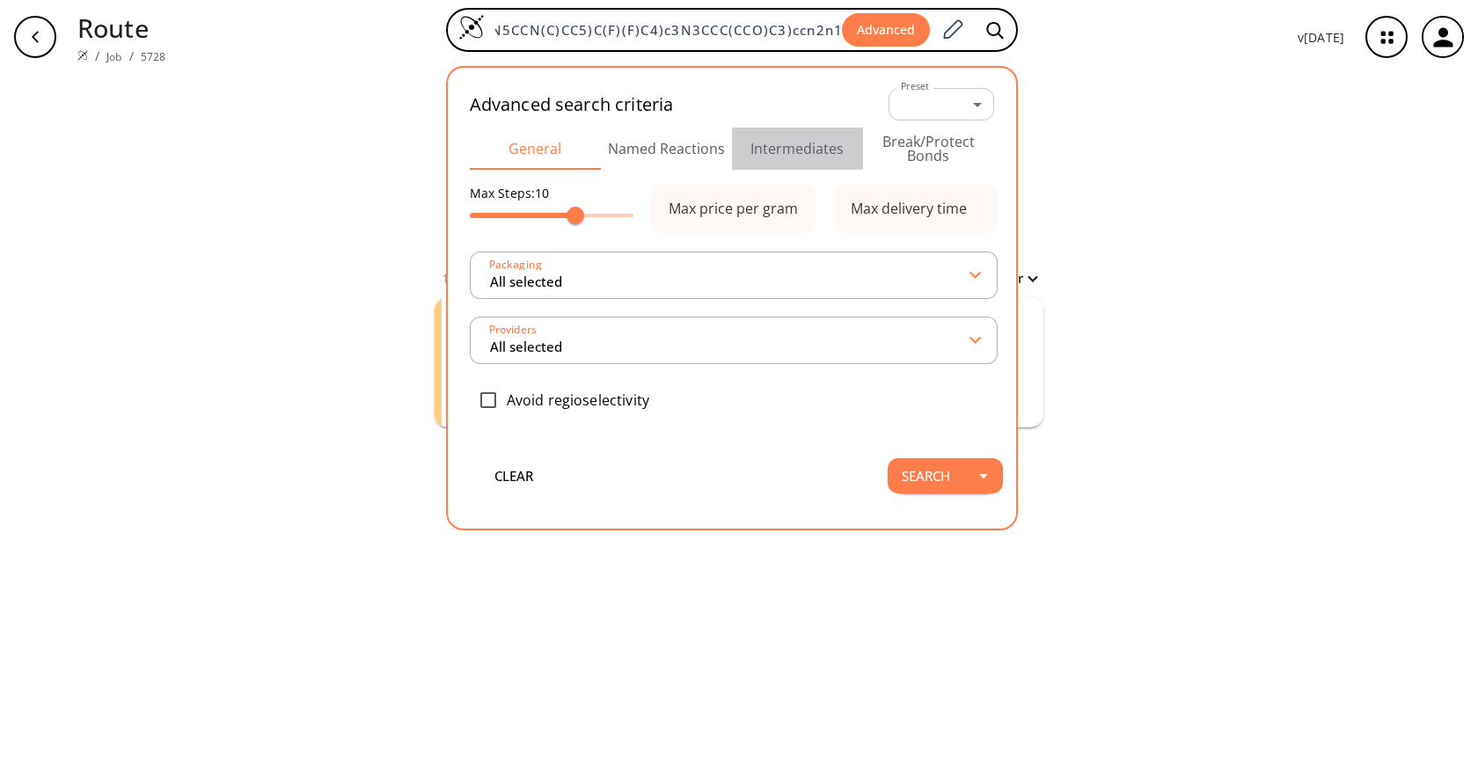
click at [797, 143] on button "Intermediates" at bounding box center [797, 149] width 131 height 42
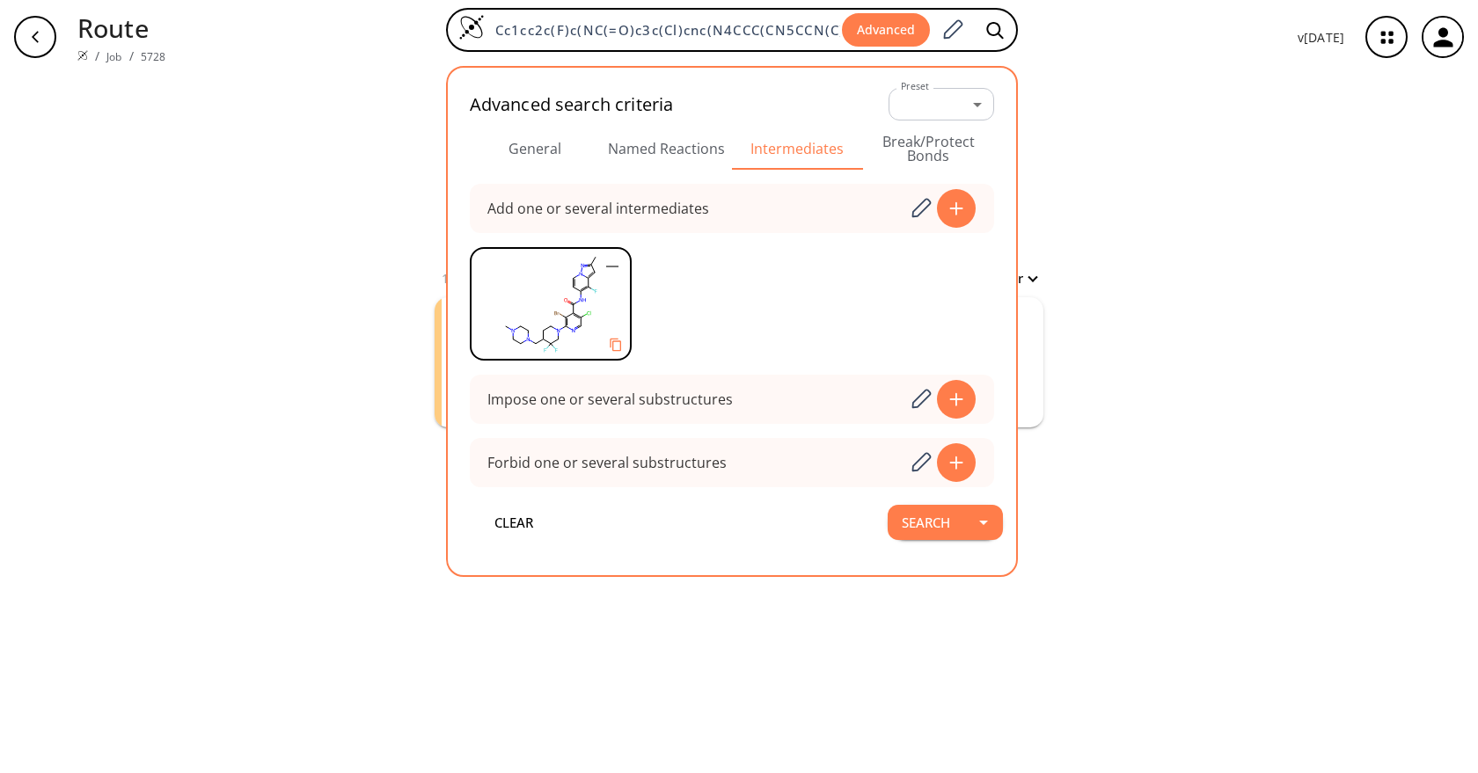
click at [618, 266] on icon "button" at bounding box center [612, 267] width 12 height 2
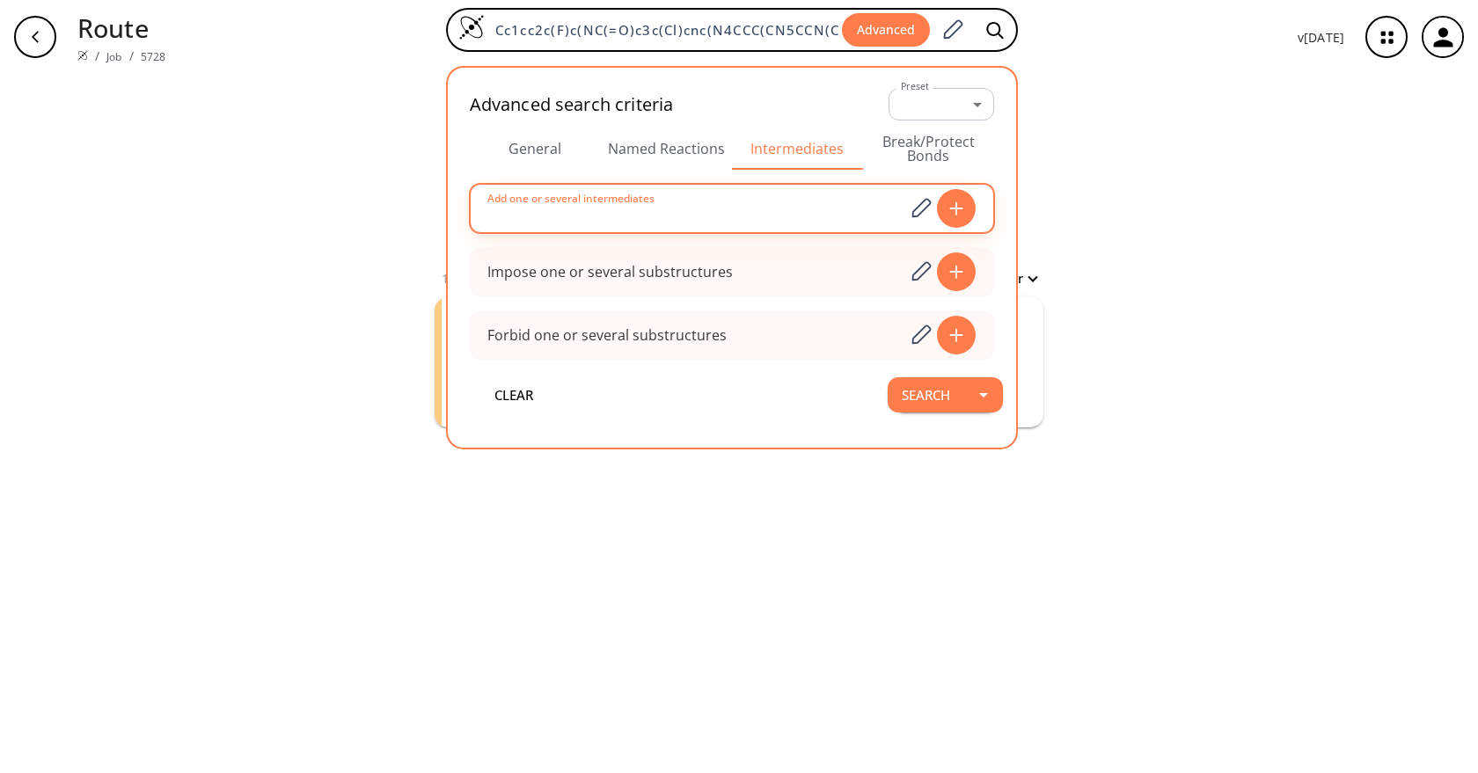
click at [744, 217] on input at bounding box center [696, 208] width 417 height 35
paste input "Cc1n[n]2c(c(c(cc2)NC(c2cc(F)ncc2Cl)=O)F)c1"
type input "Cc1n[n]2c(c(c(cc2)NC(c2cc(F)ncc2Cl)=O)F)c1"
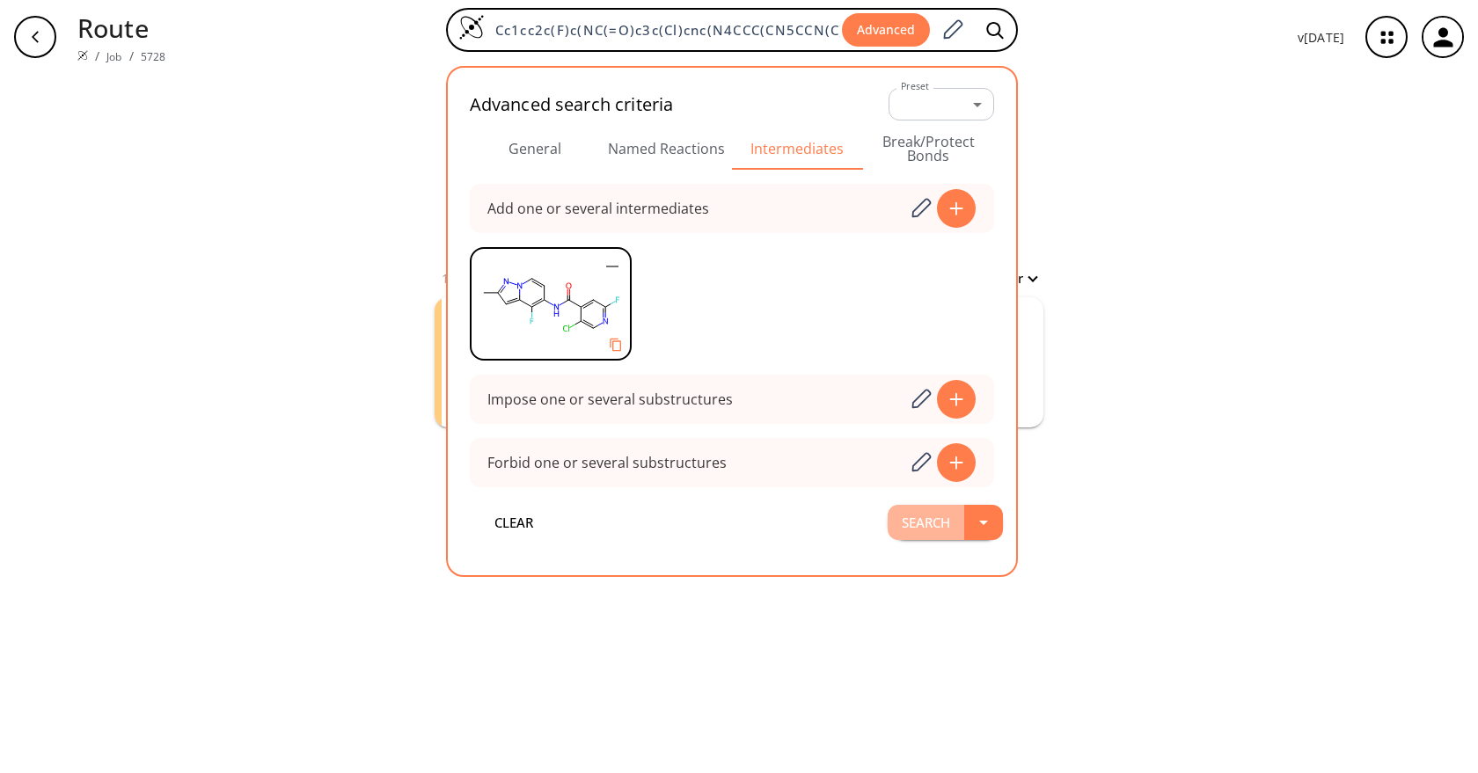
click at [914, 532] on button "Search" at bounding box center [926, 522] width 77 height 35
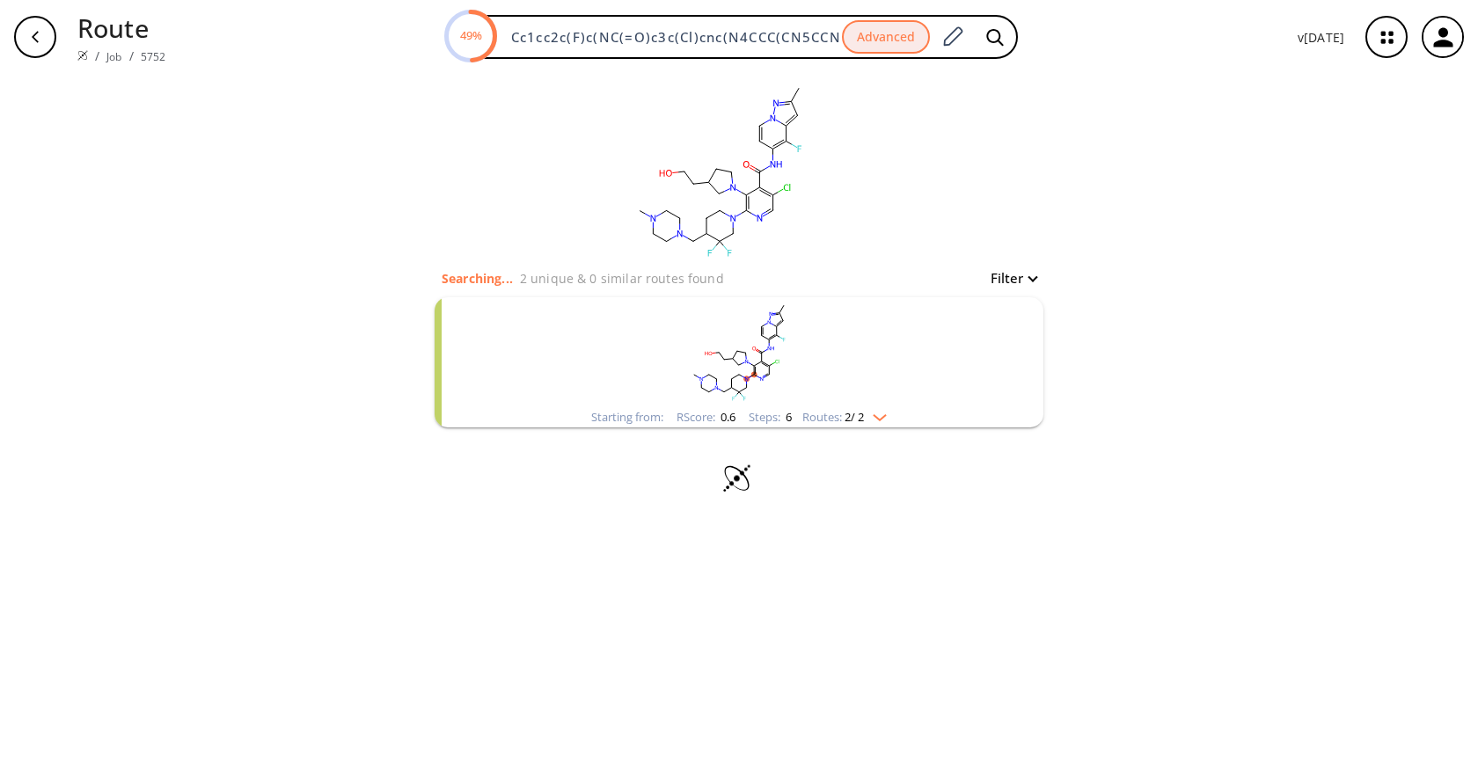
click at [873, 386] on rect "clusters" at bounding box center [738, 352] width 457 height 110
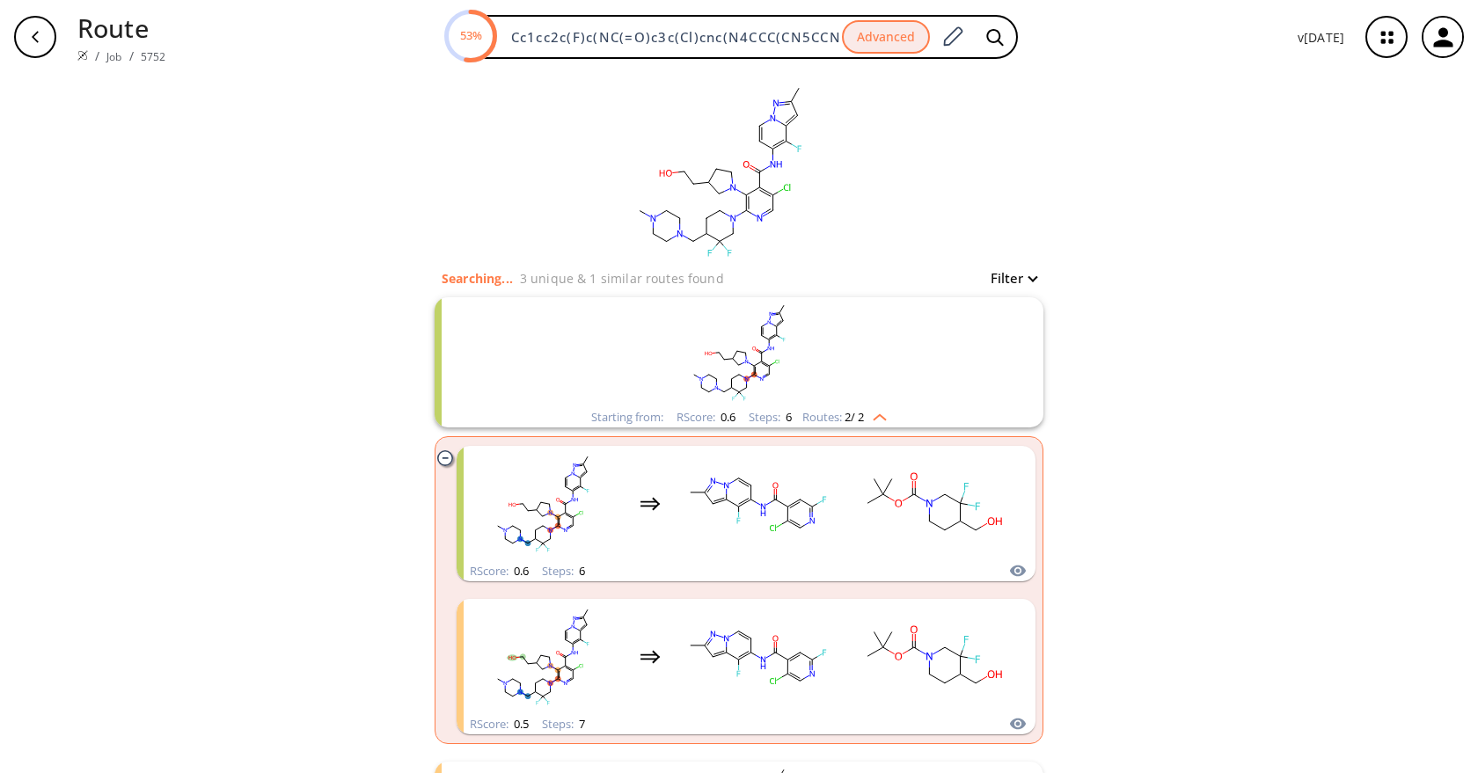
click at [865, 413] on img "clusters" at bounding box center [875, 414] width 23 height 14
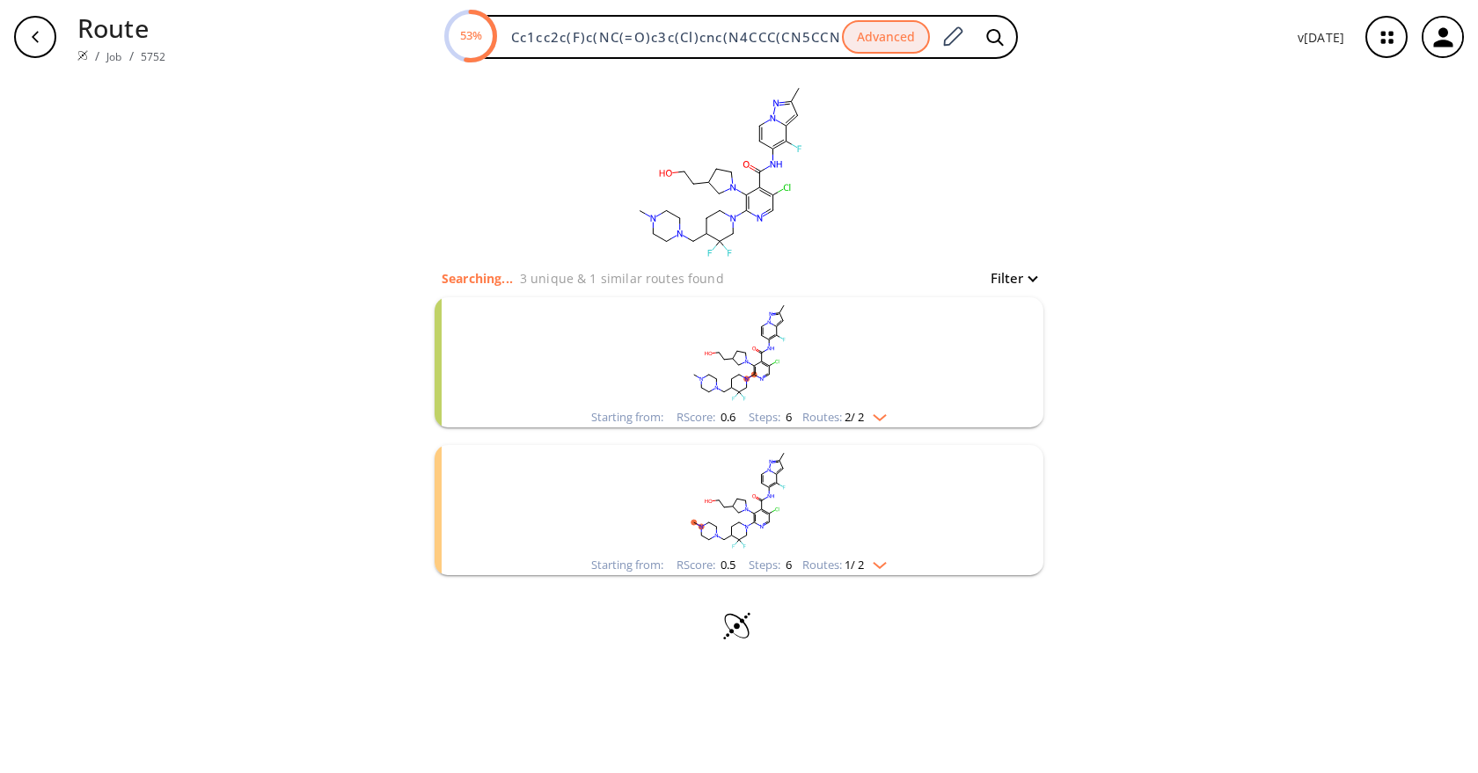
click at [841, 428] on li "Starting from: RScore : 0.6 Steps : 6 Routes: 2 / 2" at bounding box center [739, 363] width 609 height 148
click at [858, 413] on span "2 / 2" at bounding box center [853, 417] width 19 height 11
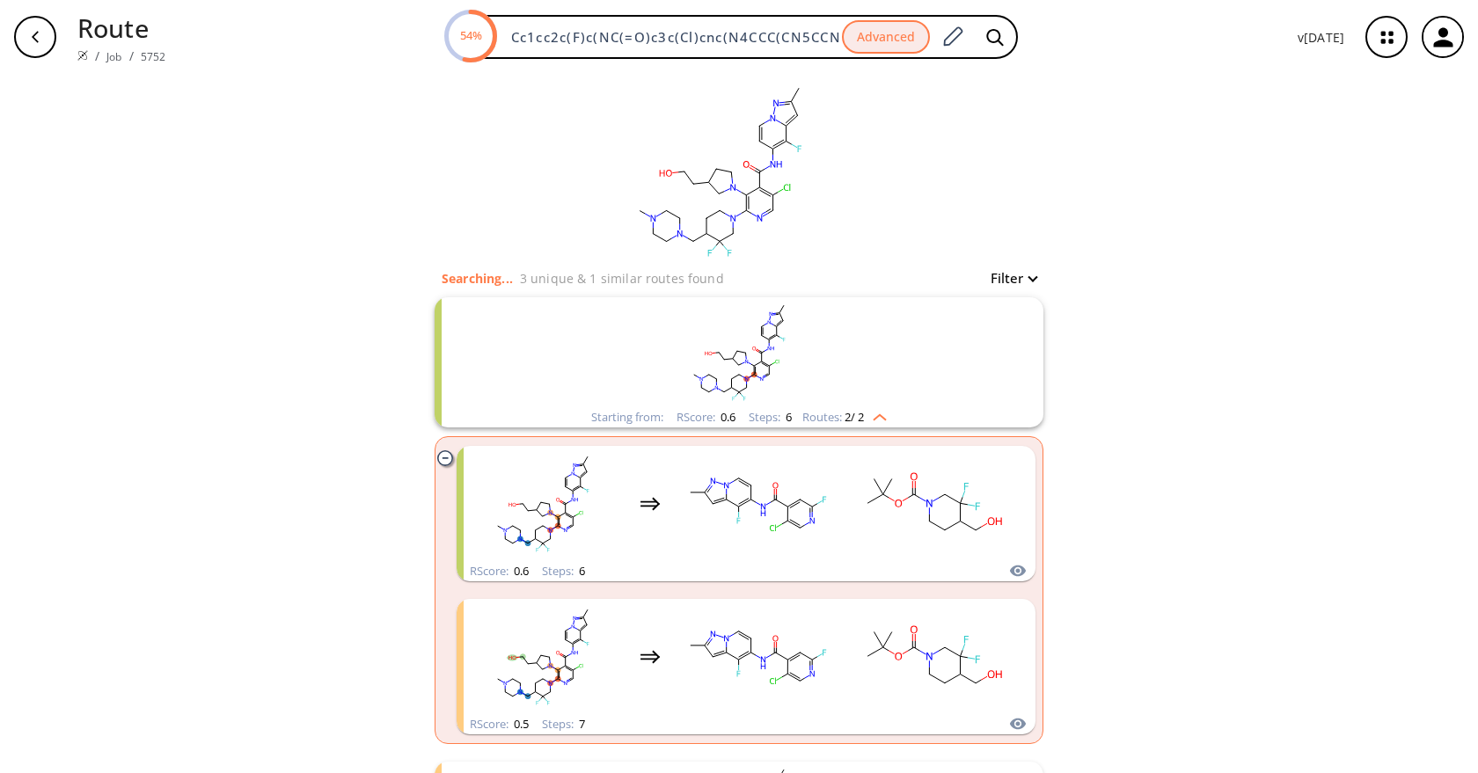
click at [1164, 318] on div "clear Searching... 3 unique & 1 similar routes found Filter Starting from: RSco…" at bounding box center [739, 531] width 1478 height 915
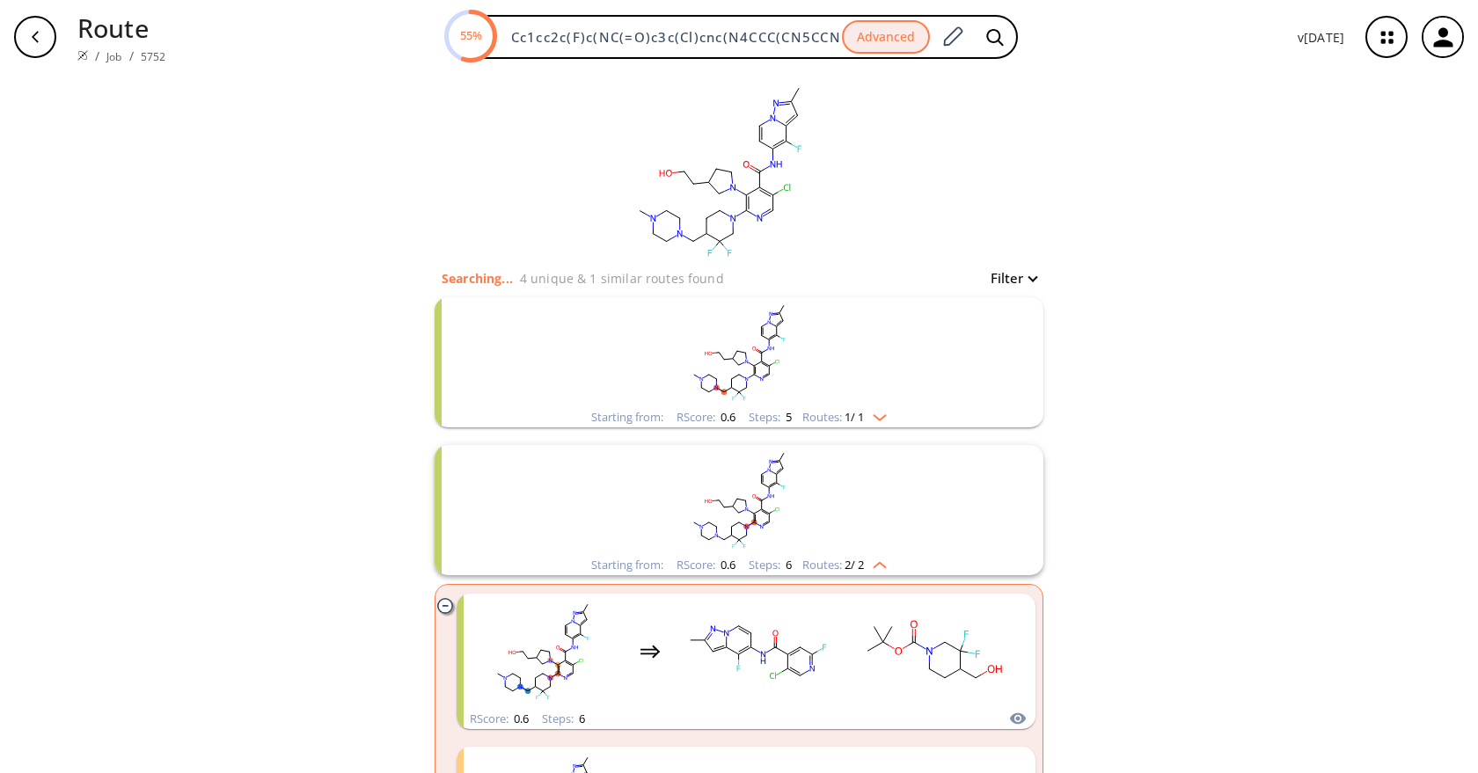
click at [875, 549] on rect "clusters" at bounding box center [738, 500] width 457 height 110
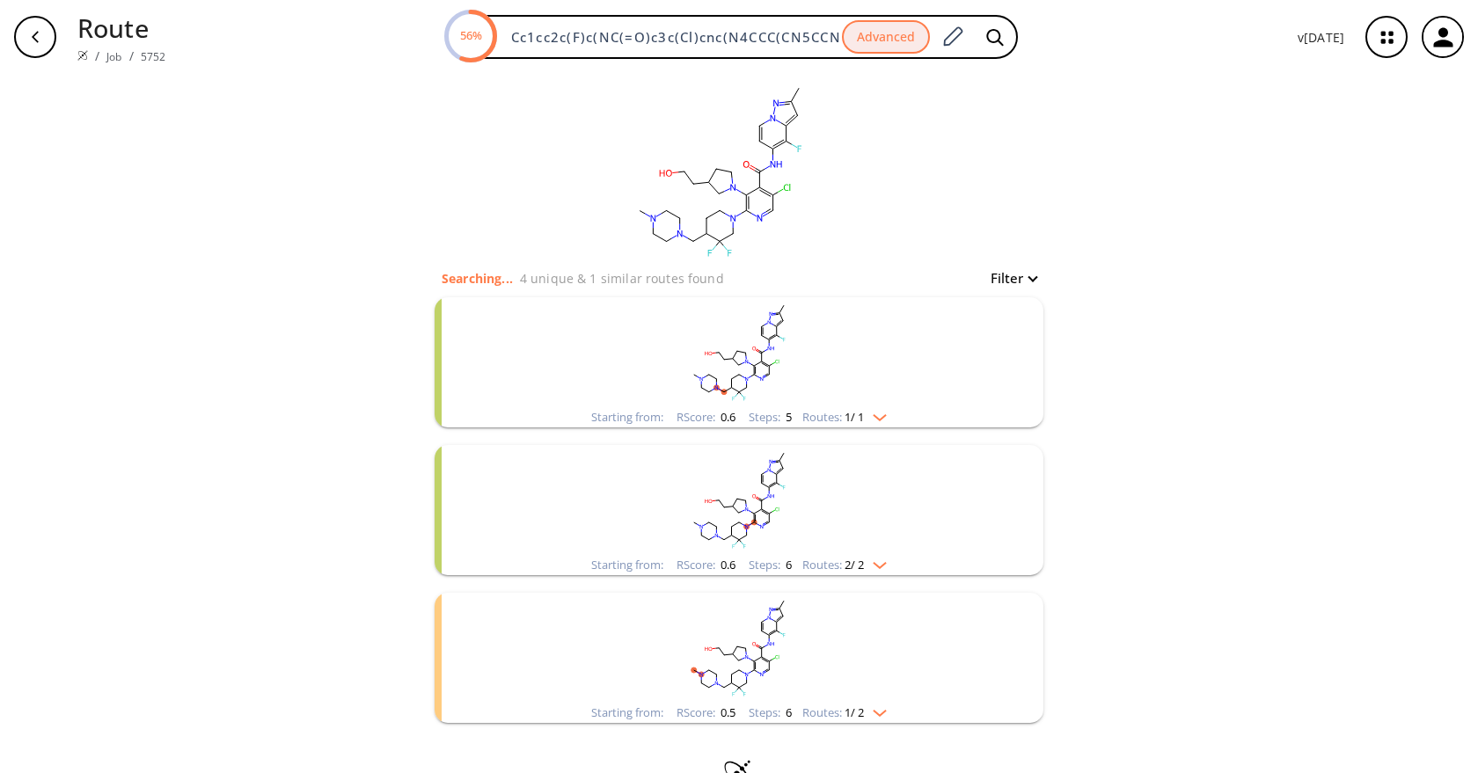
click at [807, 401] on rect "clusters" at bounding box center [738, 352] width 457 height 110
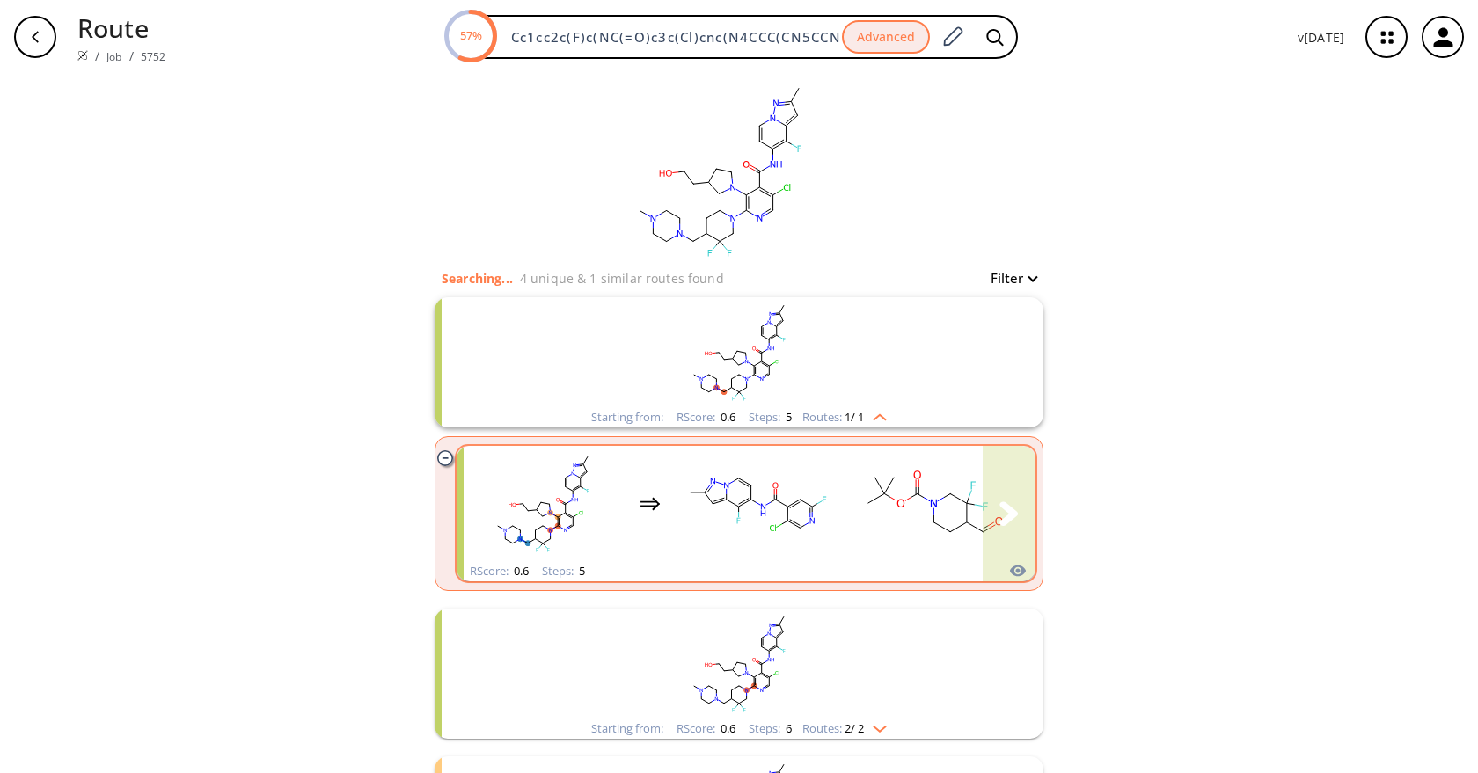
click at [756, 490] on rect "clusters" at bounding box center [757, 504] width 158 height 110
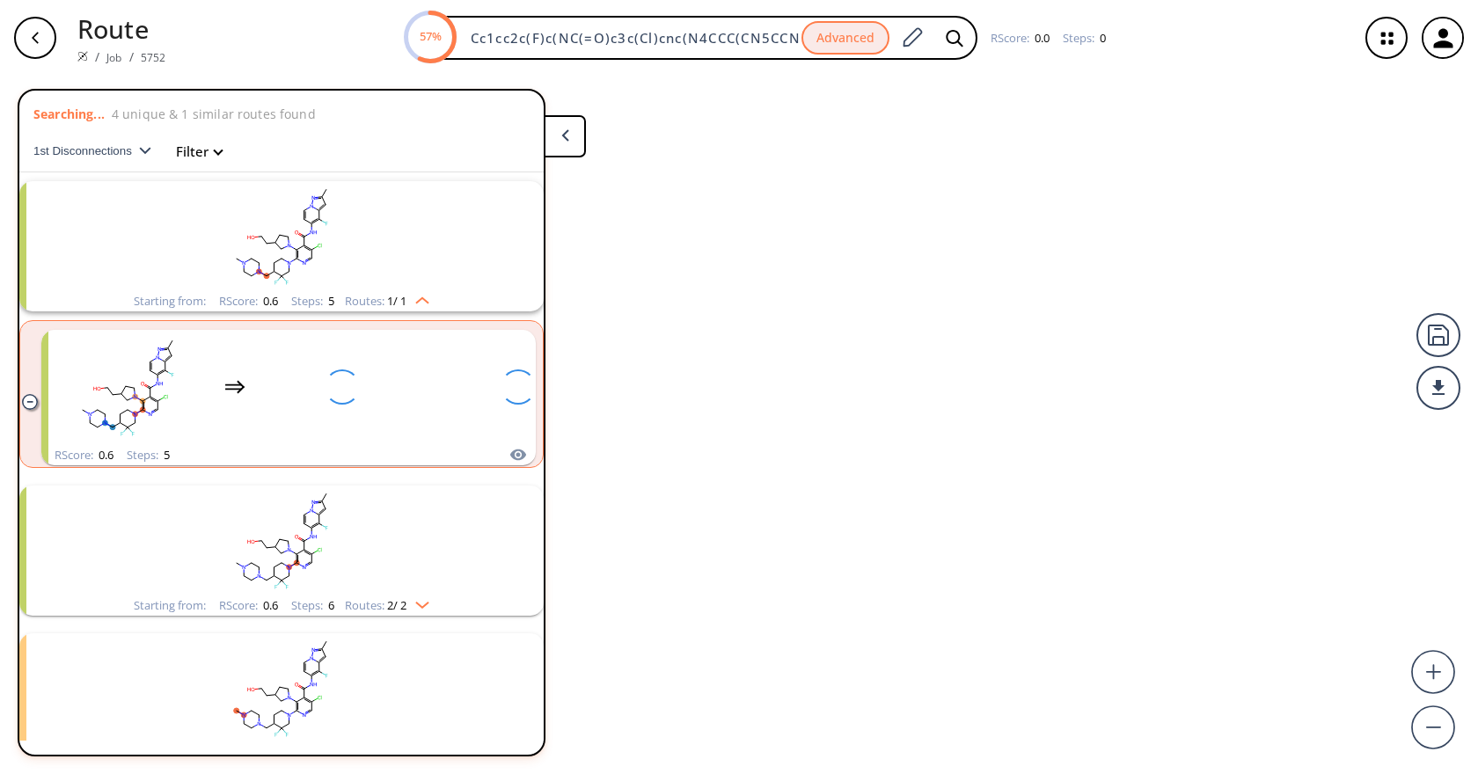
scroll to position [40, 0]
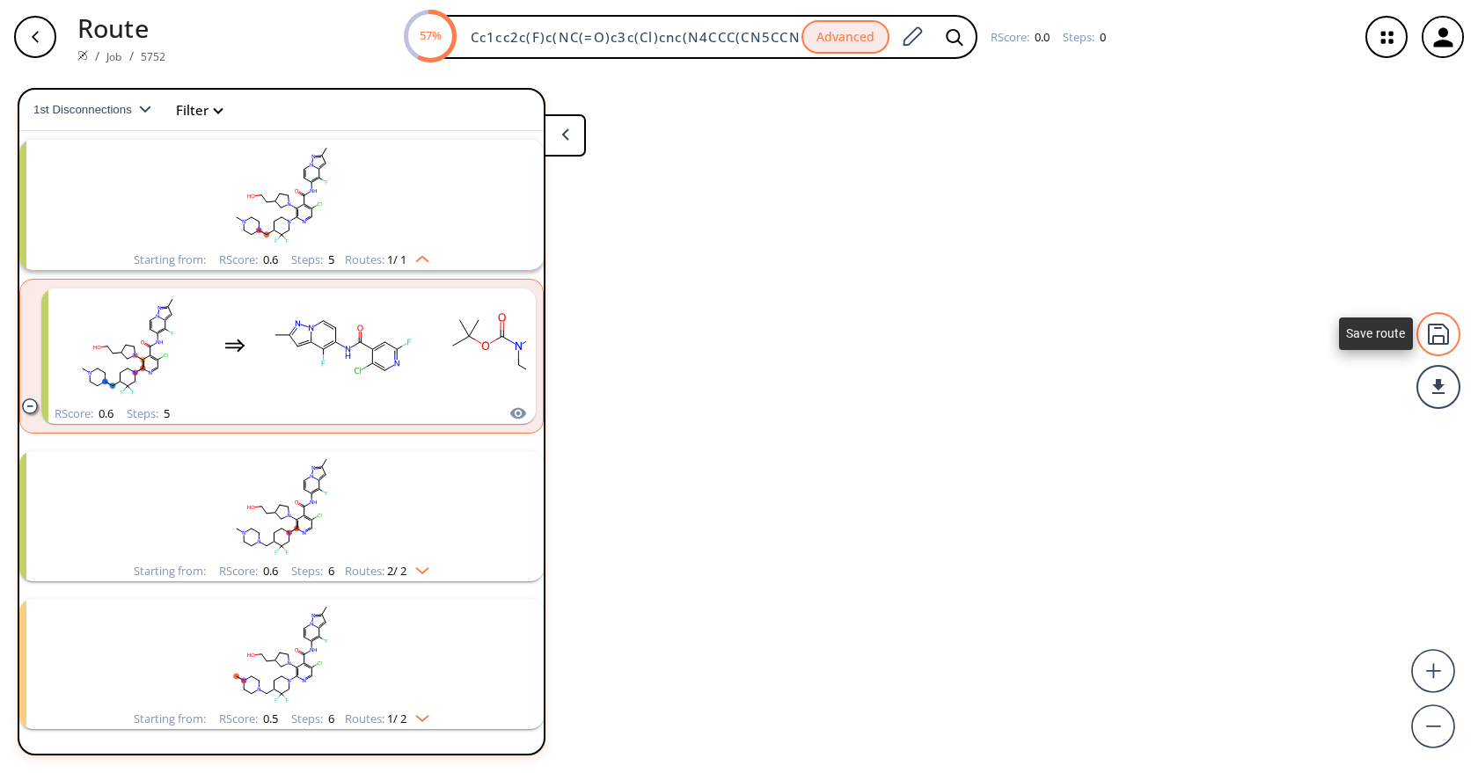
click at [1438, 331] on div at bounding box center [1438, 334] width 44 height 44
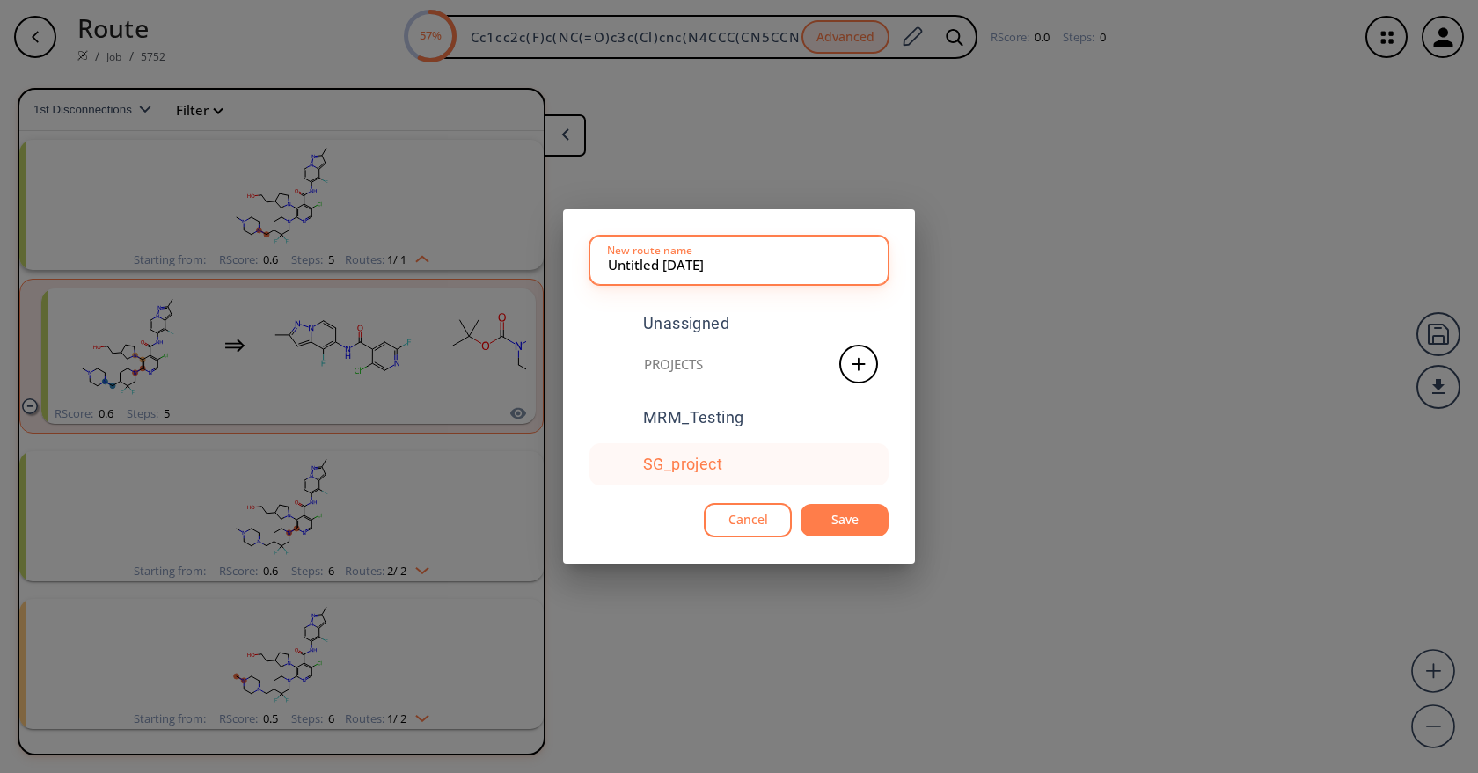
click at [705, 463] on div "SG_project" at bounding box center [682, 465] width 79 height 16
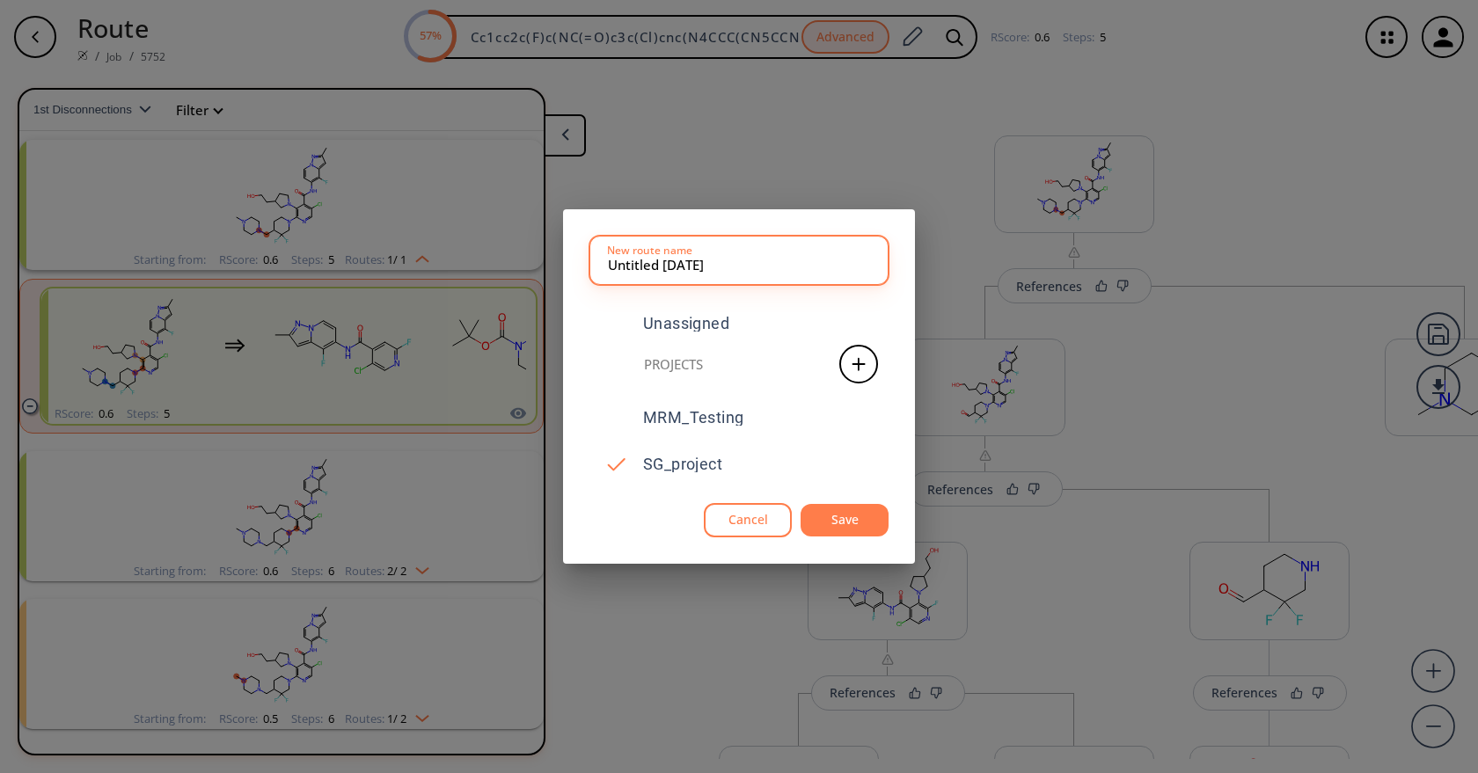
click at [675, 272] on input "Untitled 29 AUG 2025" at bounding box center [739, 260] width 262 height 35
type input "Intermediate_4"
click at [821, 523] on button "Save" at bounding box center [844, 520] width 88 height 33
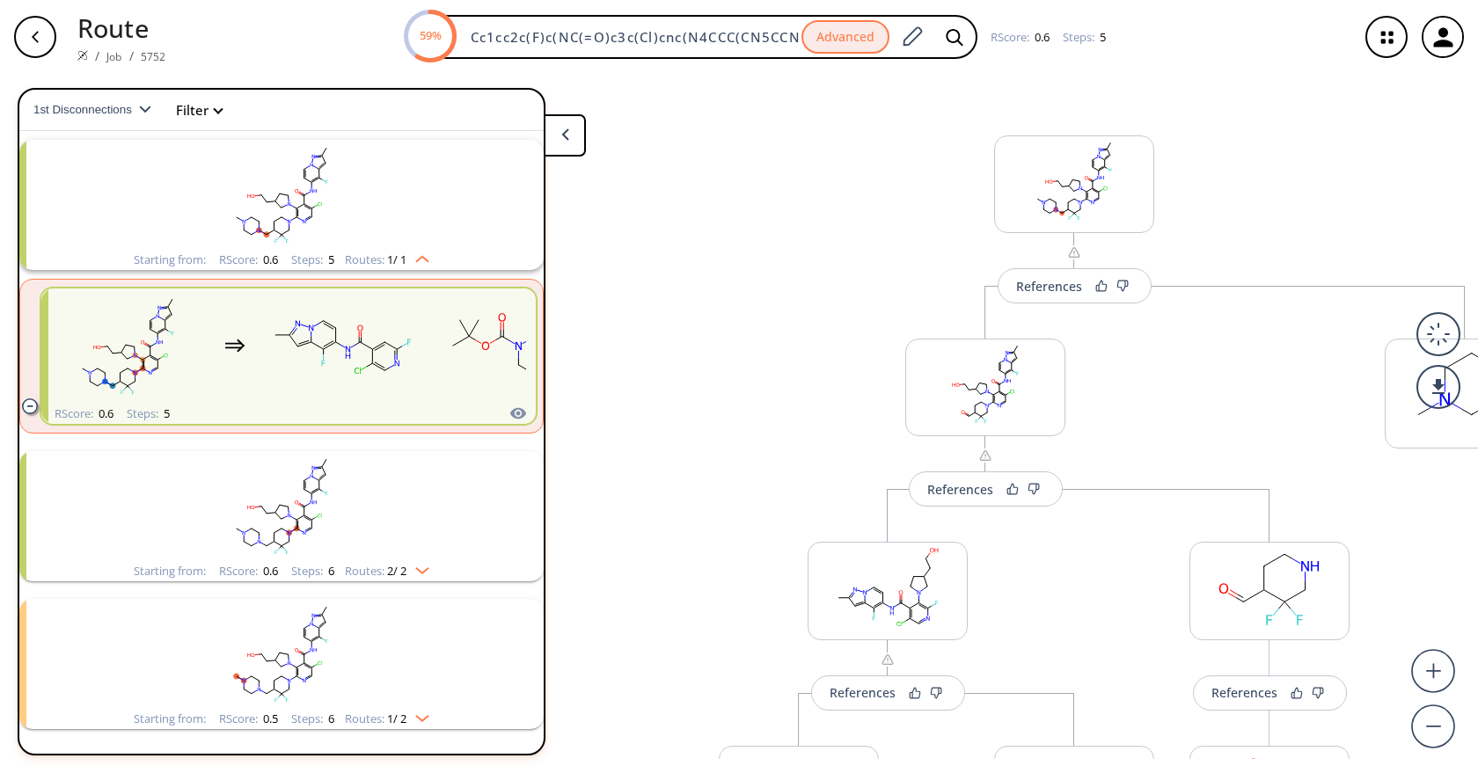
click at [31, 38] on icon "button" at bounding box center [35, 37] width 14 height 14
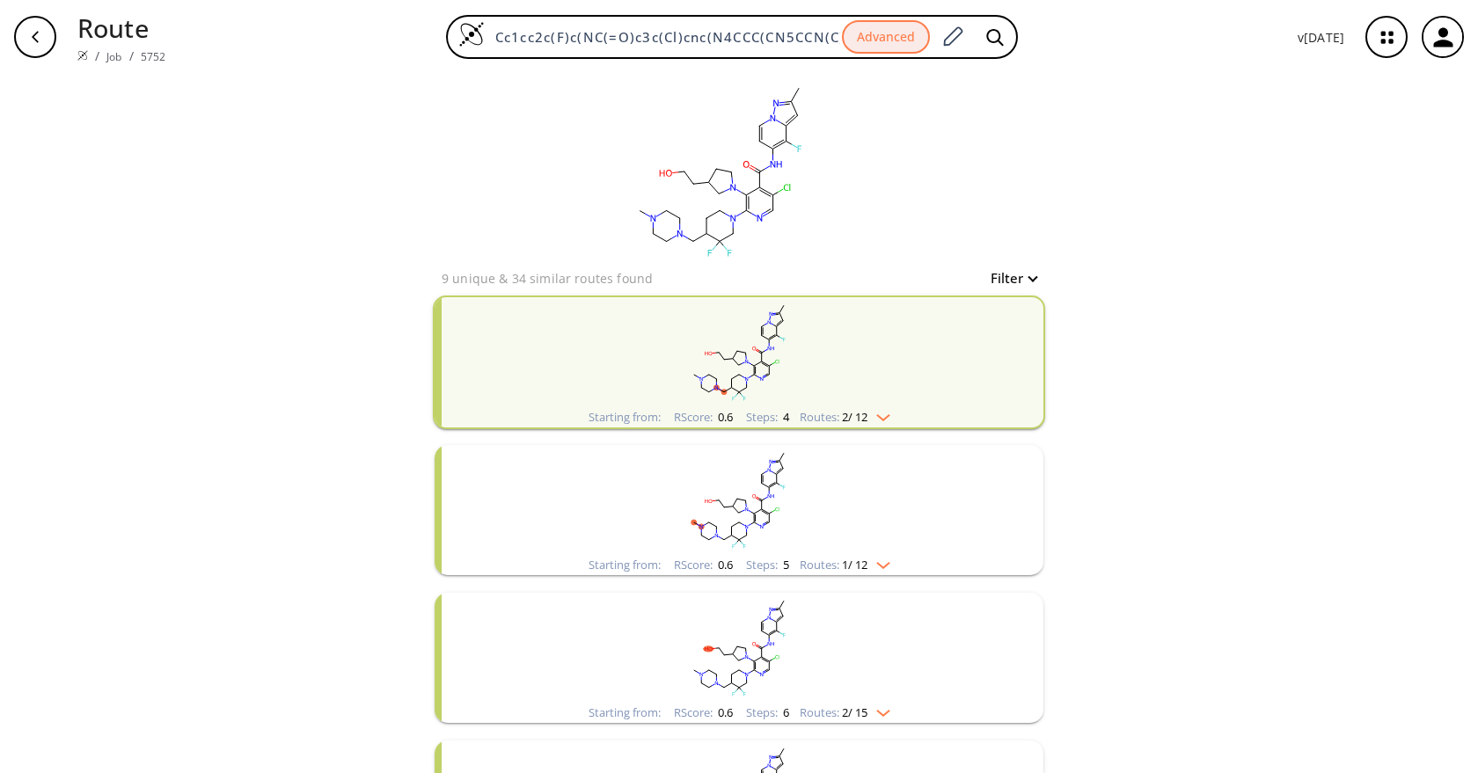
click at [1219, 277] on div "clear 9 unique & 34 similar routes found Filter Starting from: RScore : 0.6 Ste…" at bounding box center [739, 624] width 1478 height 1101
click at [1141, 301] on div "clear 9 unique & 34 similar routes found Filter Starting from: RScore : 0.6 Ste…" at bounding box center [739, 624] width 1478 height 1101
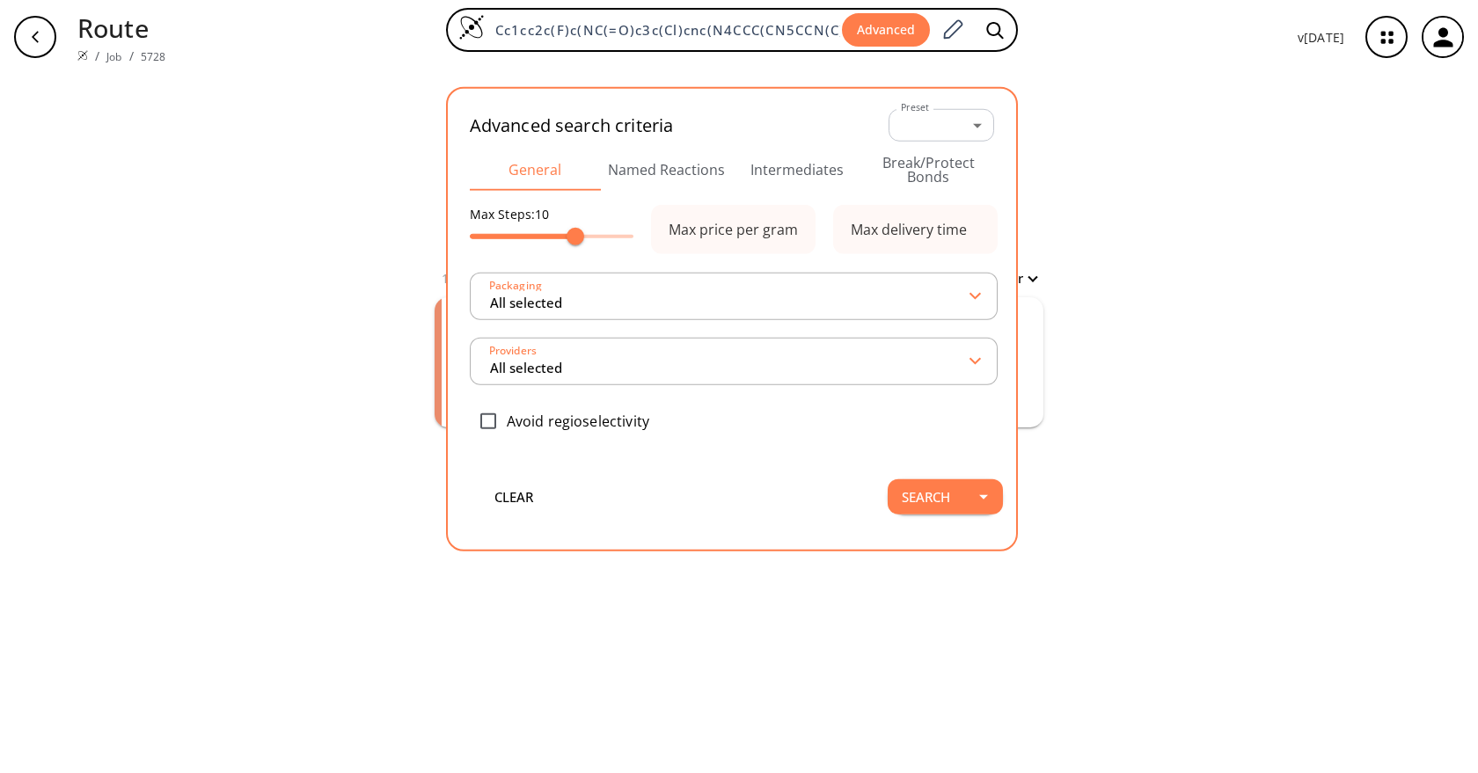
scroll to position [0, 225]
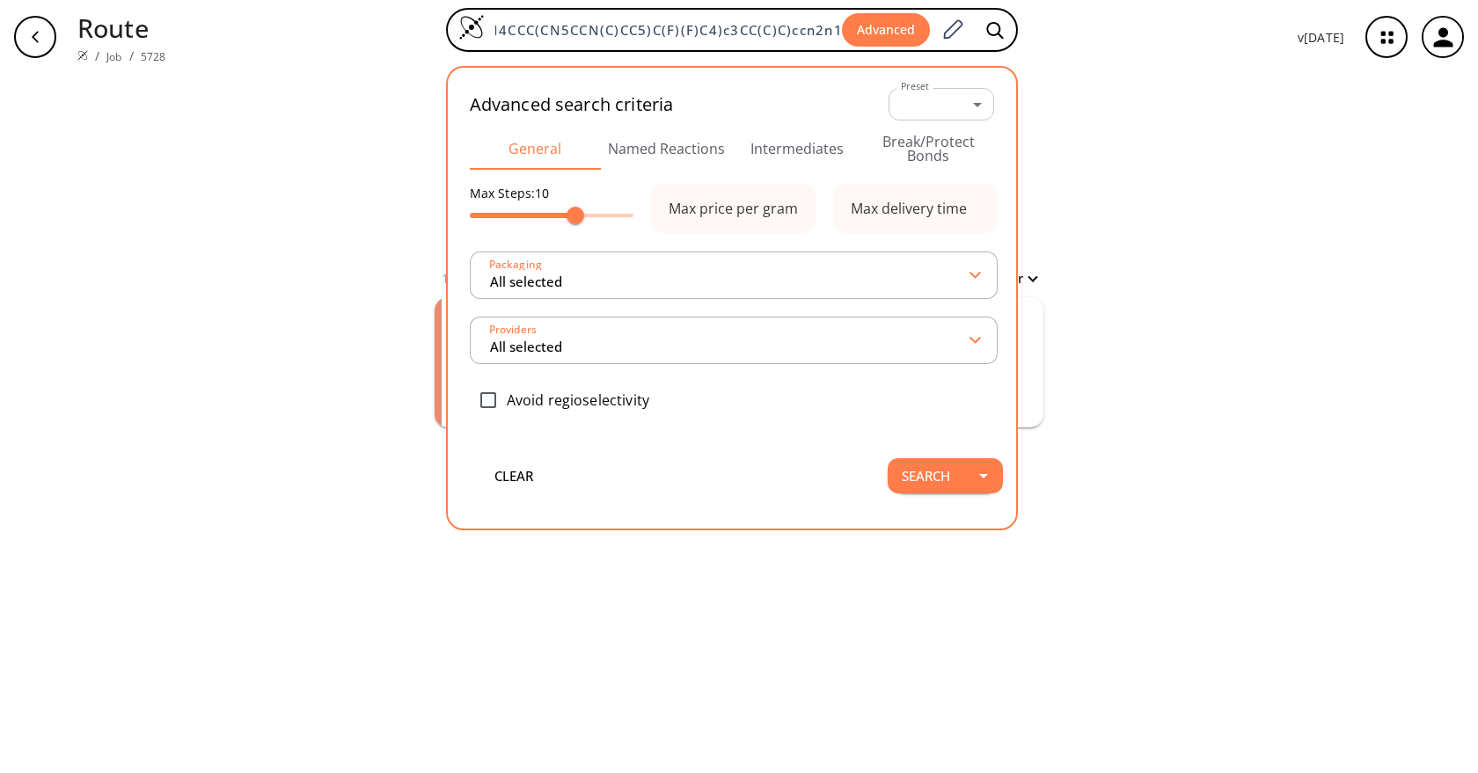
click at [823, 147] on button "Intermediates" at bounding box center [797, 149] width 131 height 42
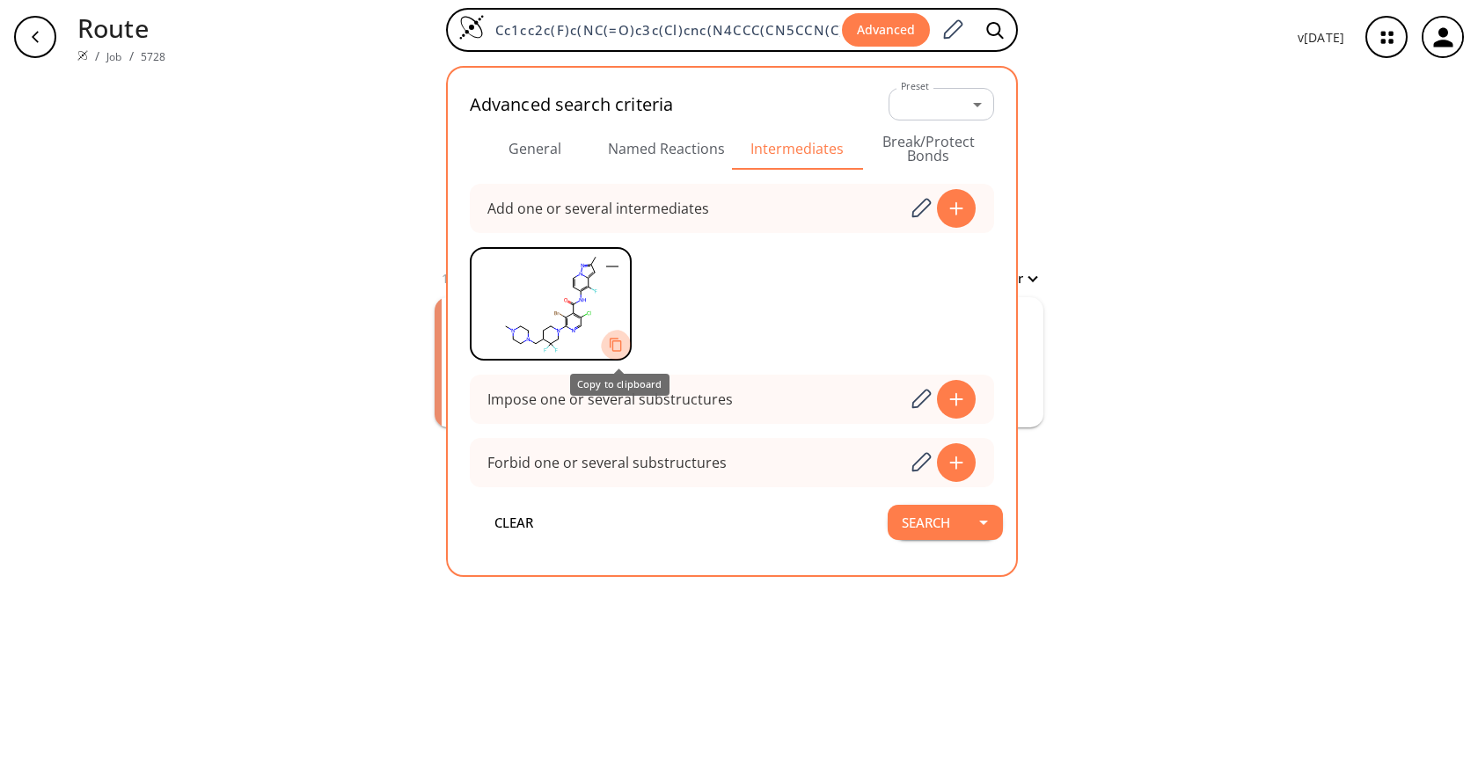
click at [619, 348] on icon "Copy to clipboard" at bounding box center [615, 345] width 15 height 15
click at [1269, 296] on div "clear 1 unique & 0 similar routes found Filter Starting from: RScore : 0.2 Step…" at bounding box center [739, 423] width 1478 height 699
